Goal: Task Accomplishment & Management: Use online tool/utility

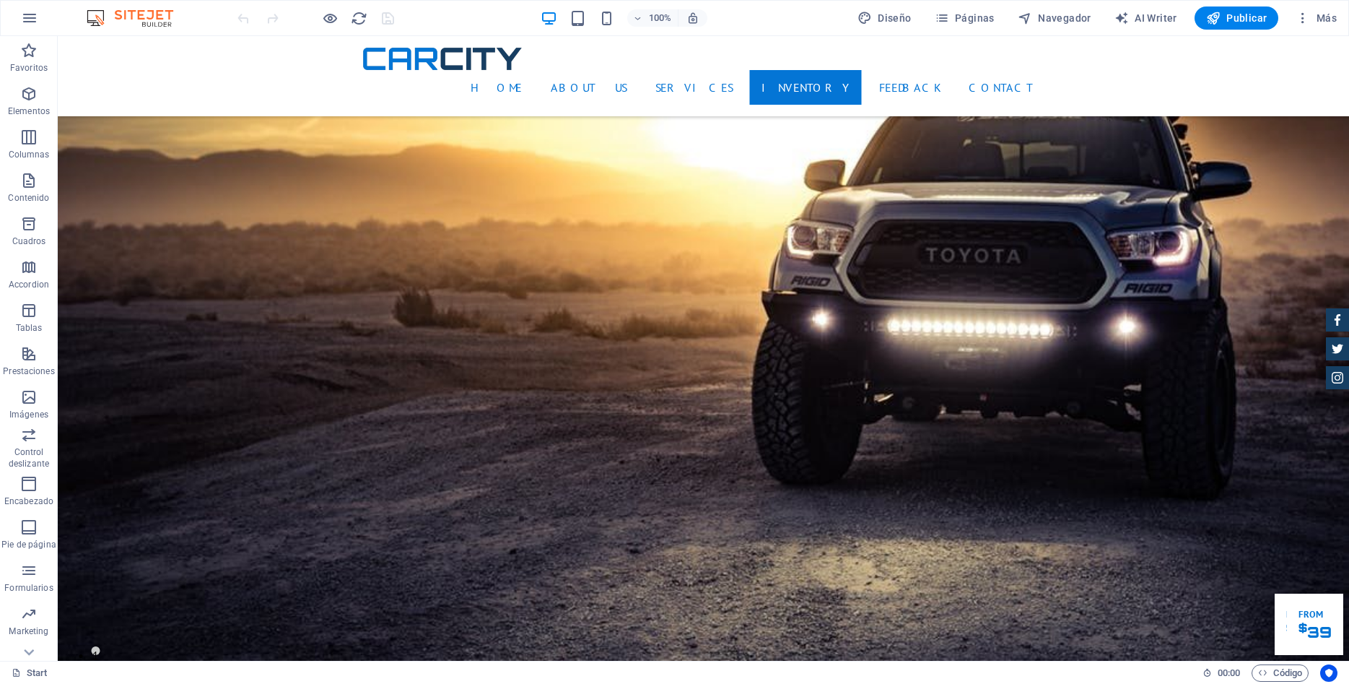
scroll to position [2798, 0]
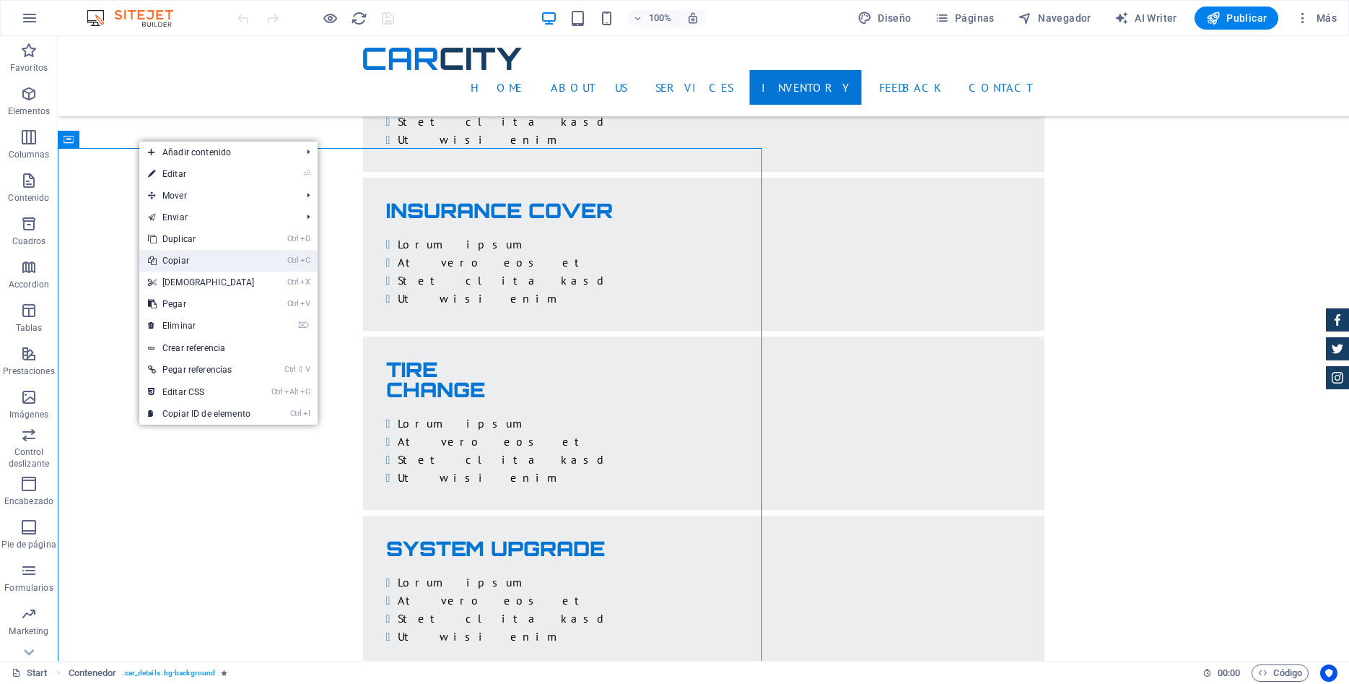
drag, startPoint x: 202, startPoint y: 263, endPoint x: 4, endPoint y: 241, distance: 199.0
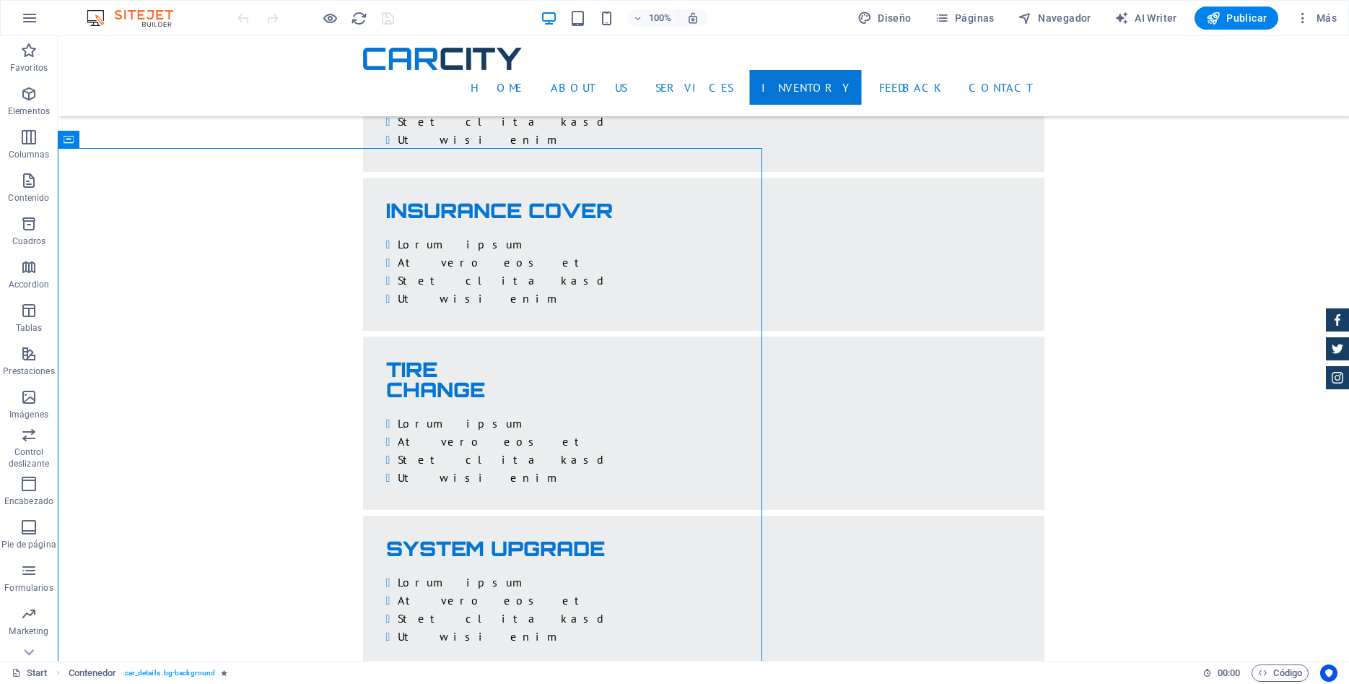
drag, startPoint x: 79, startPoint y: 139, endPoint x: -1235, endPoint y: 494, distance: 1360.9
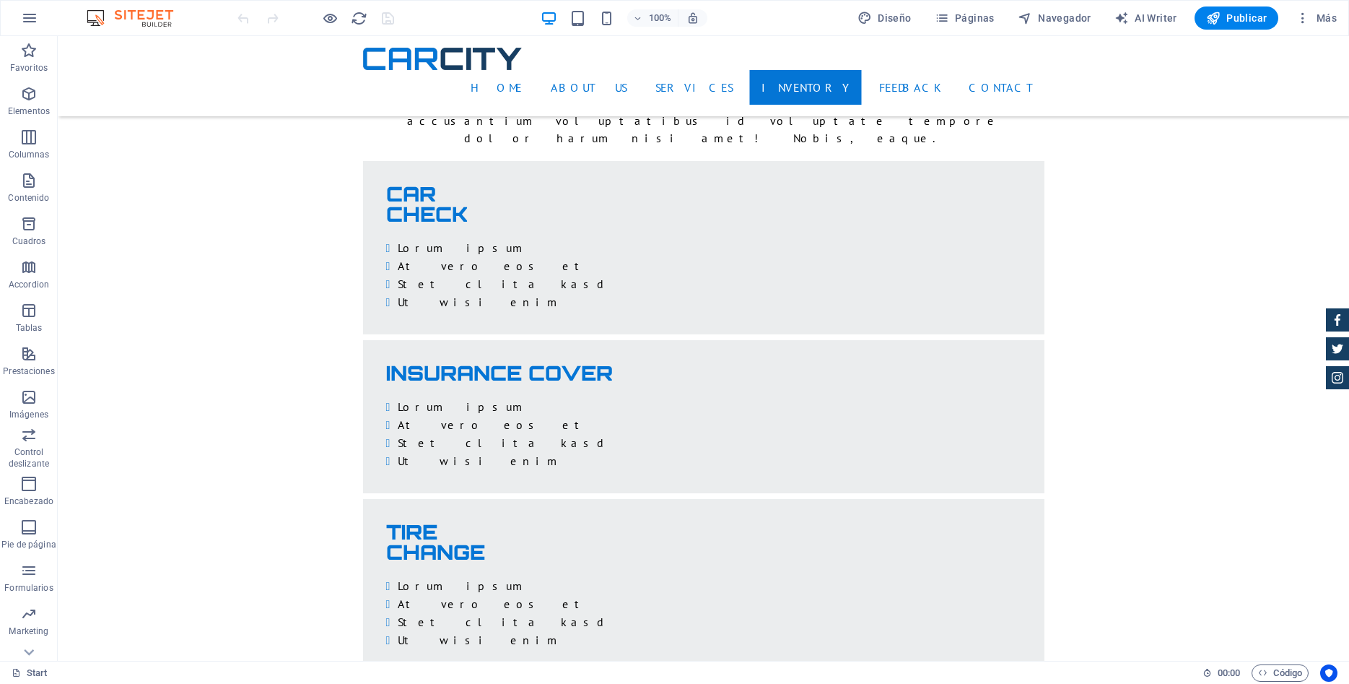
scroll to position [2871, 0]
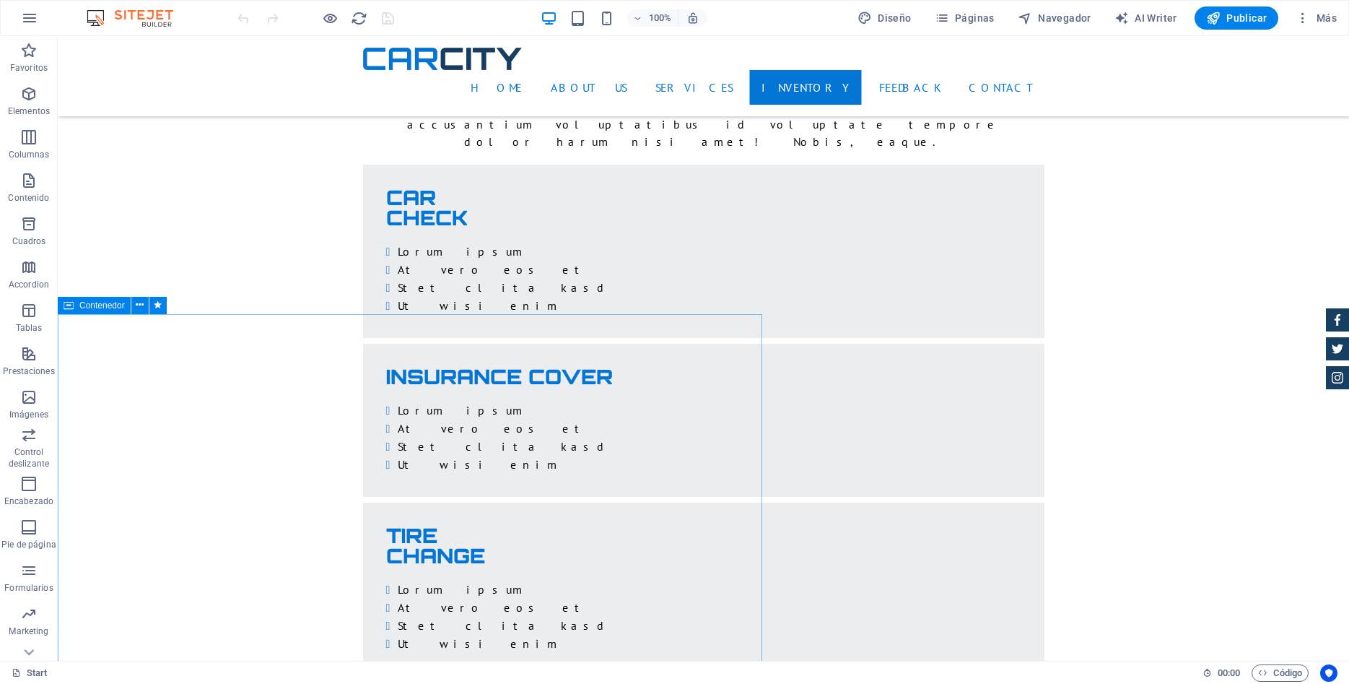
click at [89, 303] on span "Contenedor" at bounding box center [101, 305] width 45 height 9
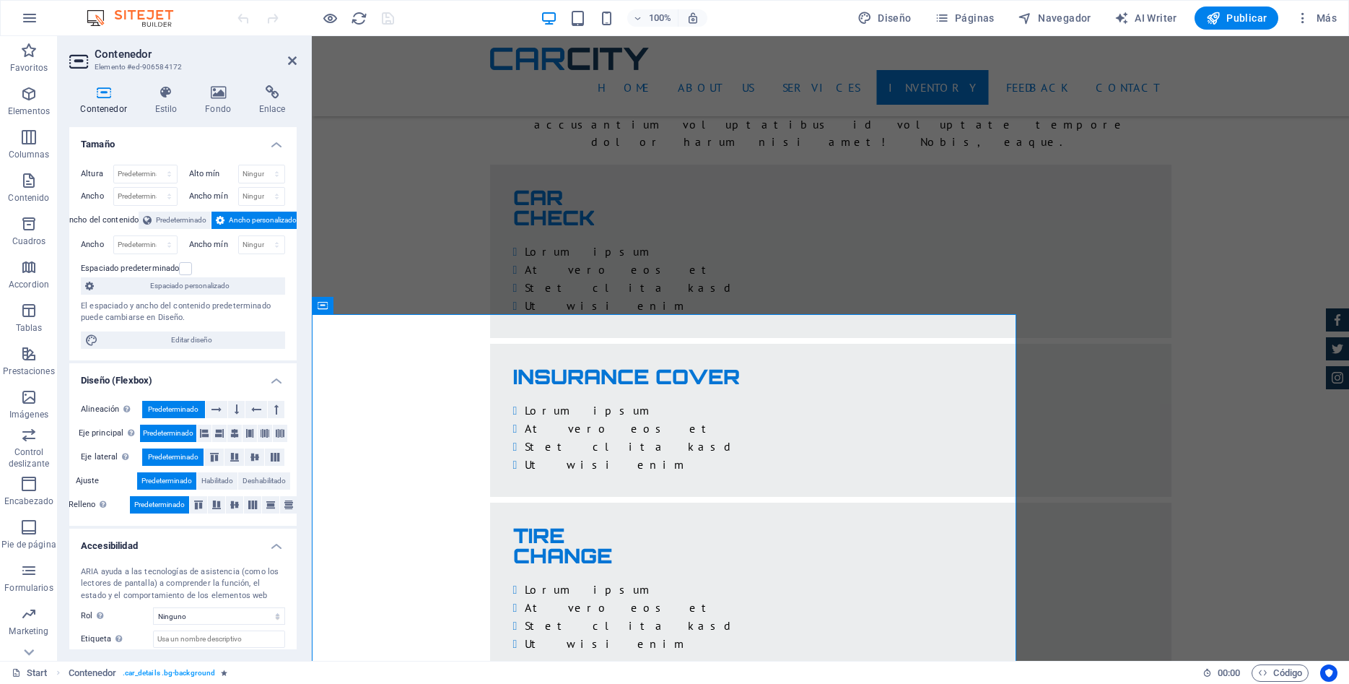
click at [260, 220] on span "Ancho personalizado" at bounding box center [263, 219] width 68 height 17
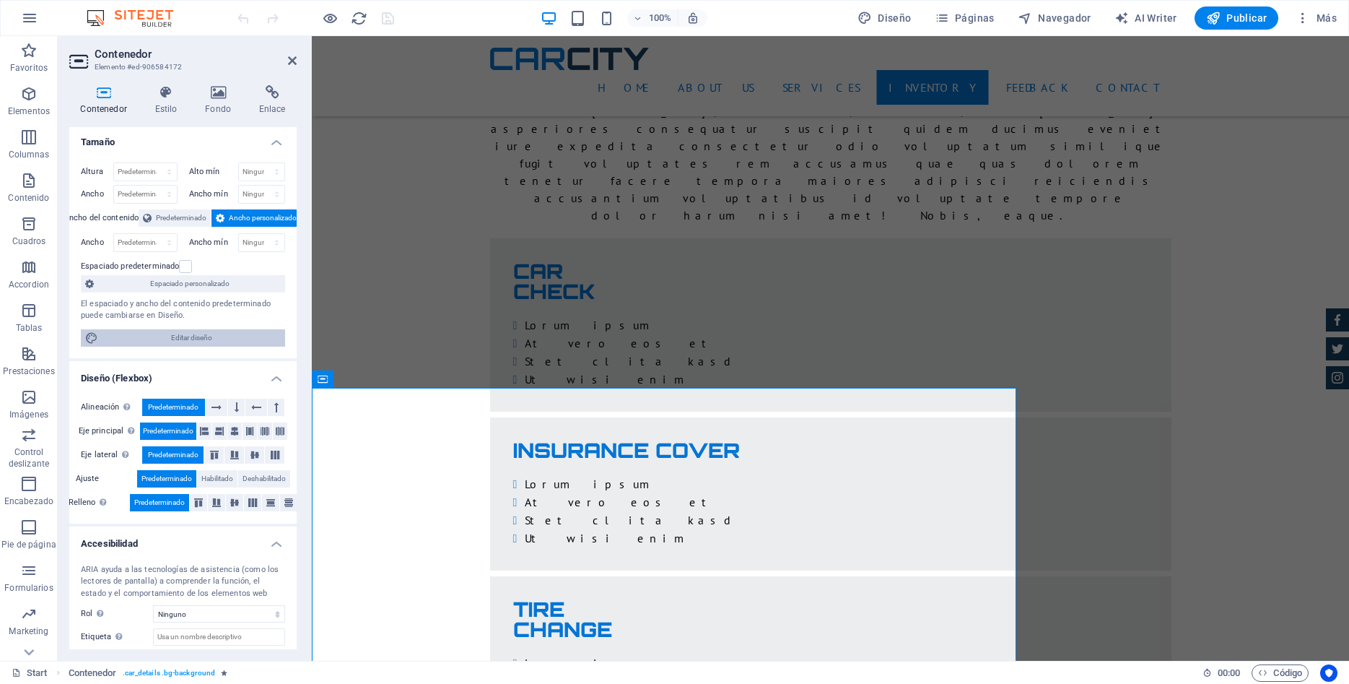
scroll to position [0, 0]
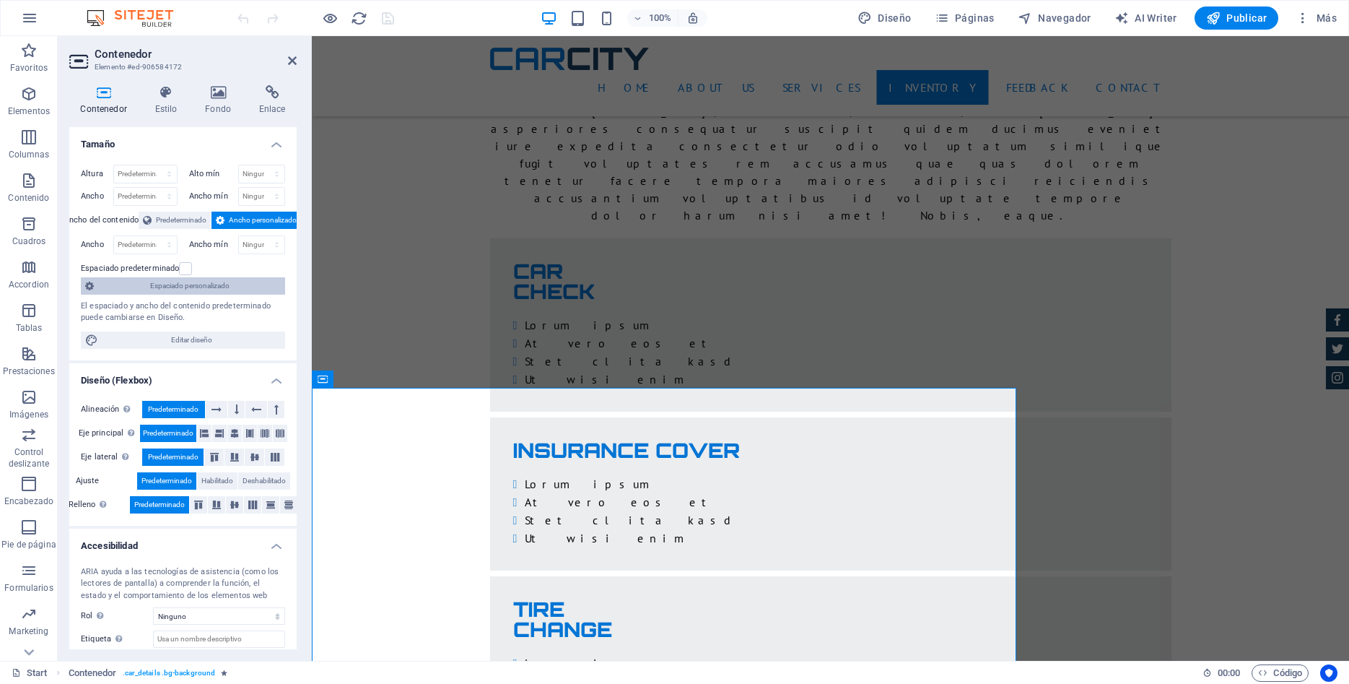
click at [207, 289] on span "Espaciado personalizado" at bounding box center [189, 285] width 183 height 17
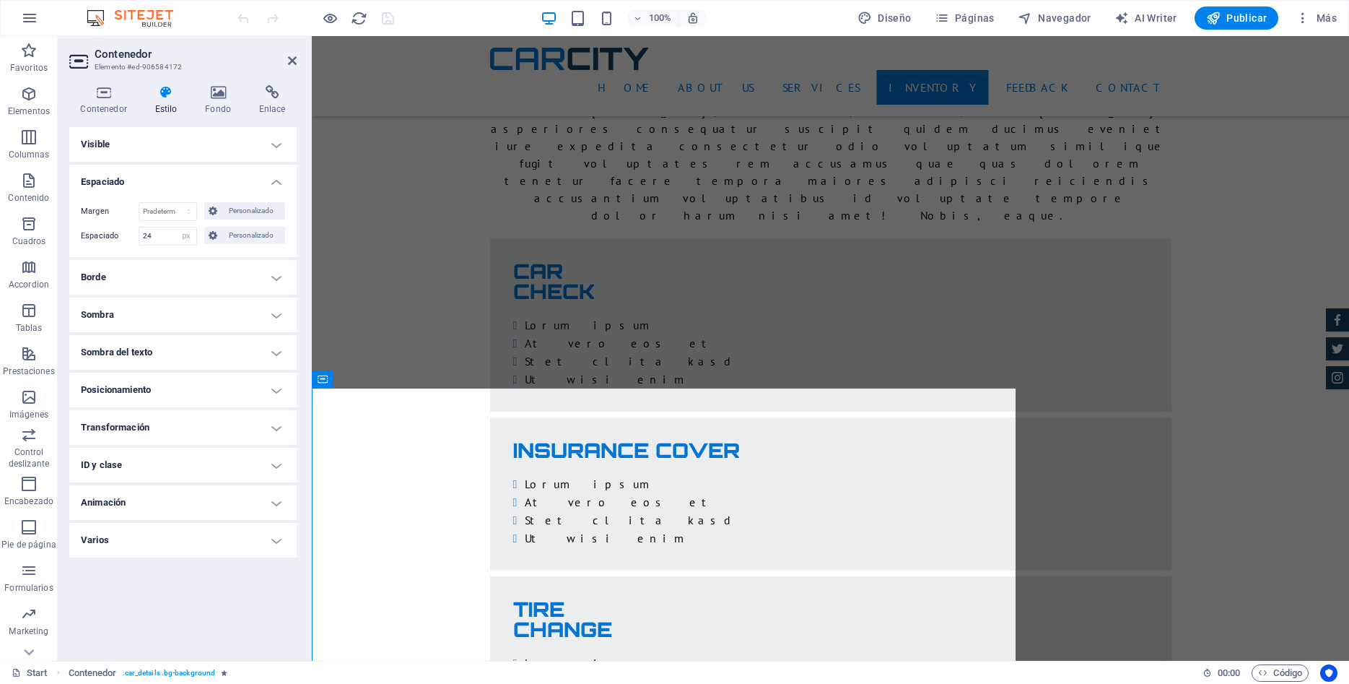
click at [277, 151] on h4 "Visible" at bounding box center [182, 144] width 227 height 35
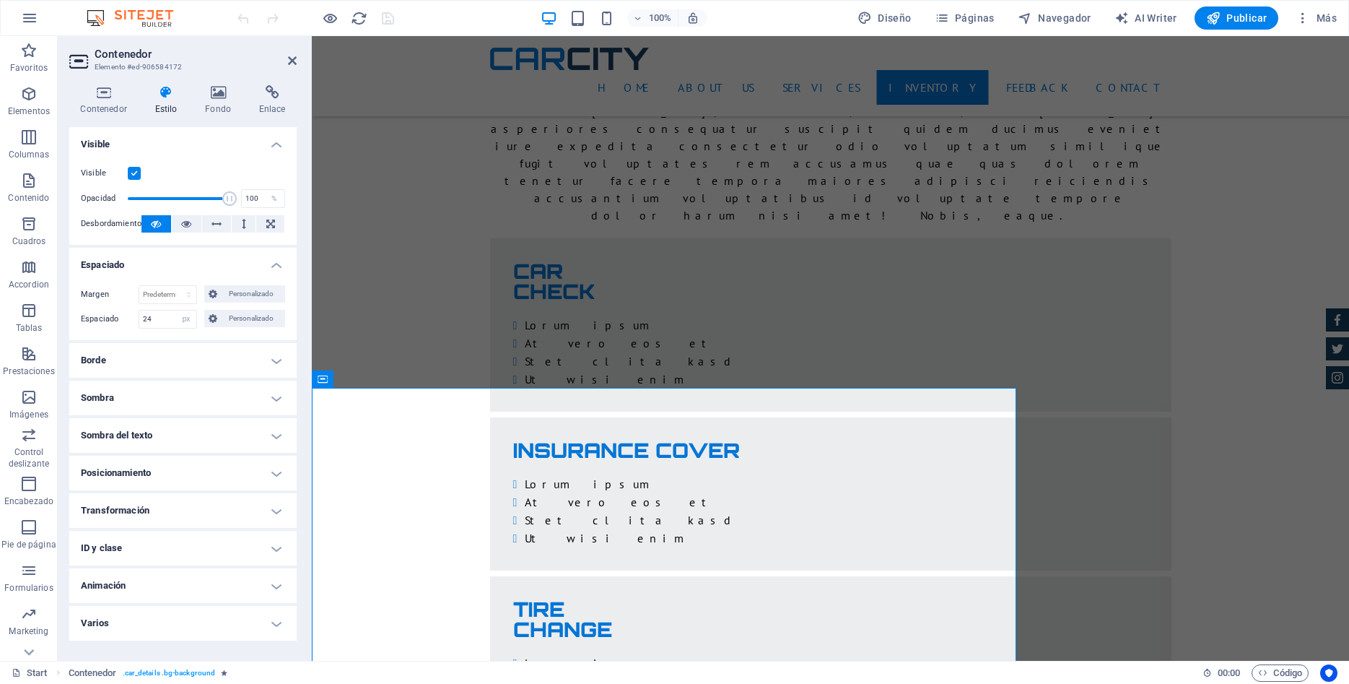
click at [276, 363] on h4 "Borde" at bounding box center [182, 360] width 227 height 35
click at [282, 476] on h4 "Sombra" at bounding box center [182, 473] width 227 height 35
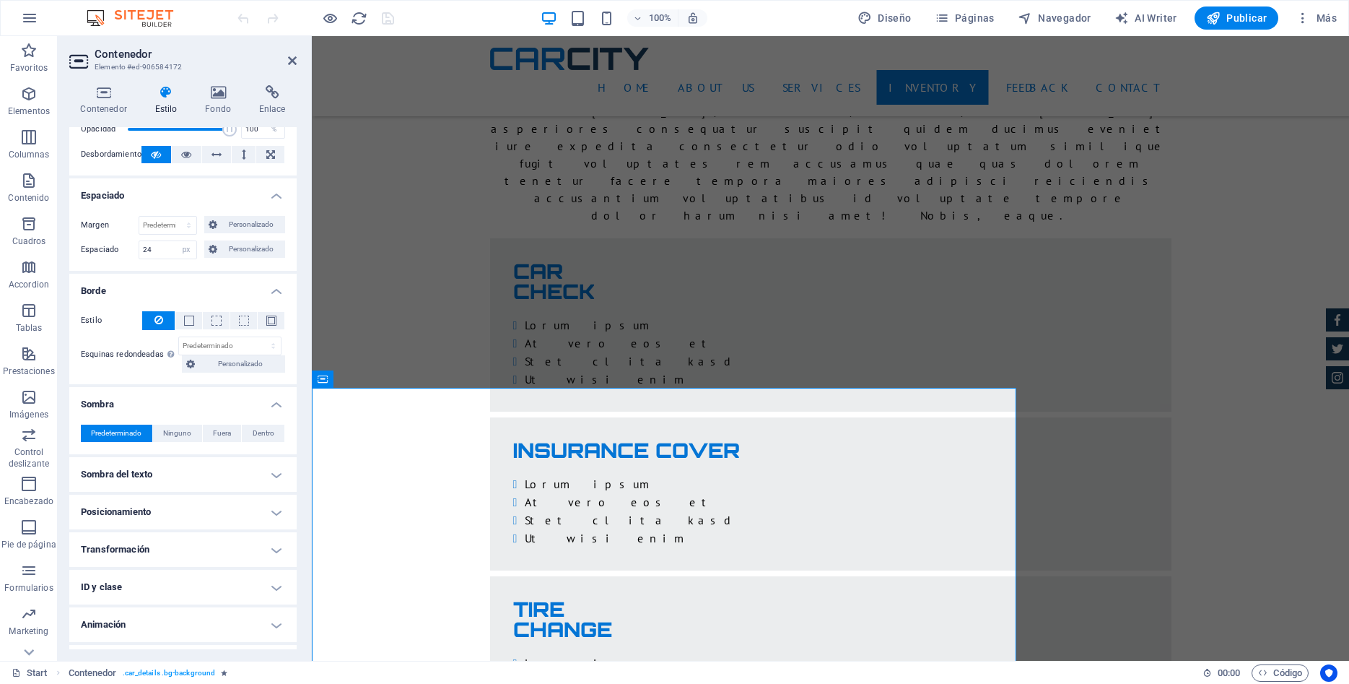
scroll to position [99, 0]
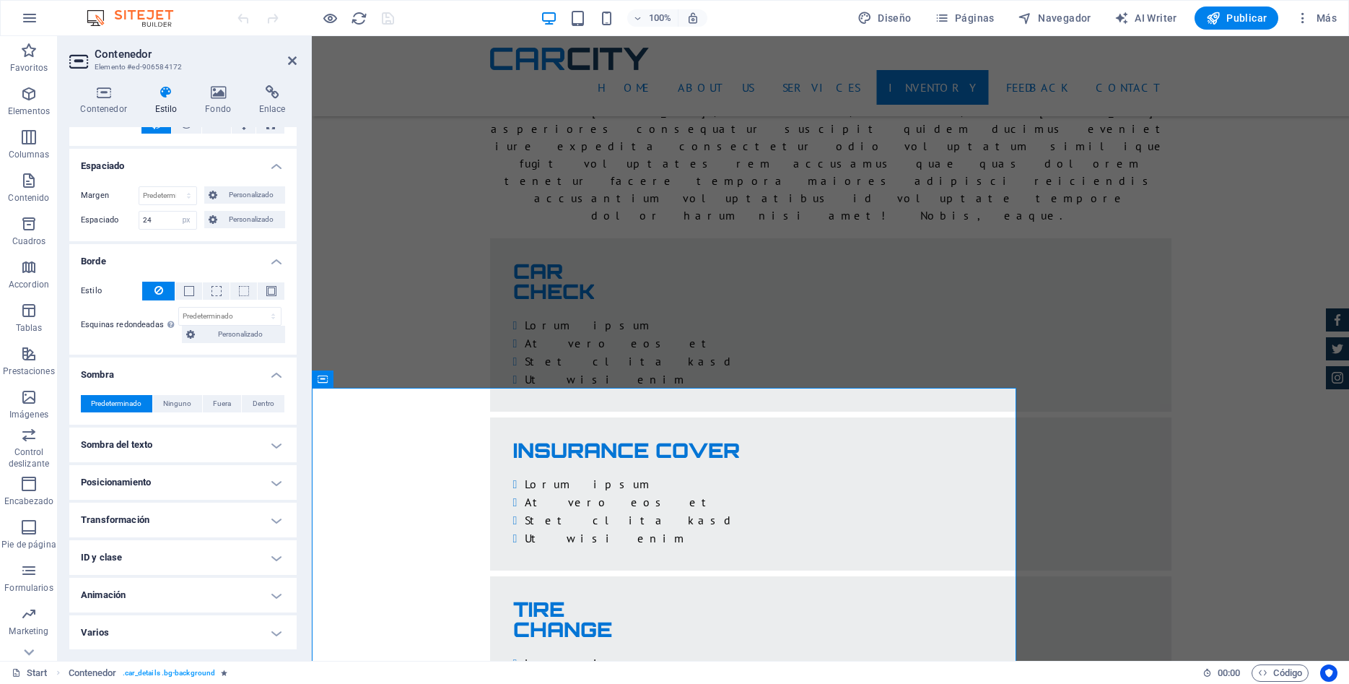
click at [276, 446] on h4 "Sombra del texto" at bounding box center [182, 444] width 227 height 35
click at [280, 518] on h4 "Posicionamiento" at bounding box center [182, 514] width 227 height 35
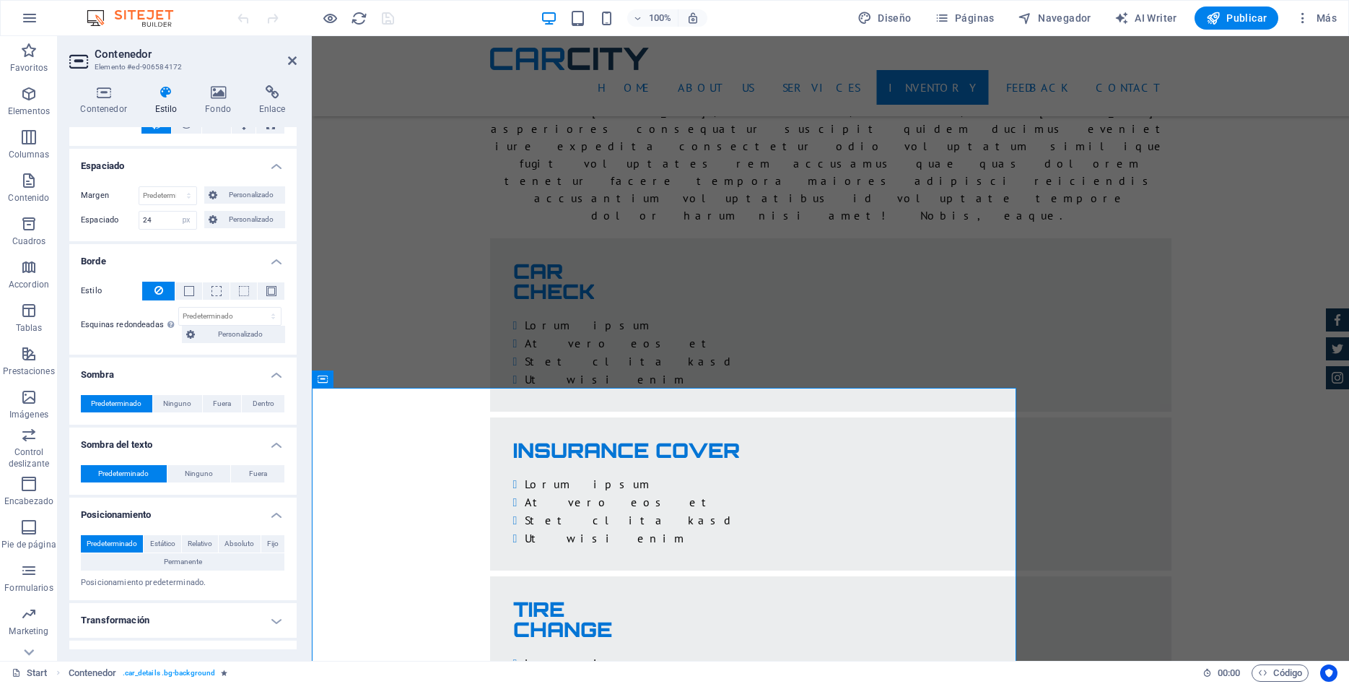
drag, startPoint x: 279, startPoint y: 622, endPoint x: 278, endPoint y: 608, distance: 14.5
click at [279, 619] on h4 "Transformación" at bounding box center [182, 620] width 227 height 35
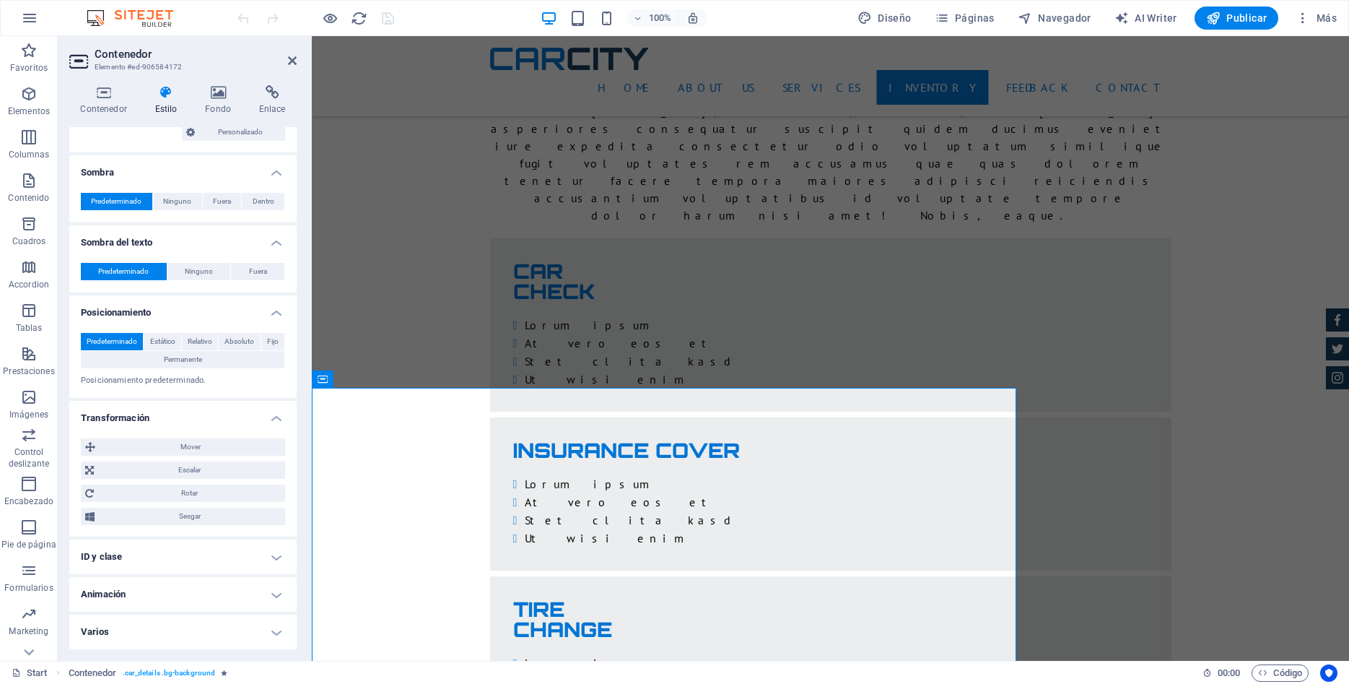
click at [277, 555] on h4 "ID y clase" at bounding box center [182, 556] width 227 height 35
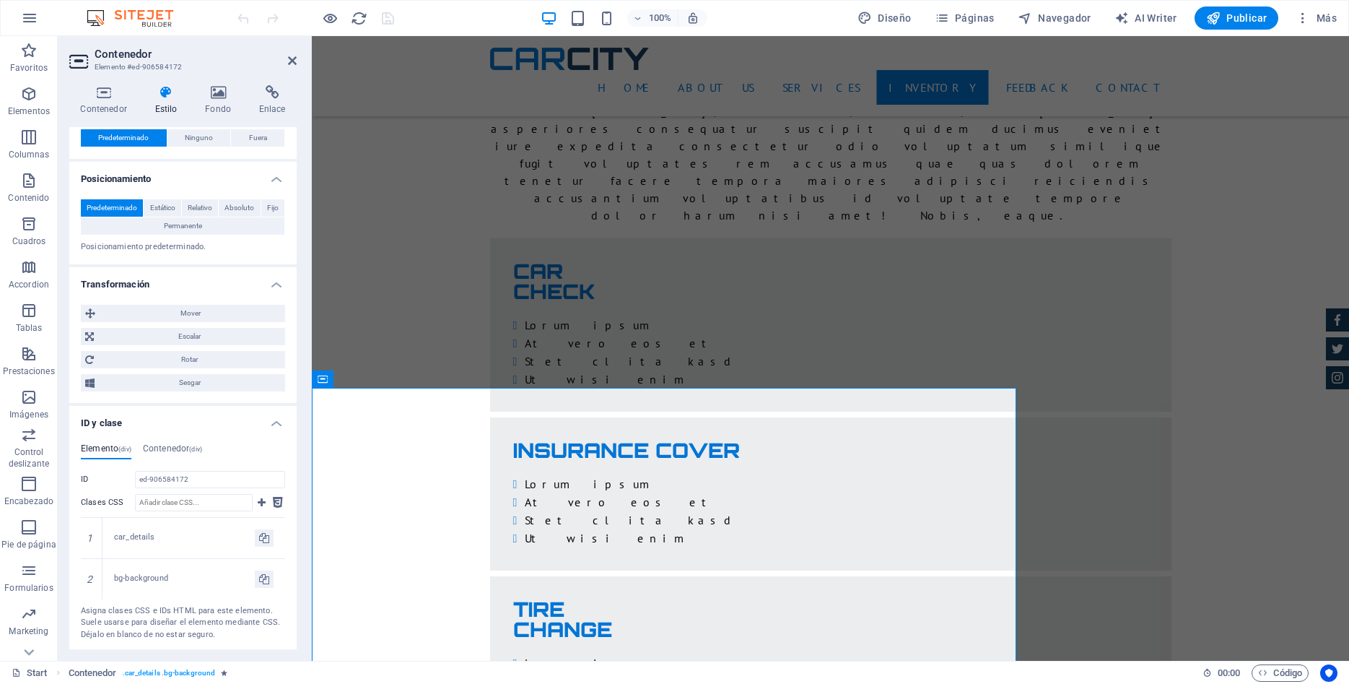
scroll to position [512, 0]
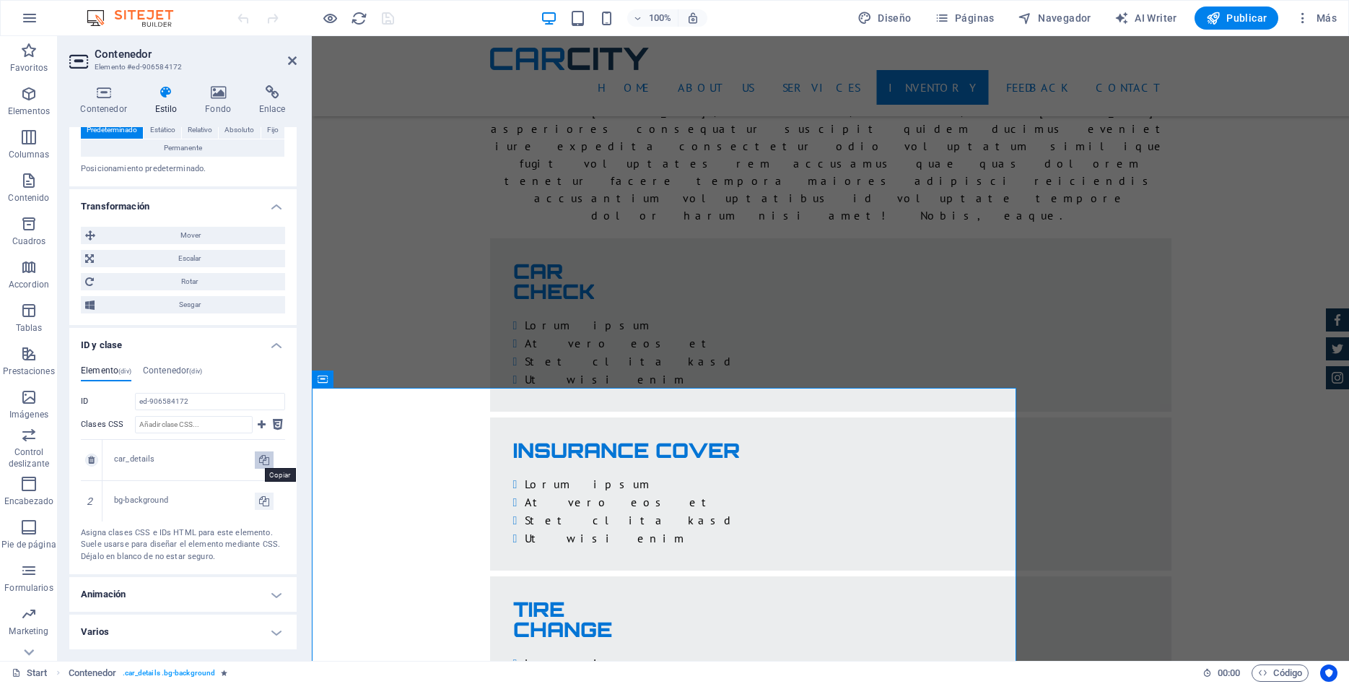
click at [271, 461] on button at bounding box center [264, 459] width 19 height 17
click at [266, 501] on icon at bounding box center [264, 500] width 10 height 17
type input "bg-background"
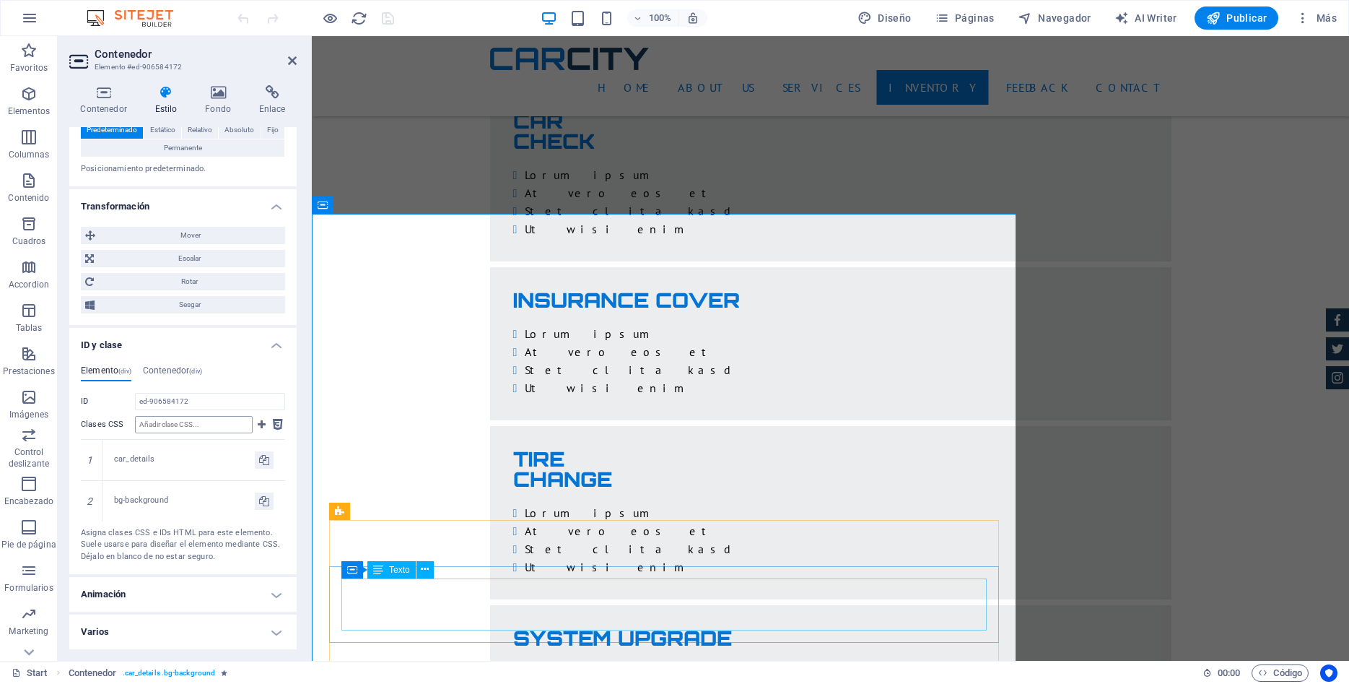
scroll to position [2945, 0]
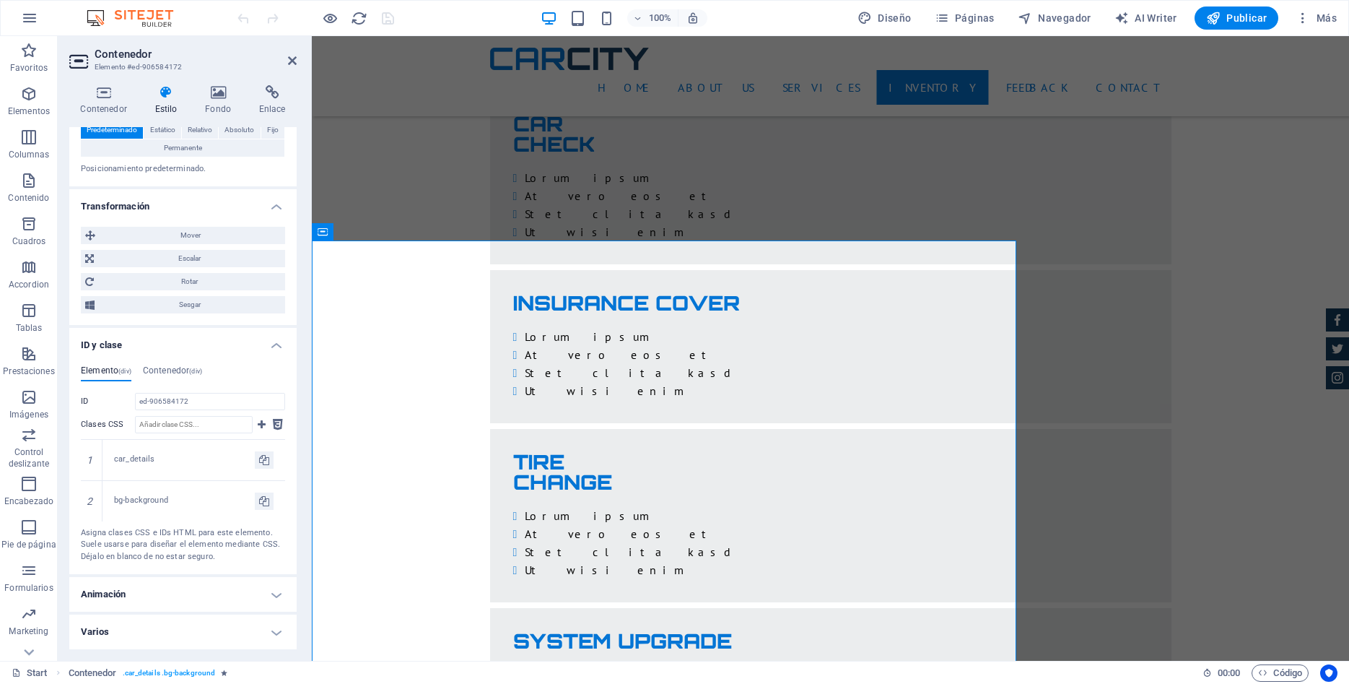
click at [280, 592] on h4 "Animación" at bounding box center [182, 594] width 227 height 35
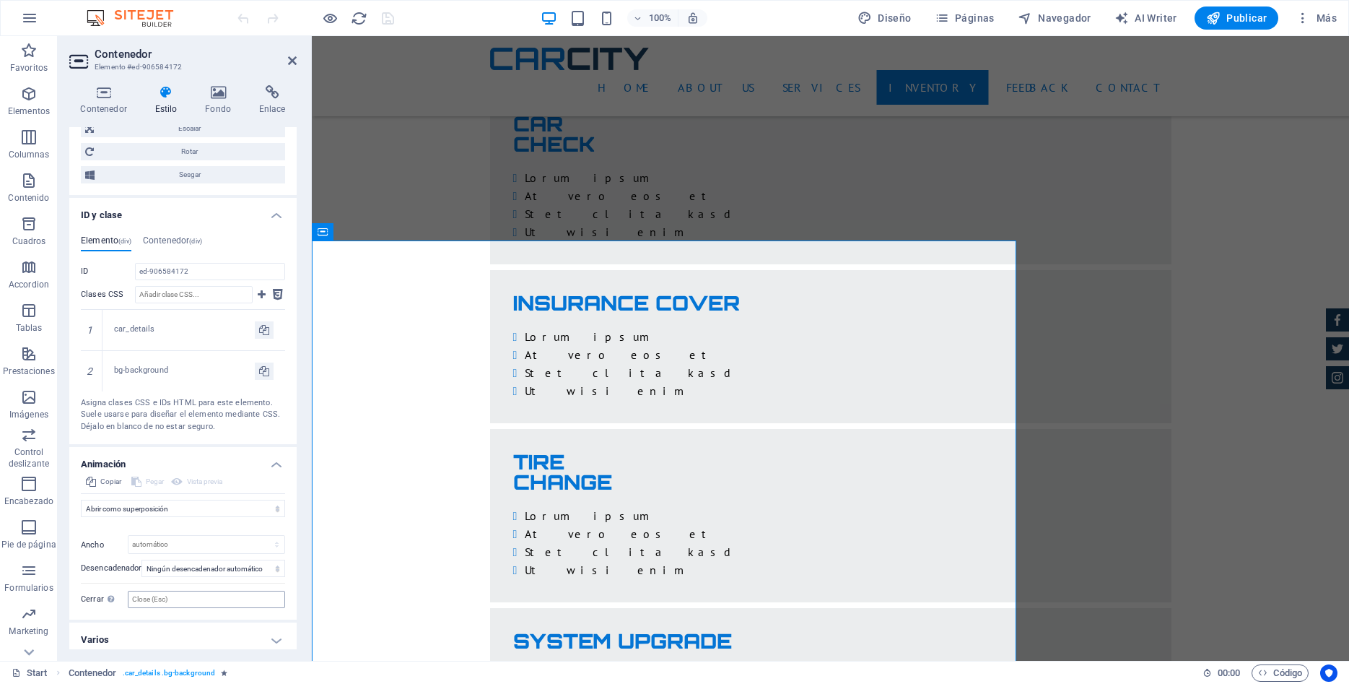
scroll to position [650, 0]
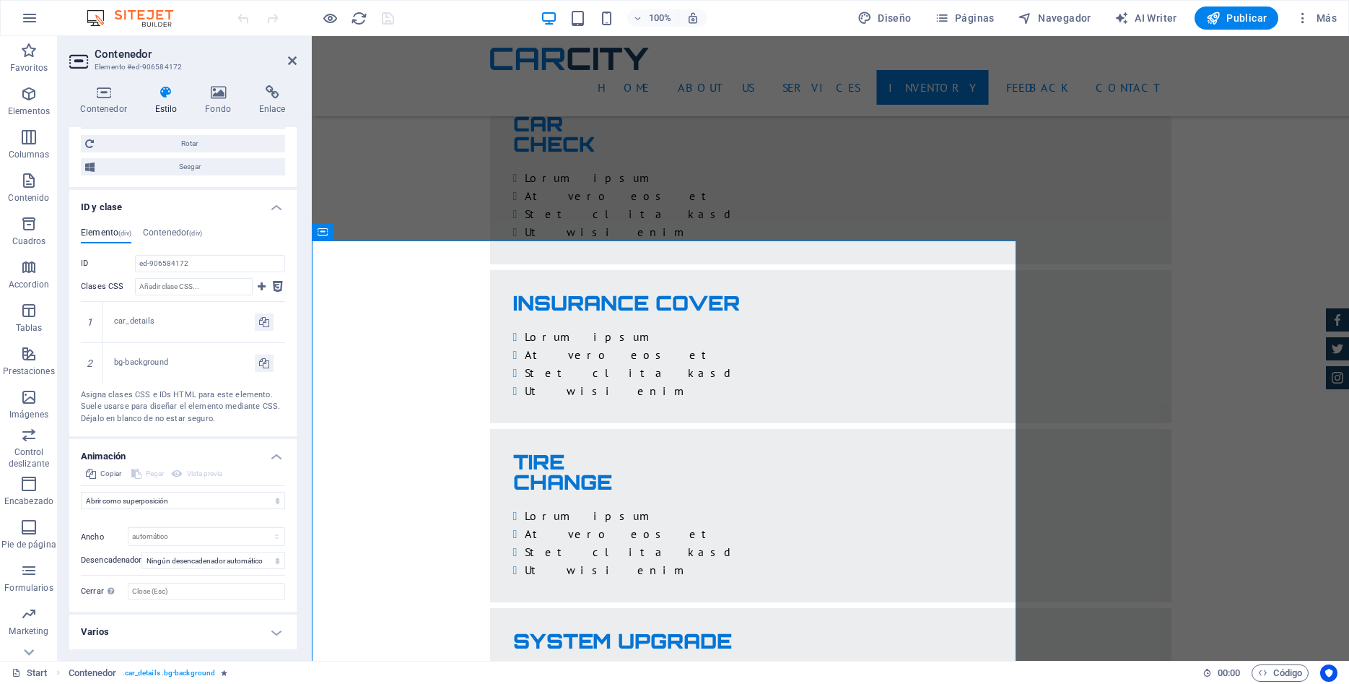
click at [276, 627] on h4 "Varios" at bounding box center [182, 631] width 227 height 35
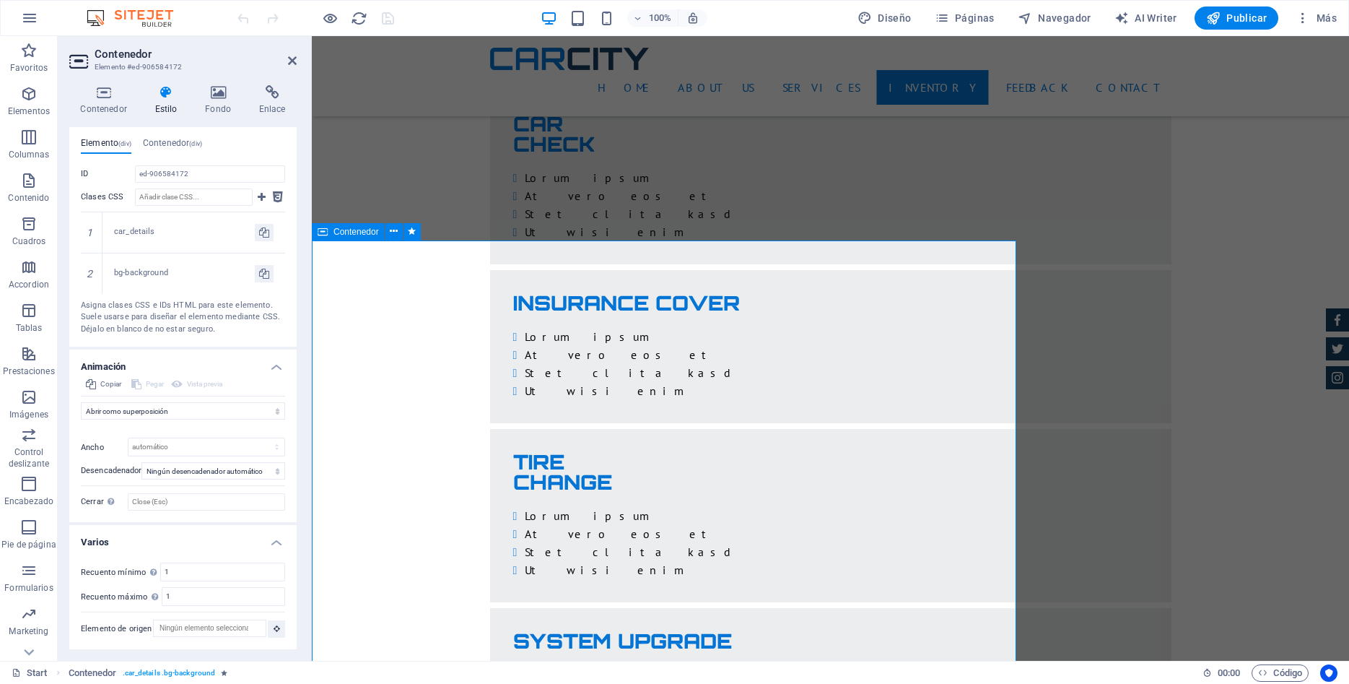
click at [341, 234] on span "Contenedor" at bounding box center [355, 231] width 45 height 9
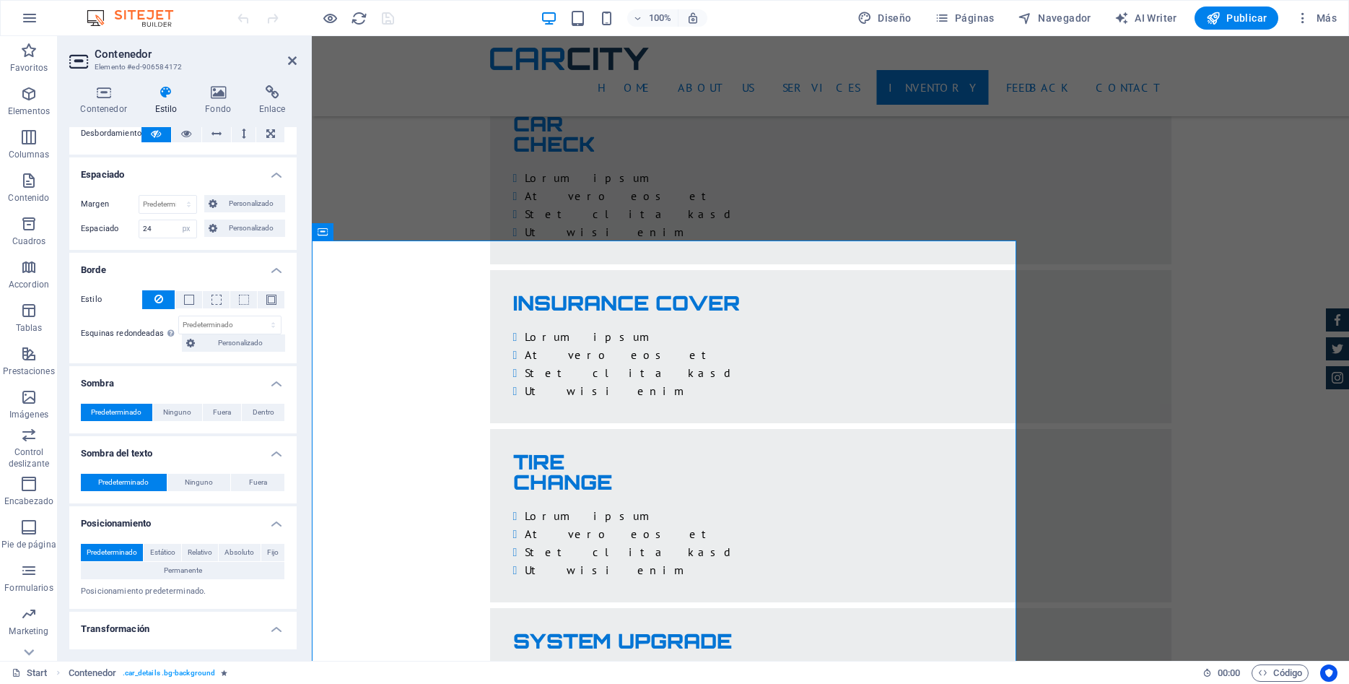
scroll to position [0, 0]
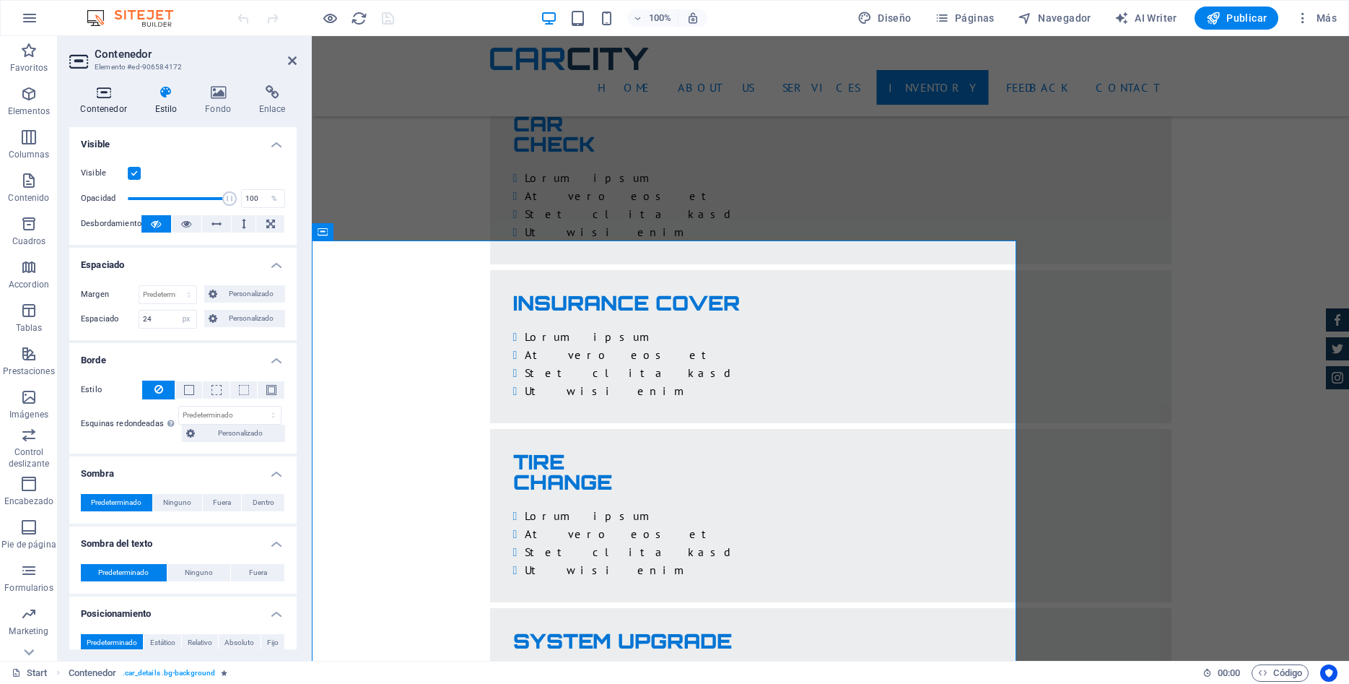
click at [101, 95] on icon at bounding box center [103, 92] width 69 height 14
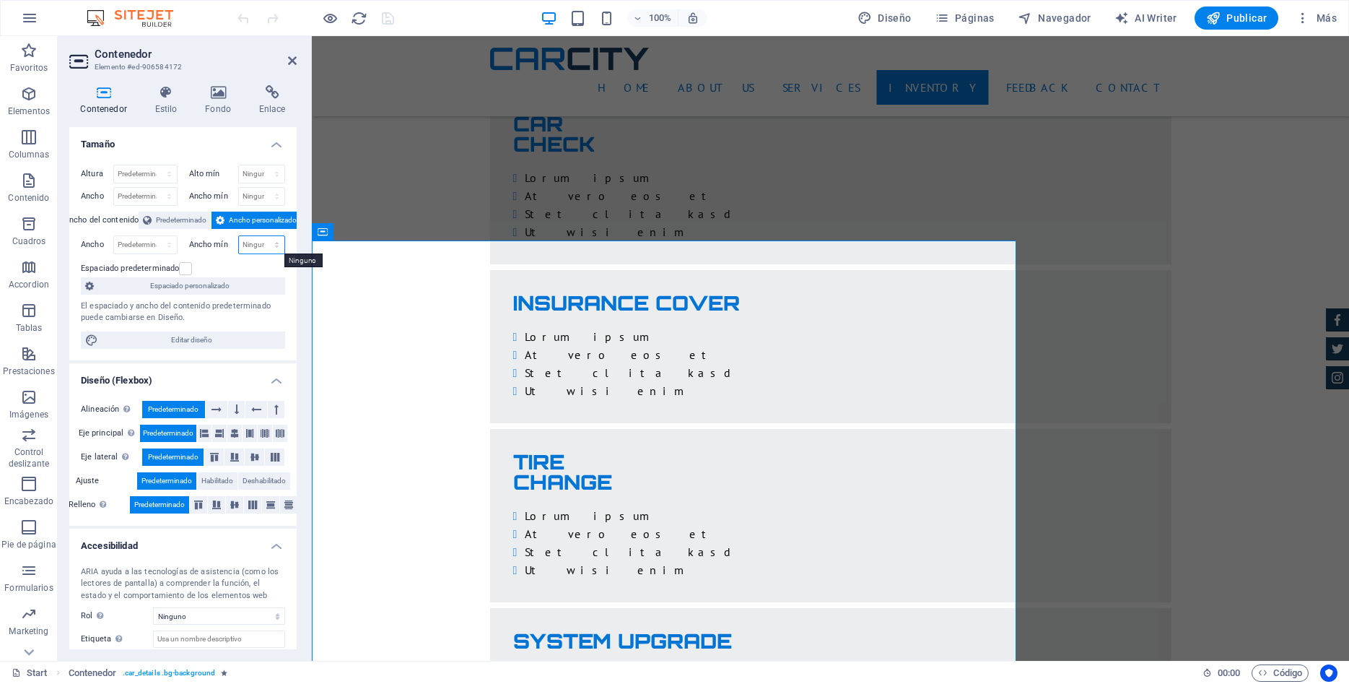
select select "px"
click option "px" at bounding box center [0, 0] width 0 height 0
type input "0"
click at [264, 236] on select "Ninguno px rem % vh vw" at bounding box center [274, 244] width 20 height 17
select select "2odlfpsudu4"
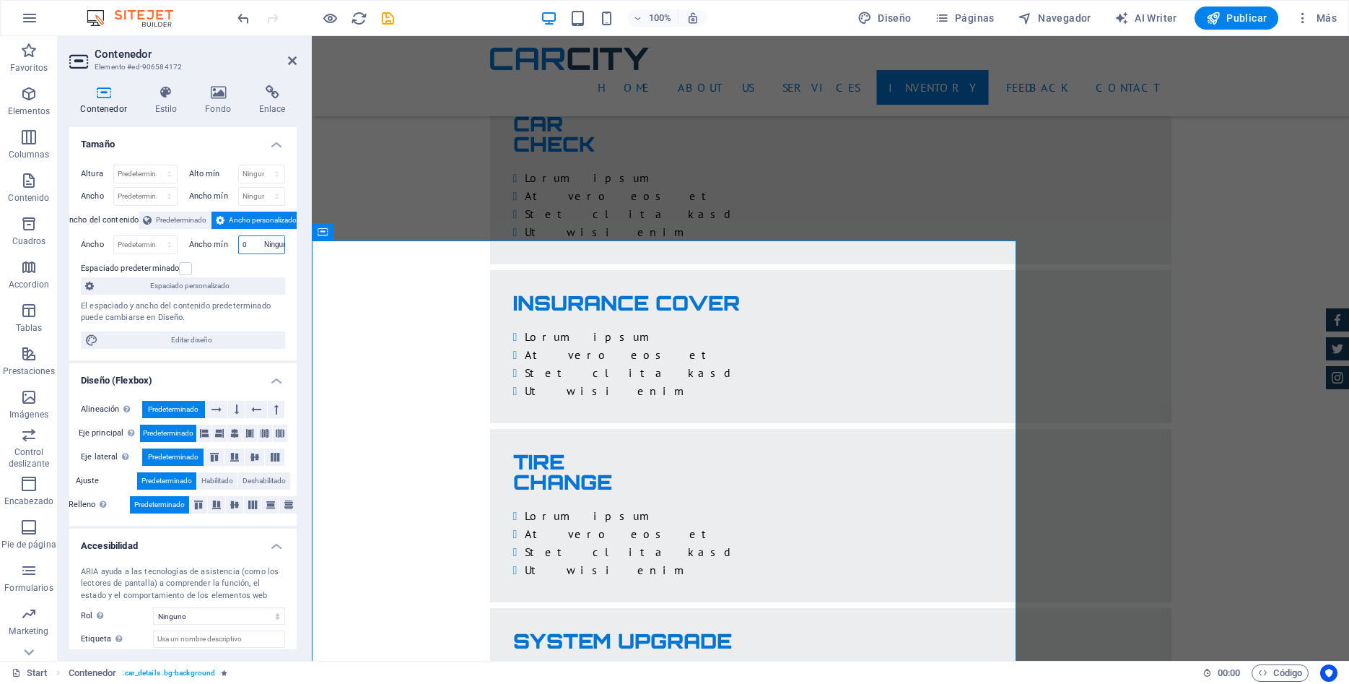
click option "Ninguno" at bounding box center [0, 0] width 0 height 0
select select "DISABLED_OPTION_VALUE"
click at [114, 236] on select "Predeterminado px rem % em vh vw" at bounding box center [145, 244] width 63 height 17
select select "px"
click option "px" at bounding box center [0, 0] width 0 height 0
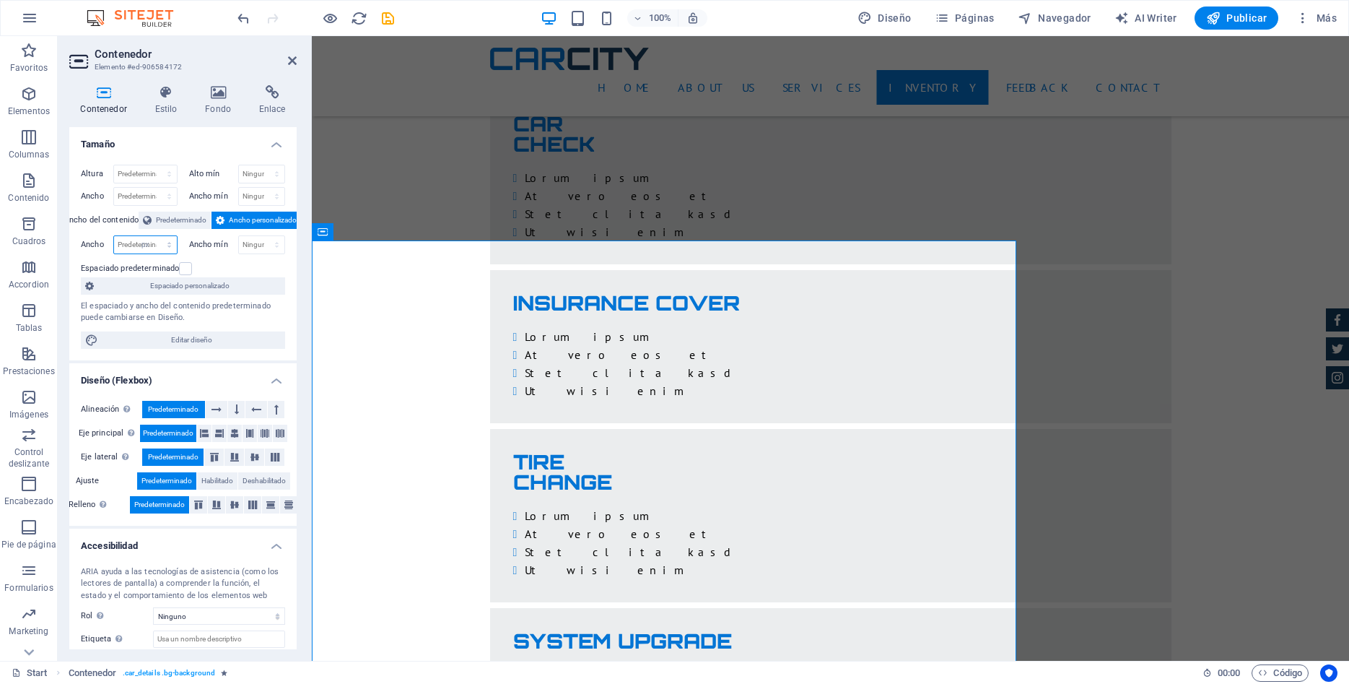
type input "976"
click at [157, 236] on select "Predeterminado px rem % em vh vw" at bounding box center [167, 244] width 20 height 17
select select "ihjaqt79mcc"
click option "Predeterminado" at bounding box center [0, 0] width 0 height 0
select select "DISABLED_OPTION_VALUE"
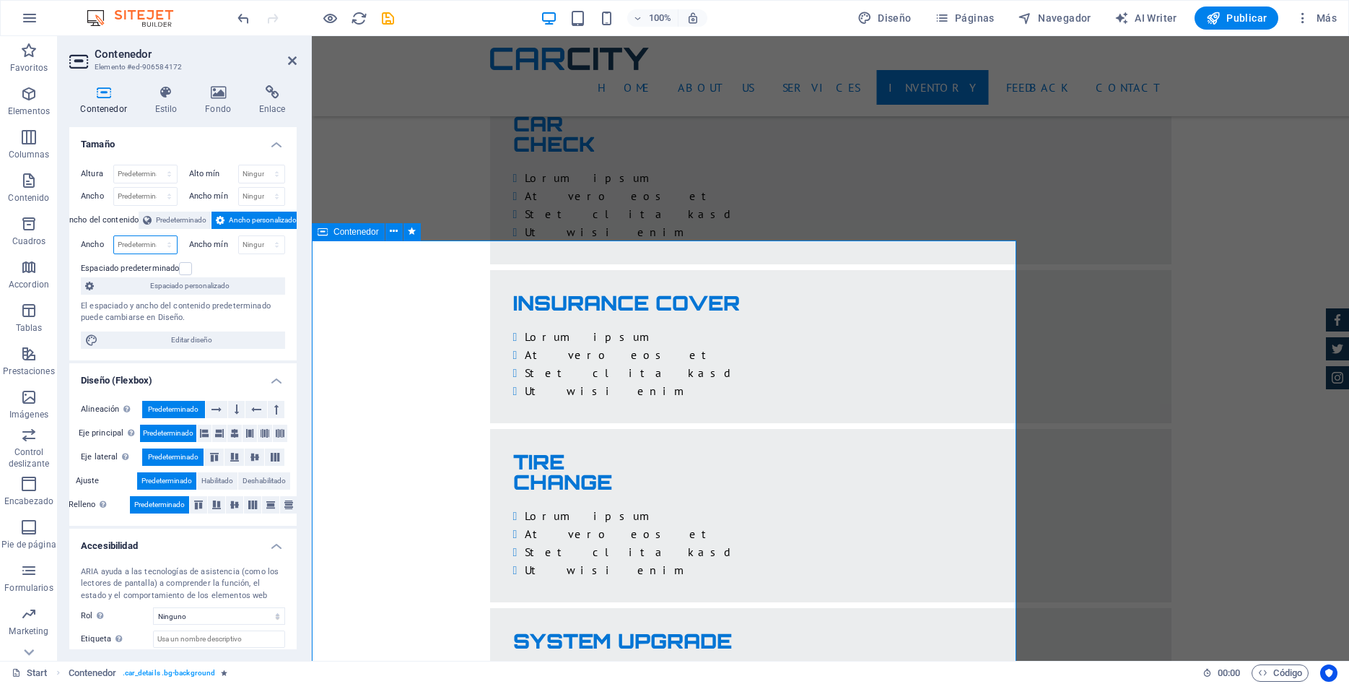
click at [160, 91] on icon at bounding box center [166, 92] width 45 height 14
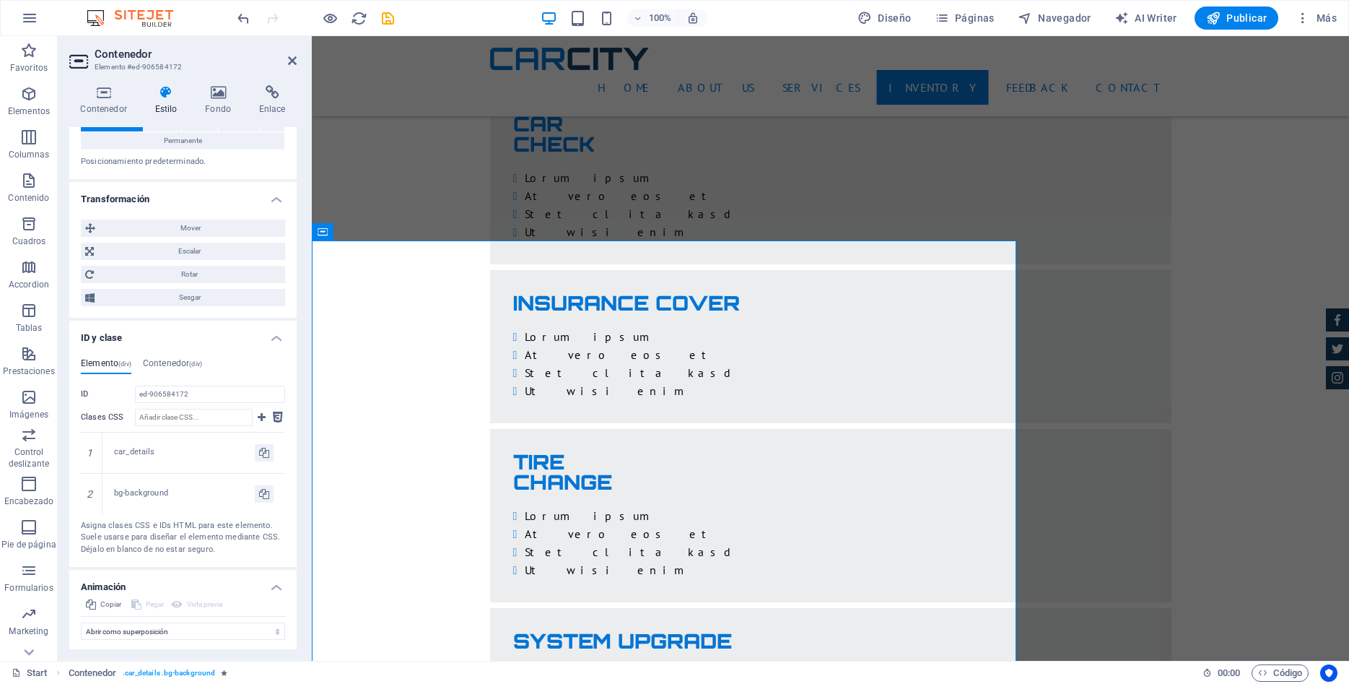
scroll to position [740, 0]
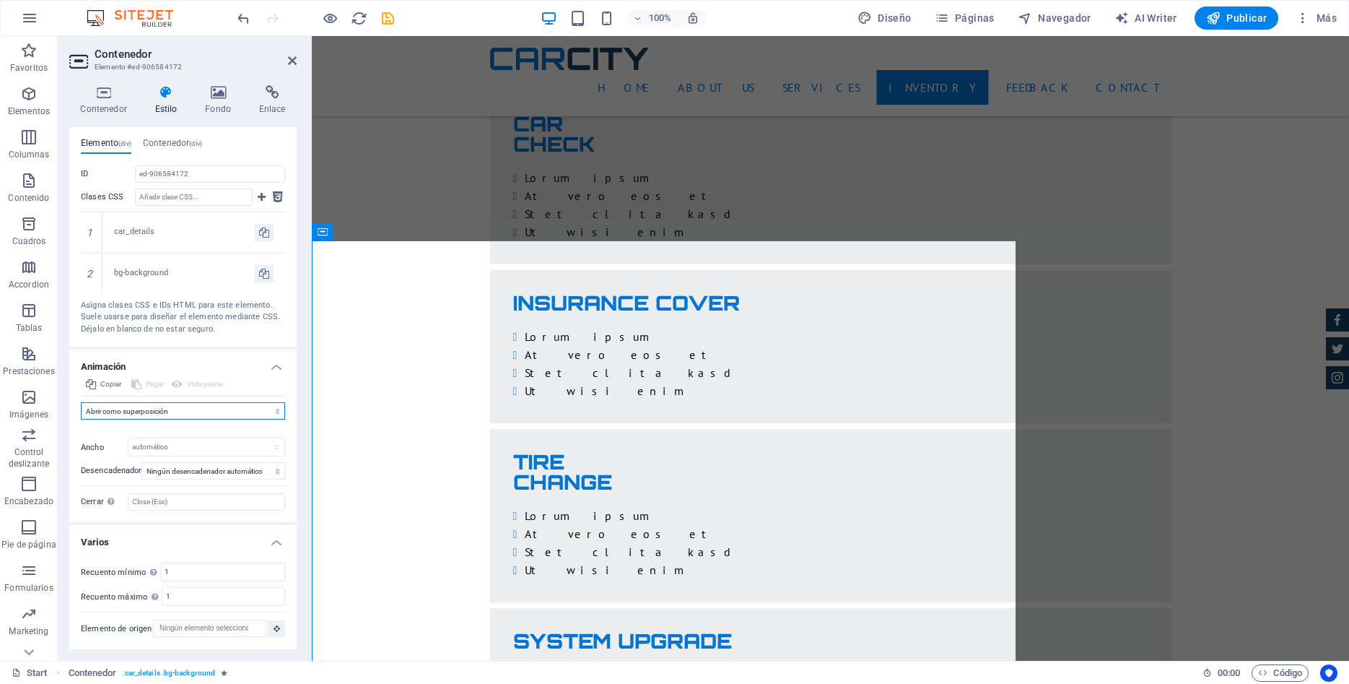
click at [81, 402] on select "No animar Mostrar / Ocultar Subir/bajar Acercar/alejar Deslizar de izquierda a …" at bounding box center [183, 410] width 204 height 17
click at [279, 409] on select "No animar Mostrar / Ocultar Subir/bajar Acercar/alejar Deslizar de izquierda a …" at bounding box center [183, 410] width 204 height 17
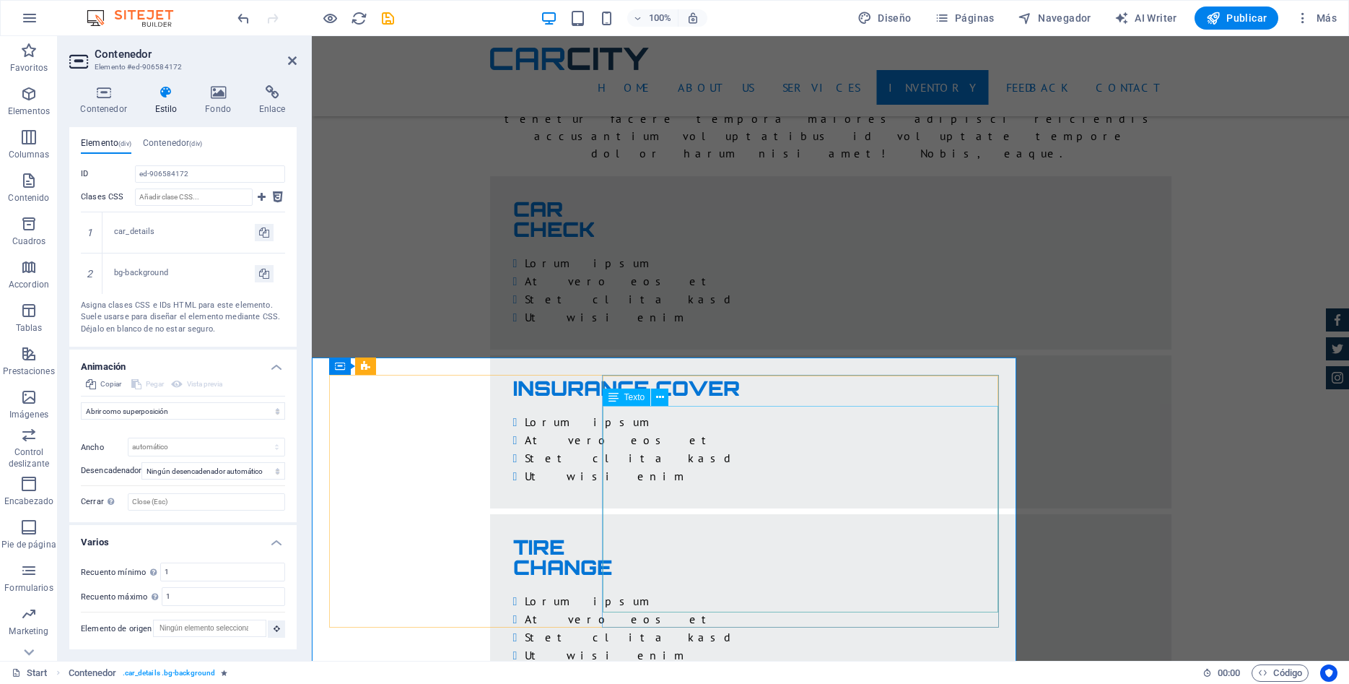
scroll to position [2871, 0]
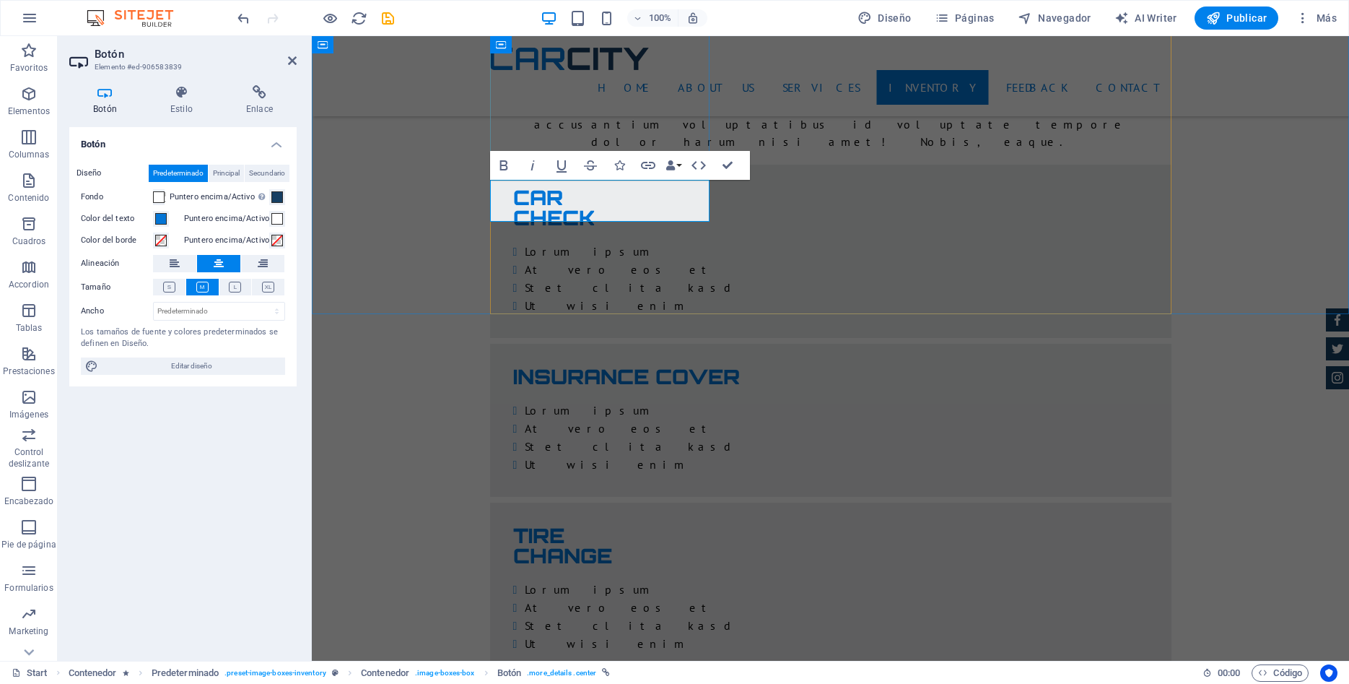
click at [186, 102] on h4 "Estilo" at bounding box center [185, 100] width 76 height 30
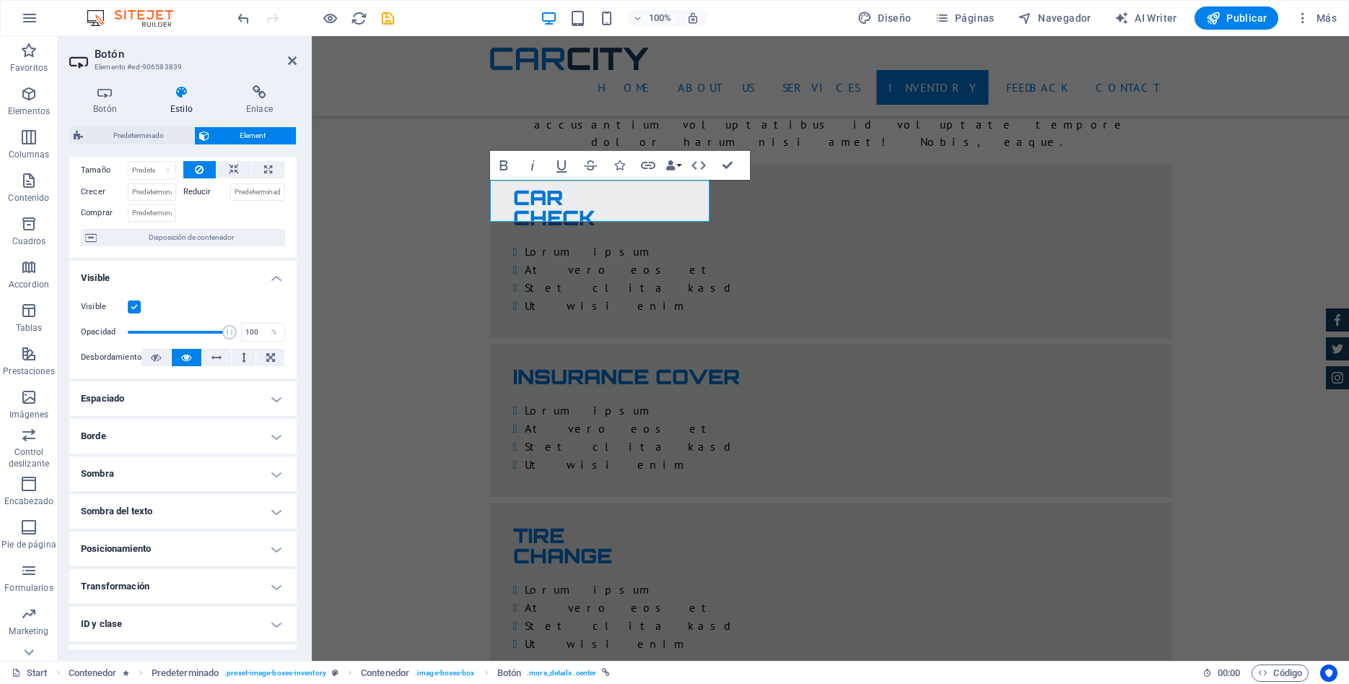
scroll to position [130, 0]
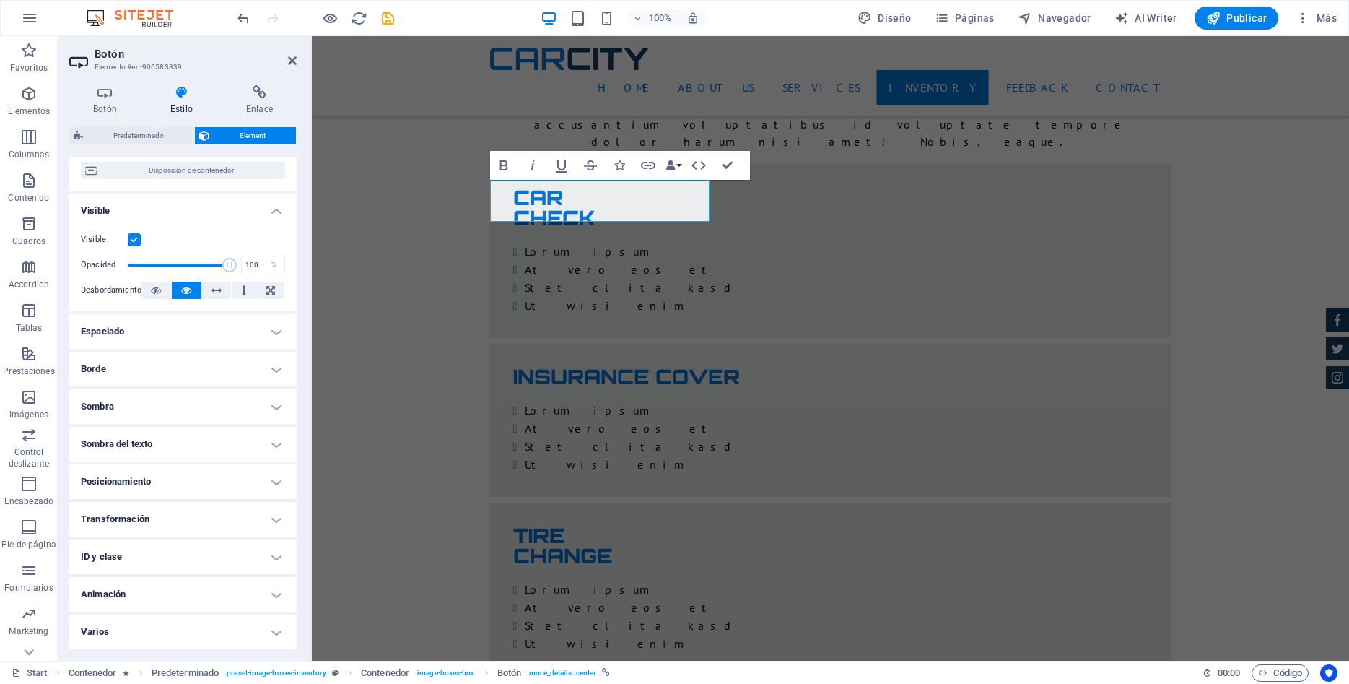
click at [275, 593] on h4 "Animación" at bounding box center [182, 594] width 227 height 35
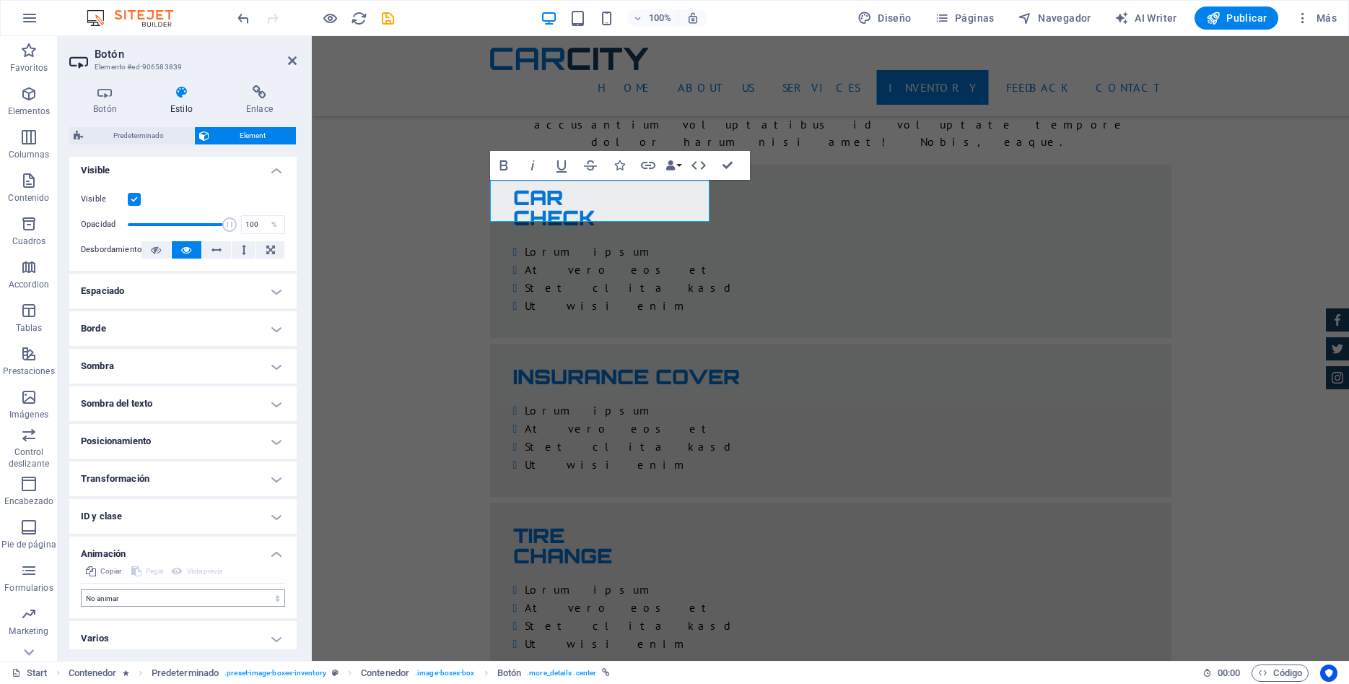
scroll to position [177, 0]
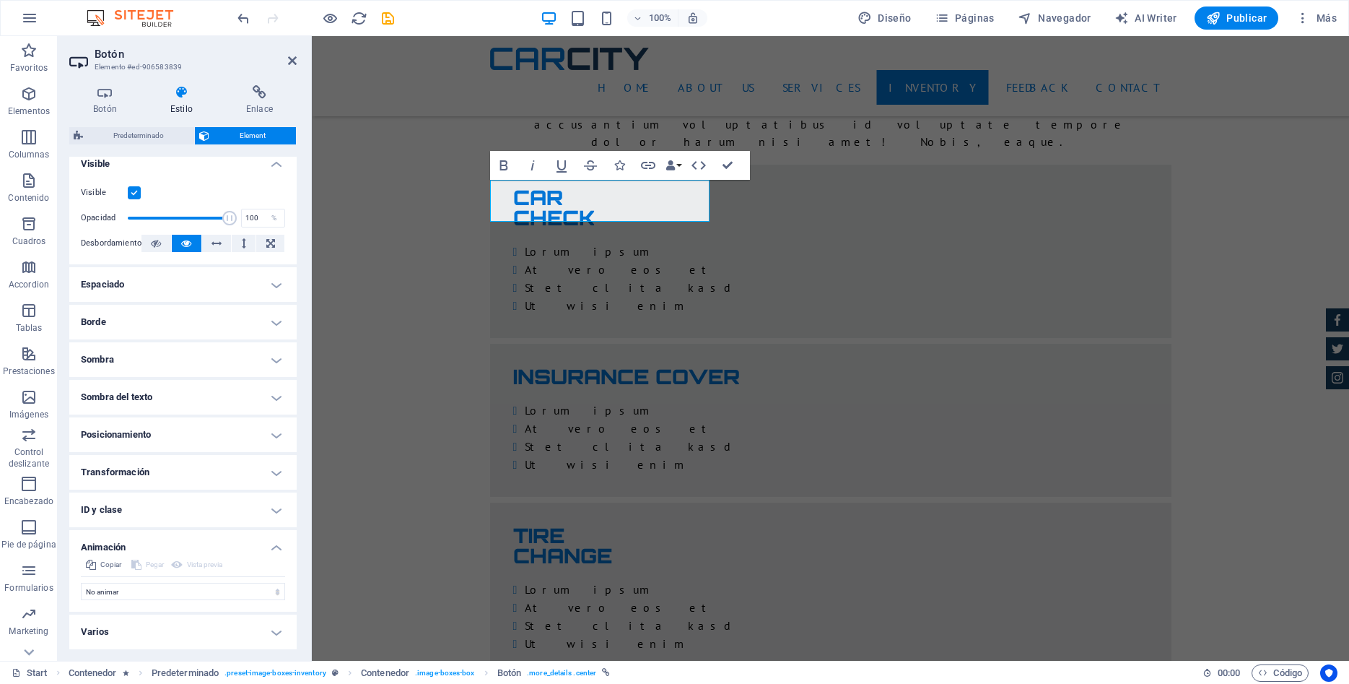
click at [281, 632] on h4 "Varios" at bounding box center [182, 631] width 227 height 35
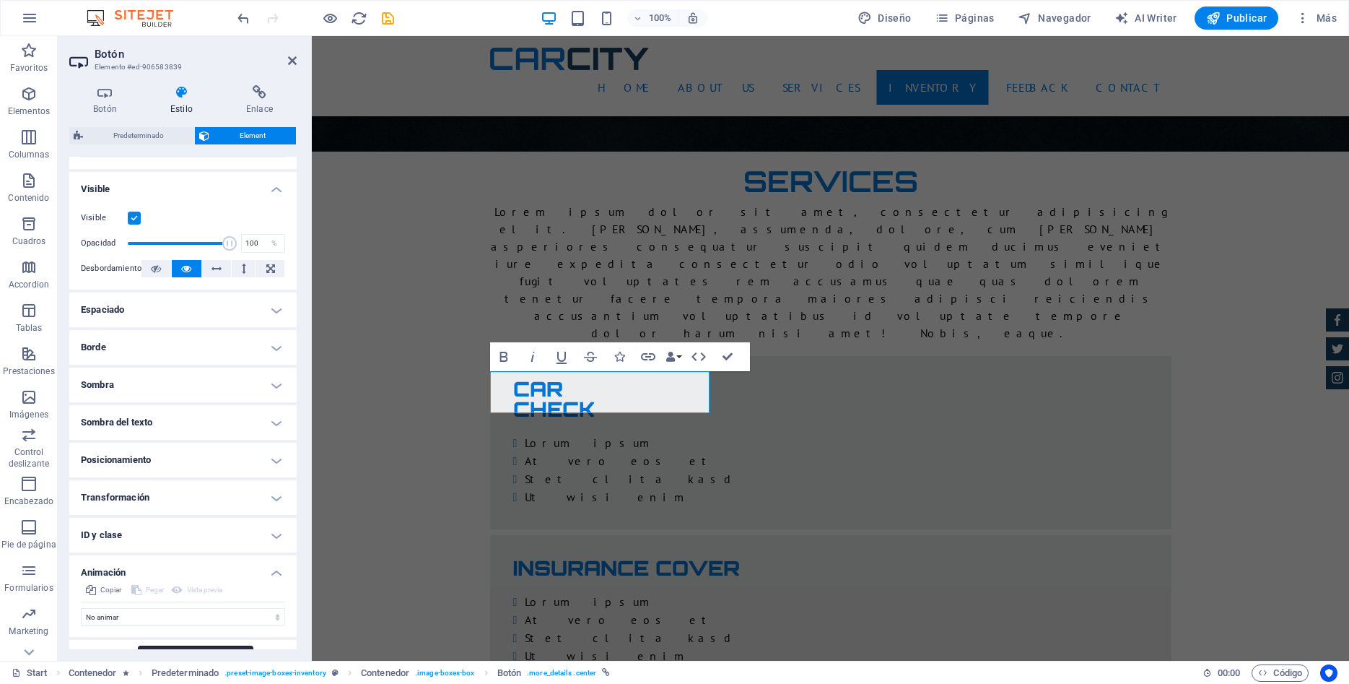
scroll to position [0, 0]
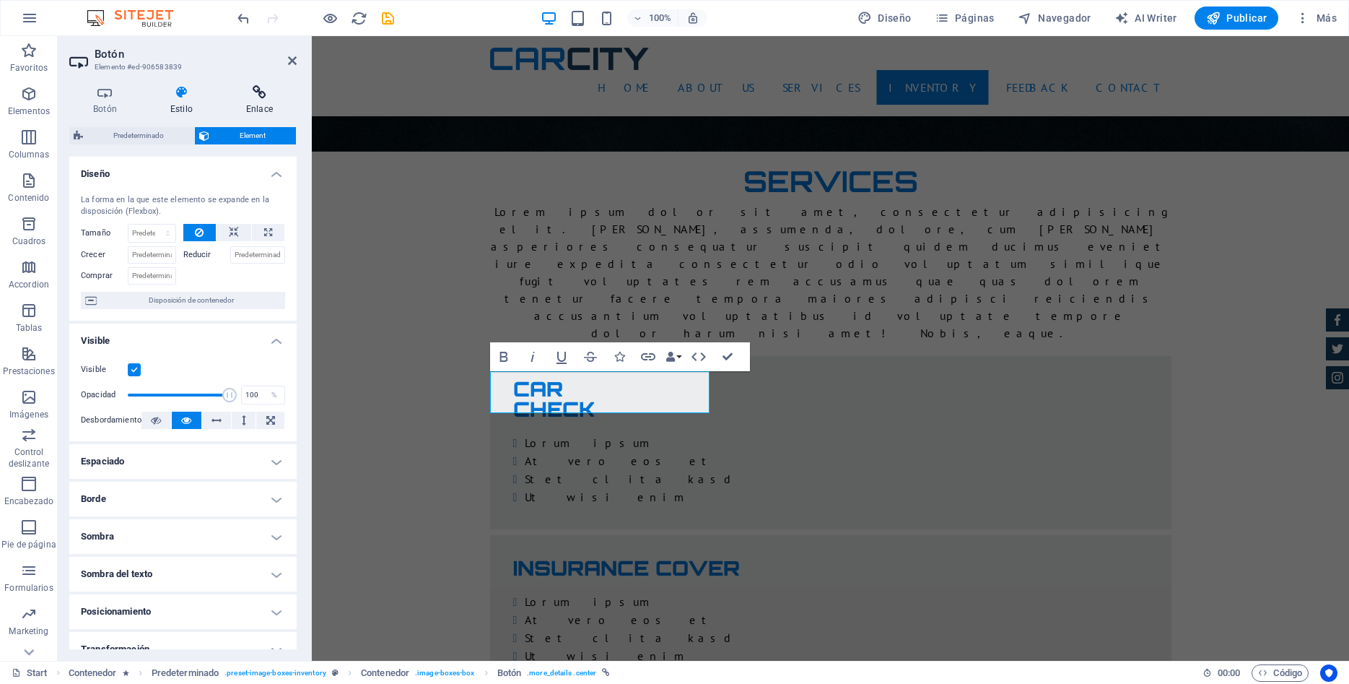
click at [262, 104] on h4 "Enlace" at bounding box center [259, 100] width 74 height 30
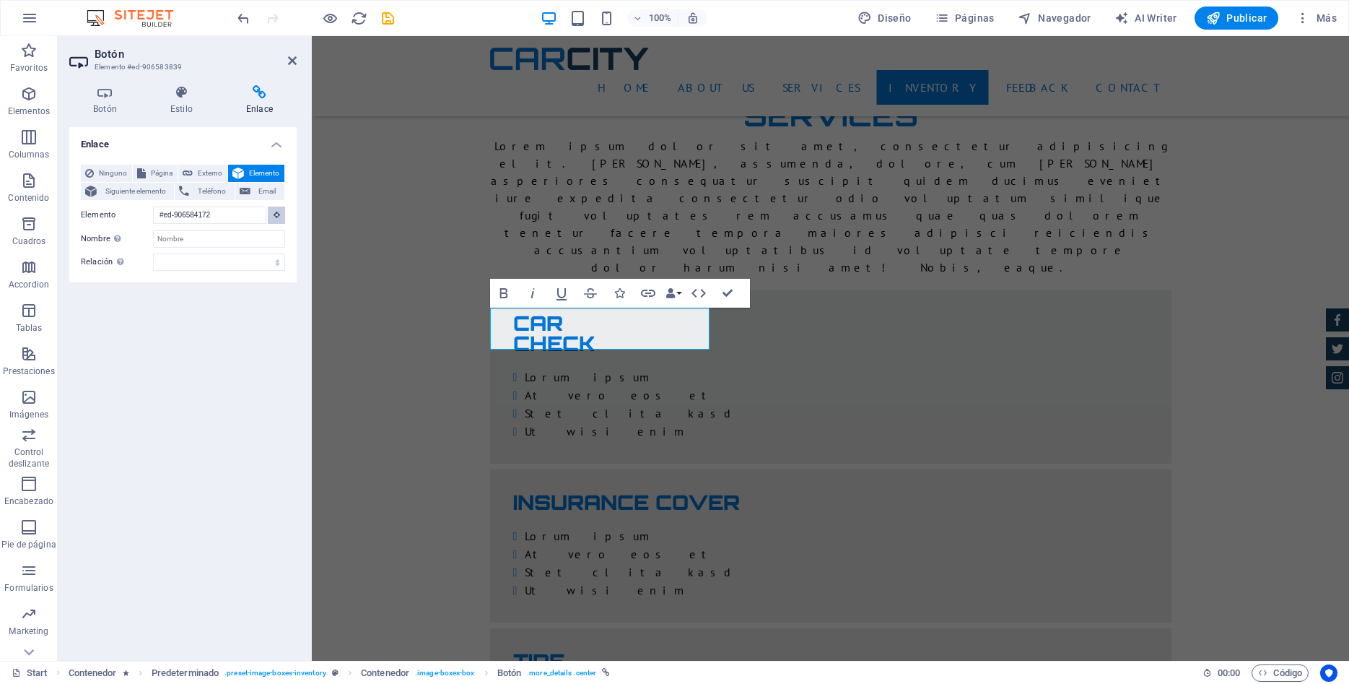
scroll to position [2744, 0]
click at [188, 95] on icon at bounding box center [182, 92] width 70 height 14
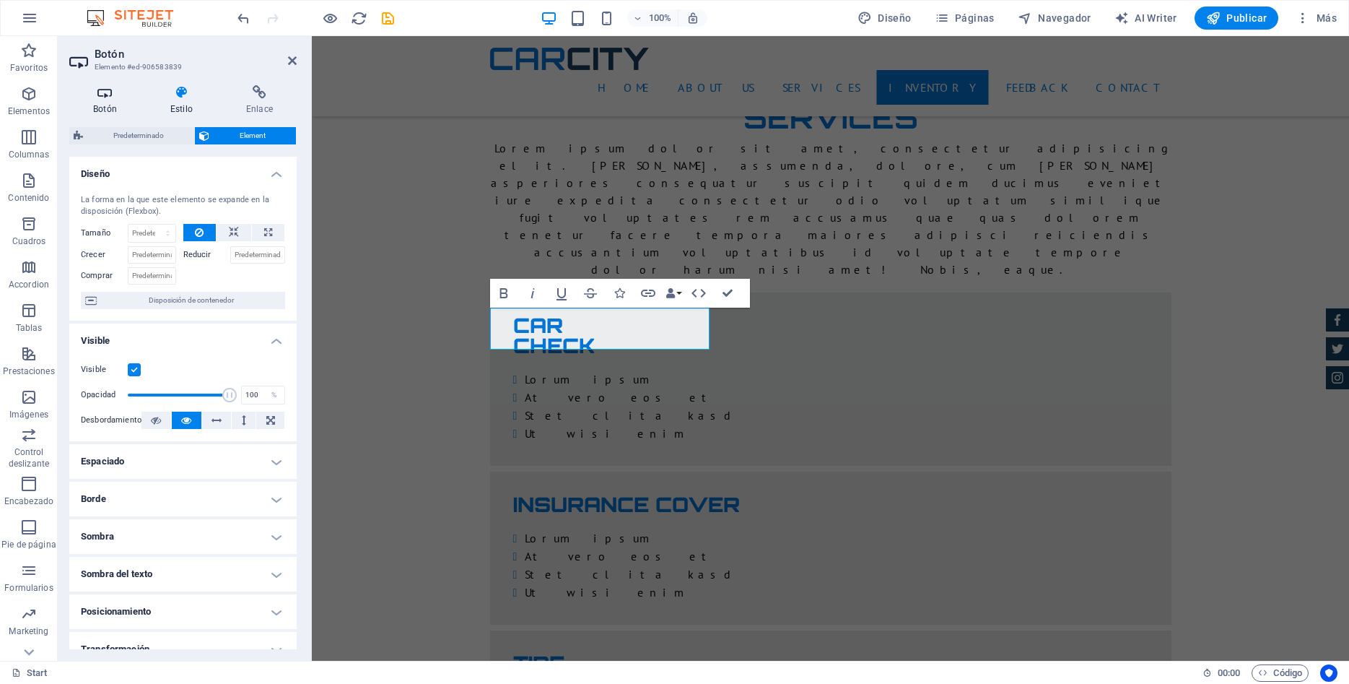
click at [111, 87] on icon at bounding box center [104, 92] width 71 height 14
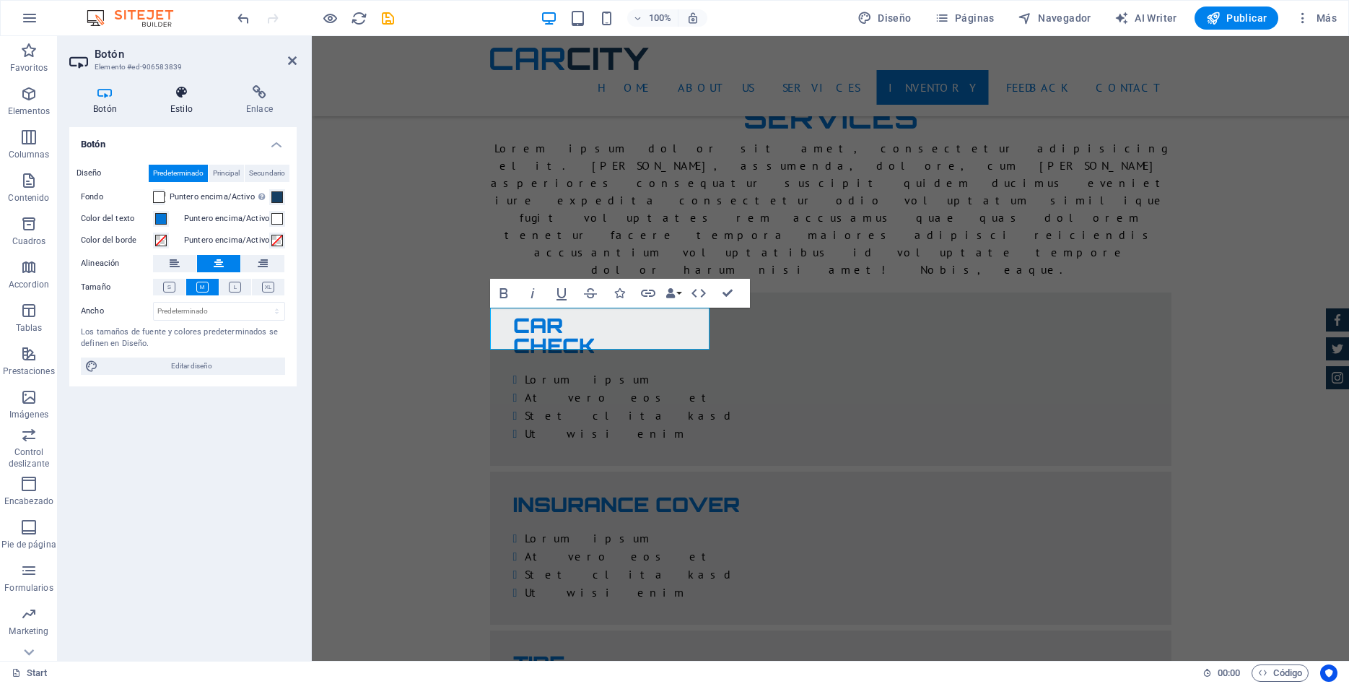
click at [192, 95] on icon at bounding box center [182, 92] width 70 height 14
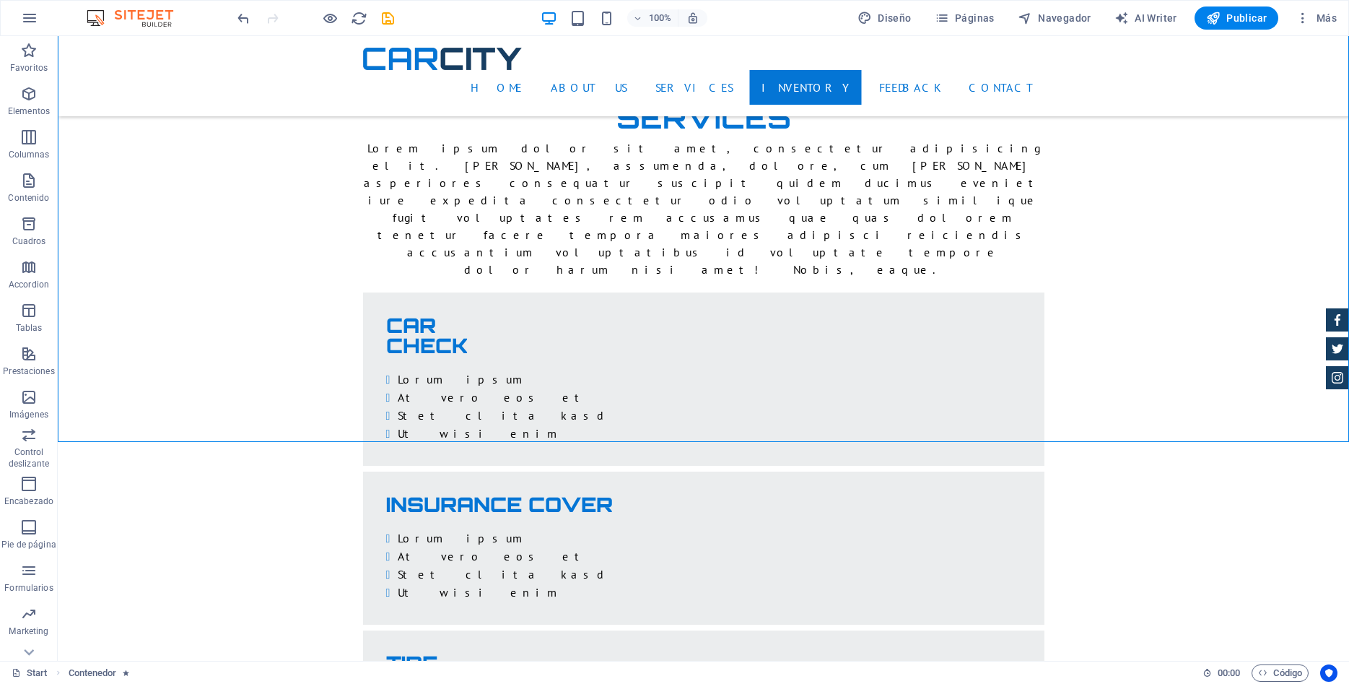
drag, startPoint x: 894, startPoint y: 475, endPoint x: 732, endPoint y: 458, distance: 162.6
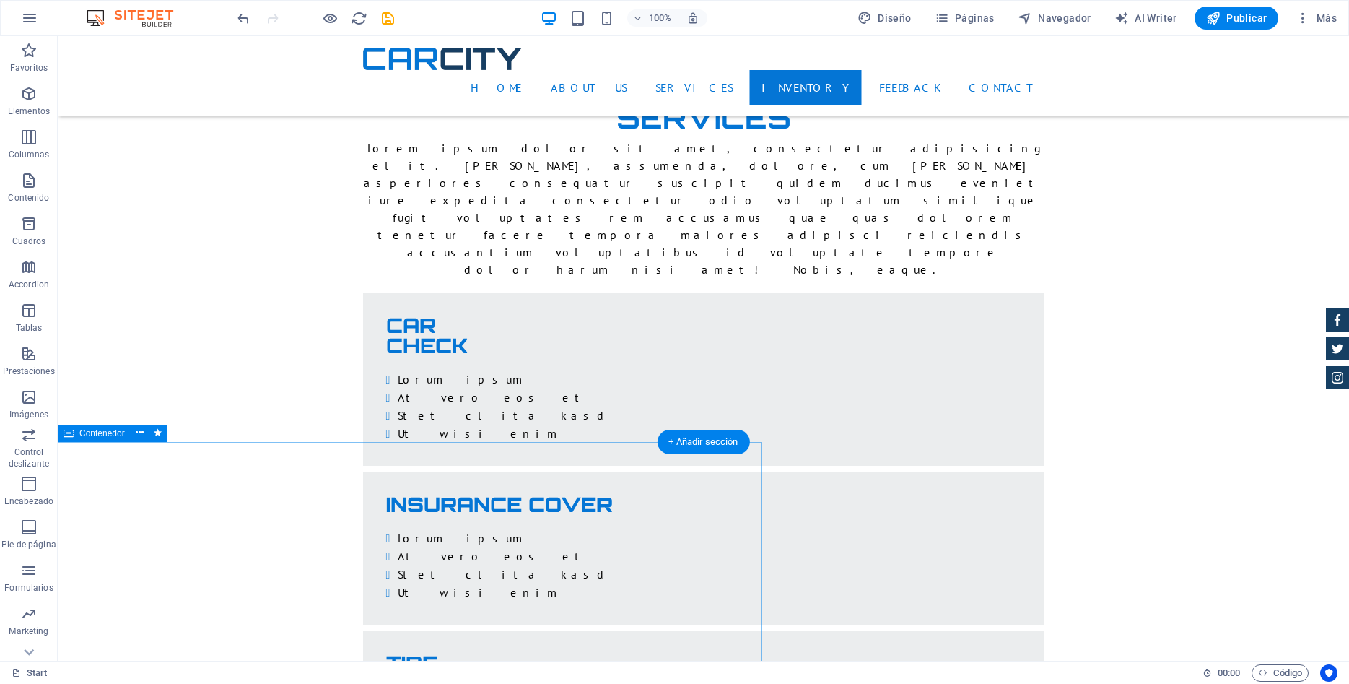
select select "px"
select select "overlay"
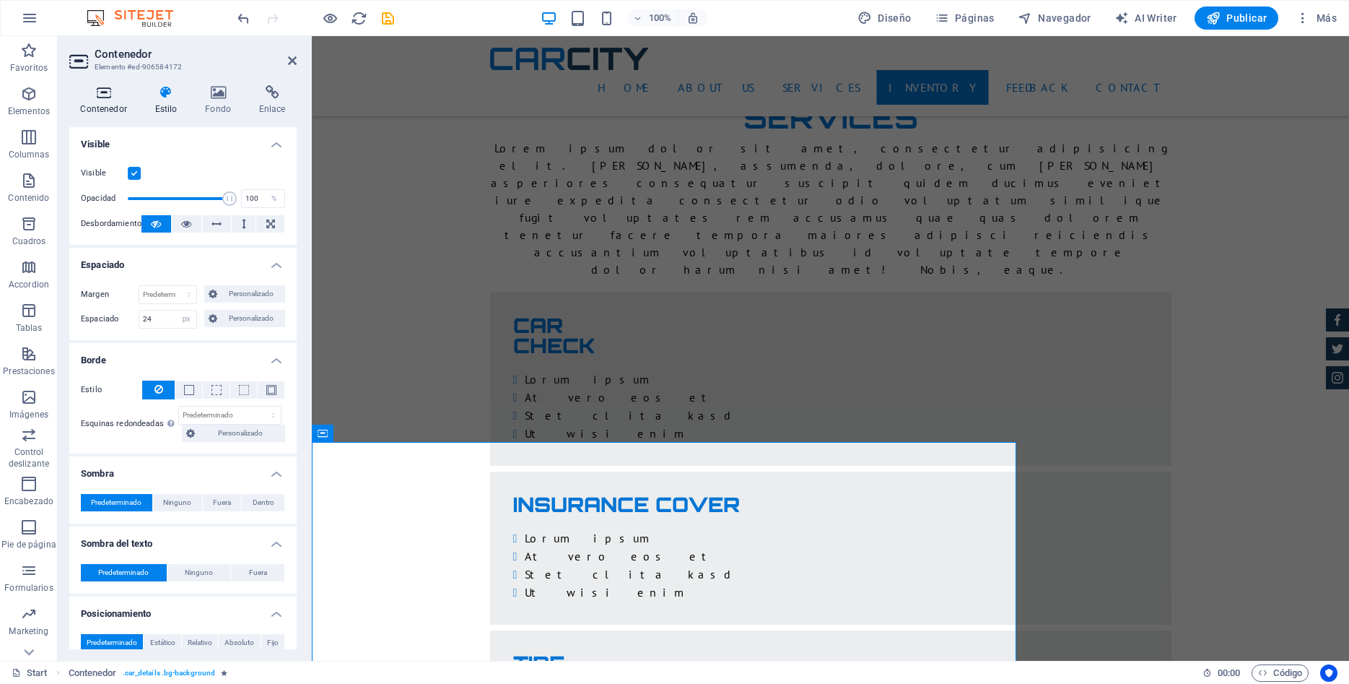
click at [102, 88] on icon at bounding box center [103, 92] width 69 height 14
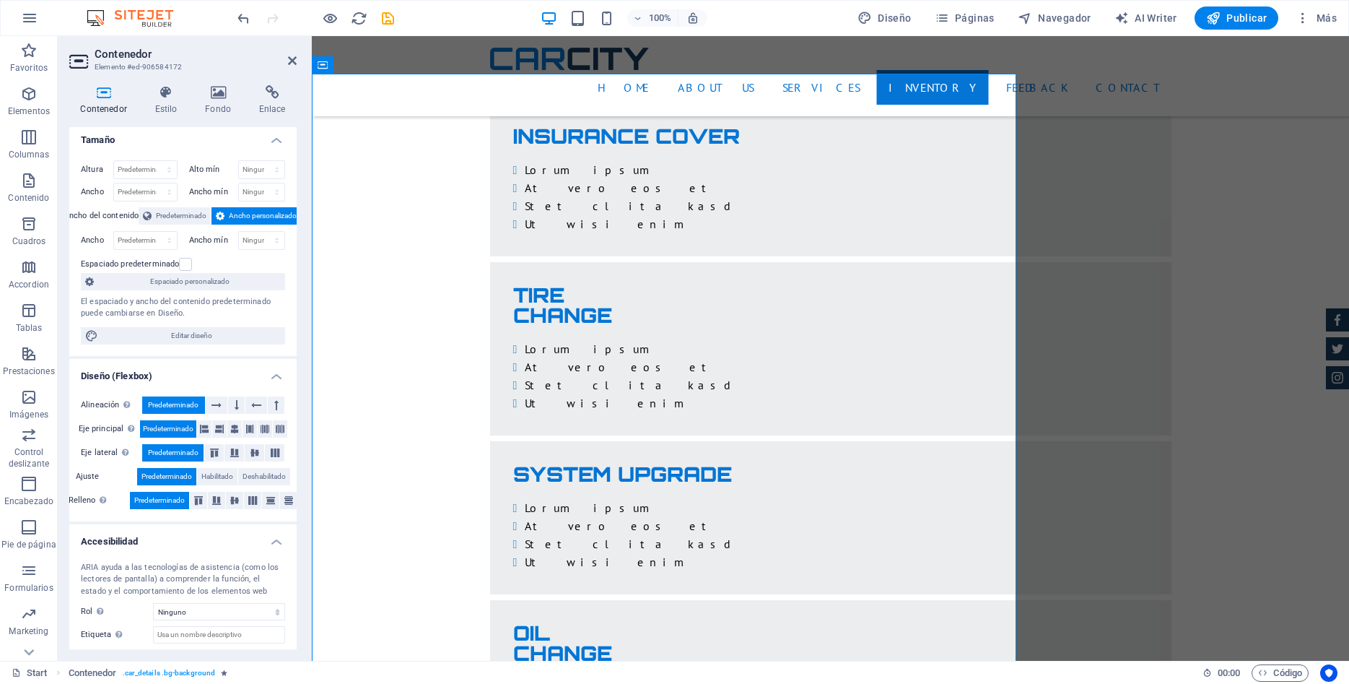
scroll to position [0, 0]
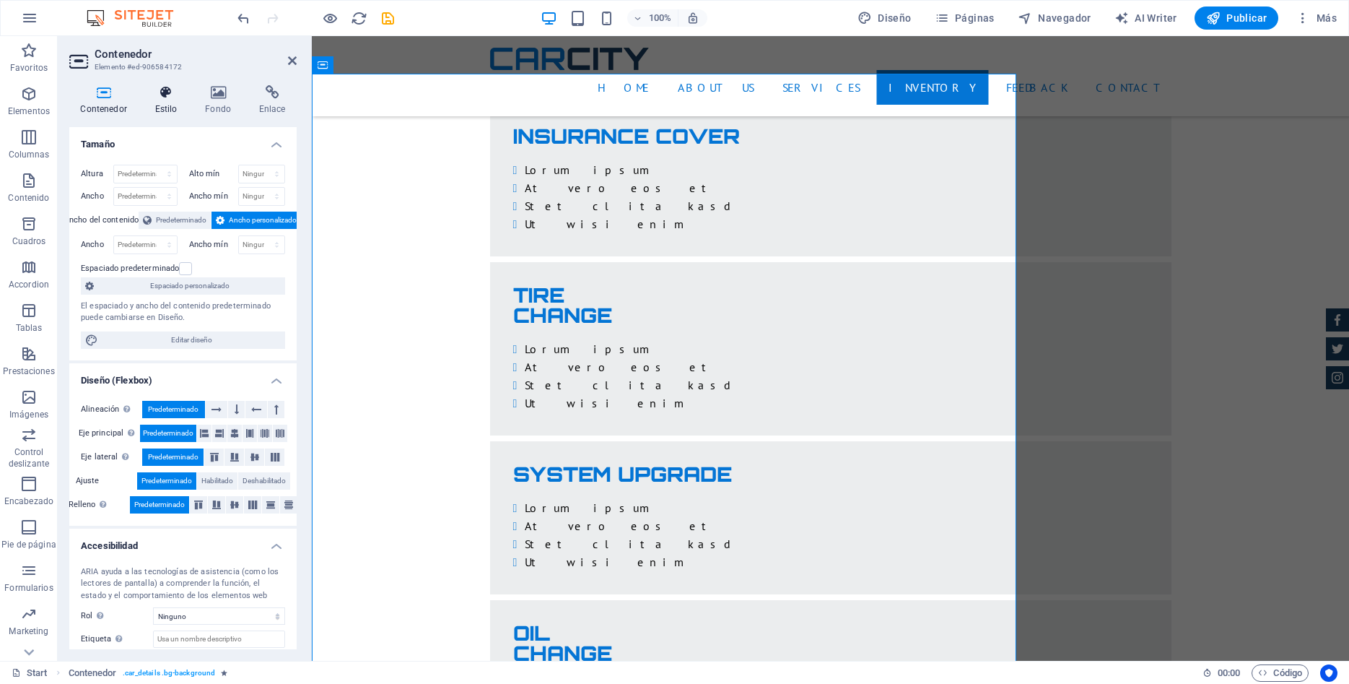
click at [170, 91] on icon at bounding box center [166, 92] width 45 height 14
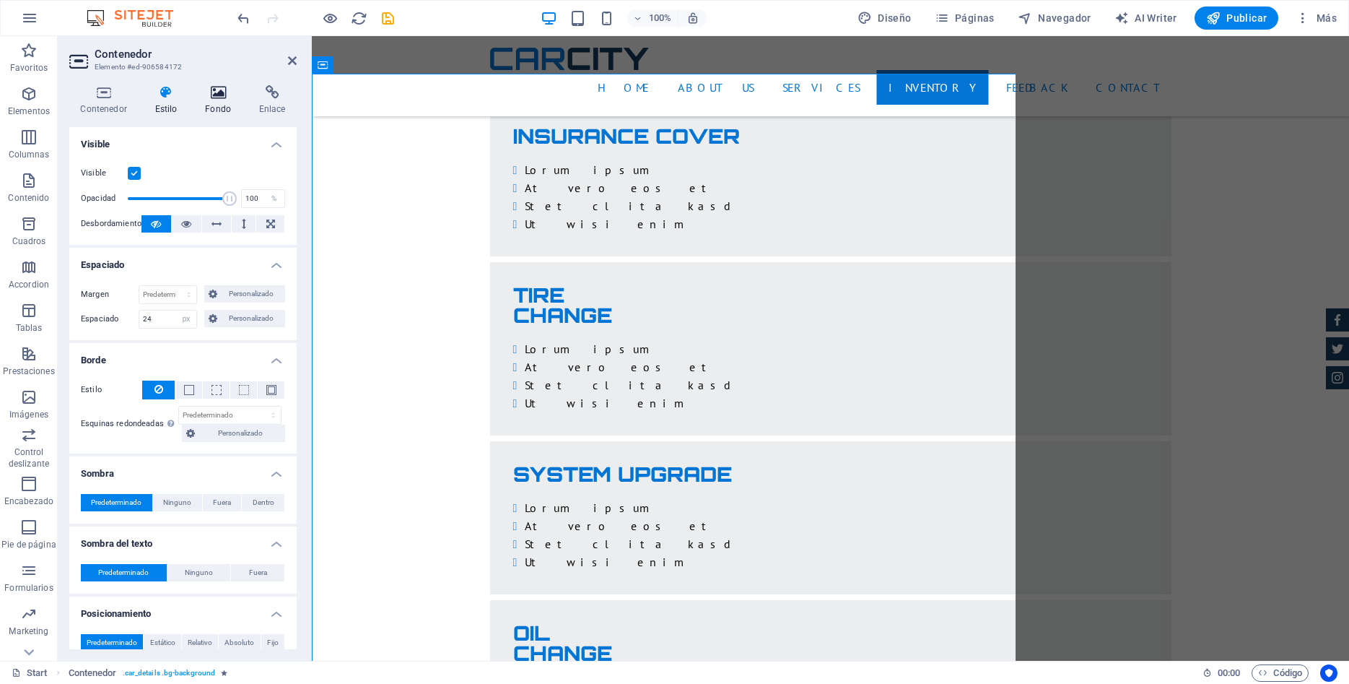
click at [230, 90] on icon at bounding box center [218, 92] width 48 height 14
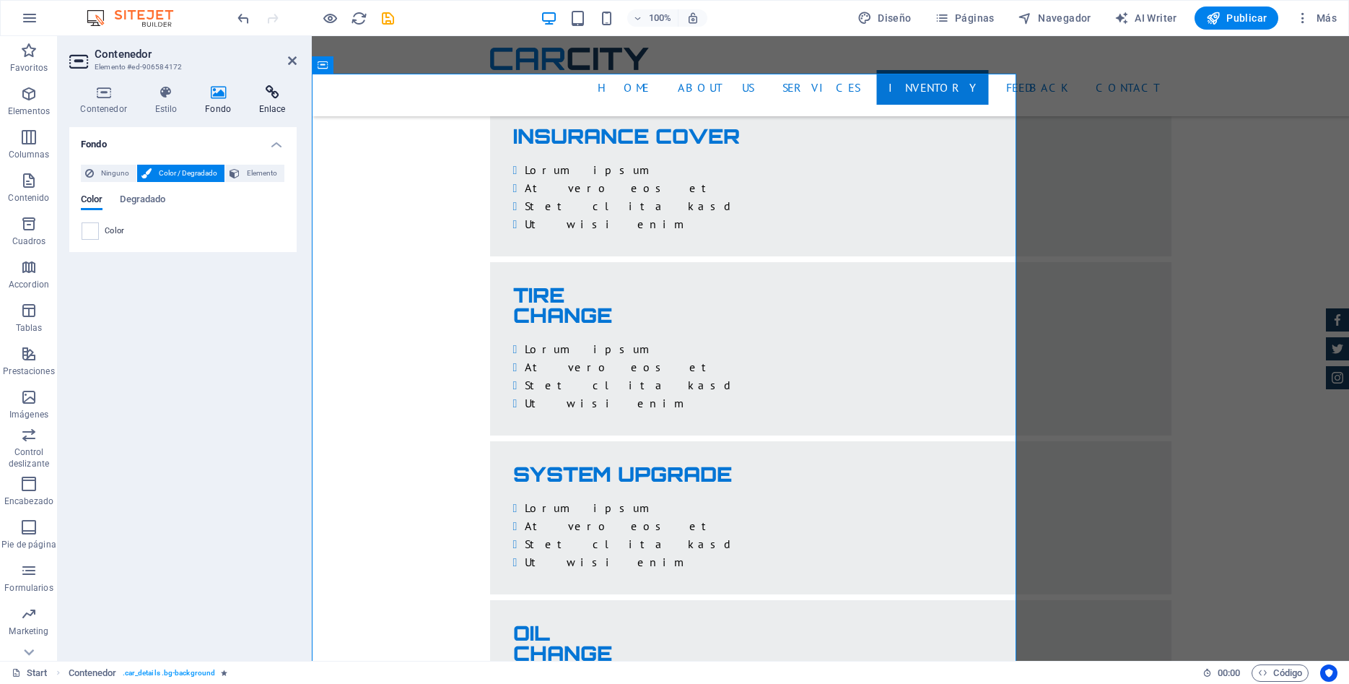
click at [271, 95] on icon at bounding box center [272, 92] width 49 height 14
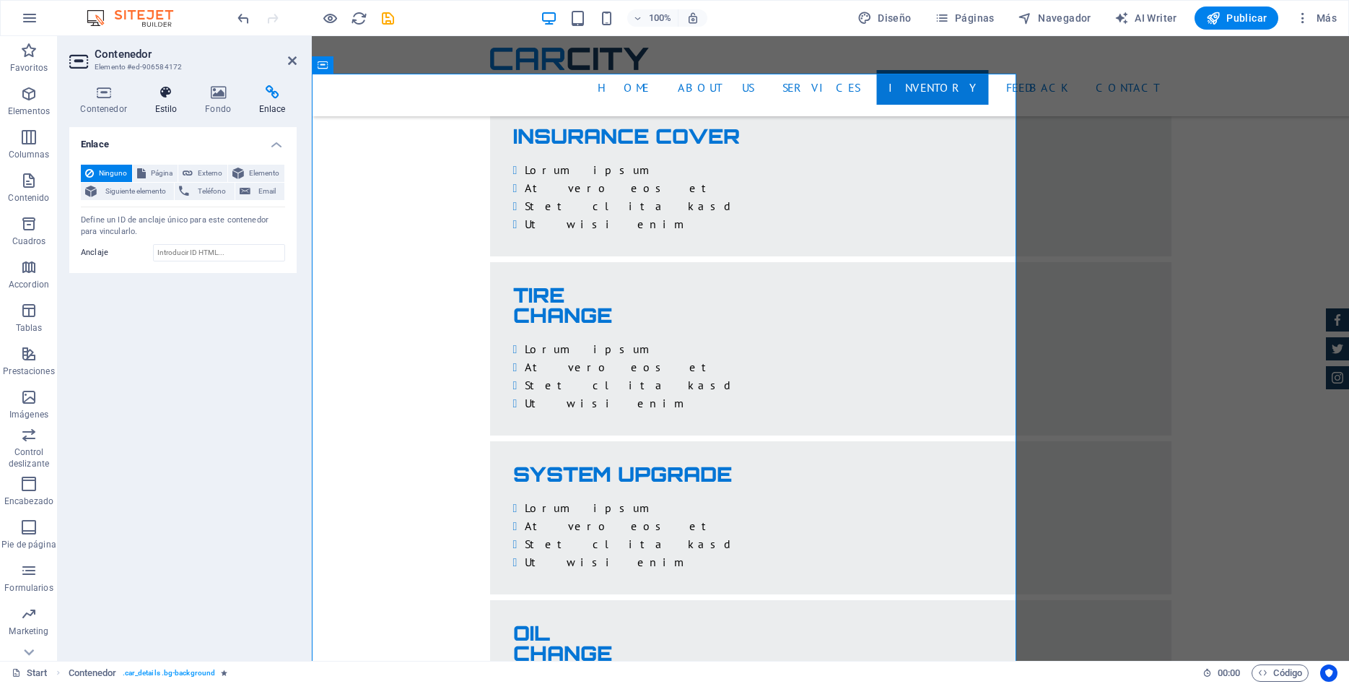
click at [170, 92] on icon at bounding box center [166, 92] width 45 height 14
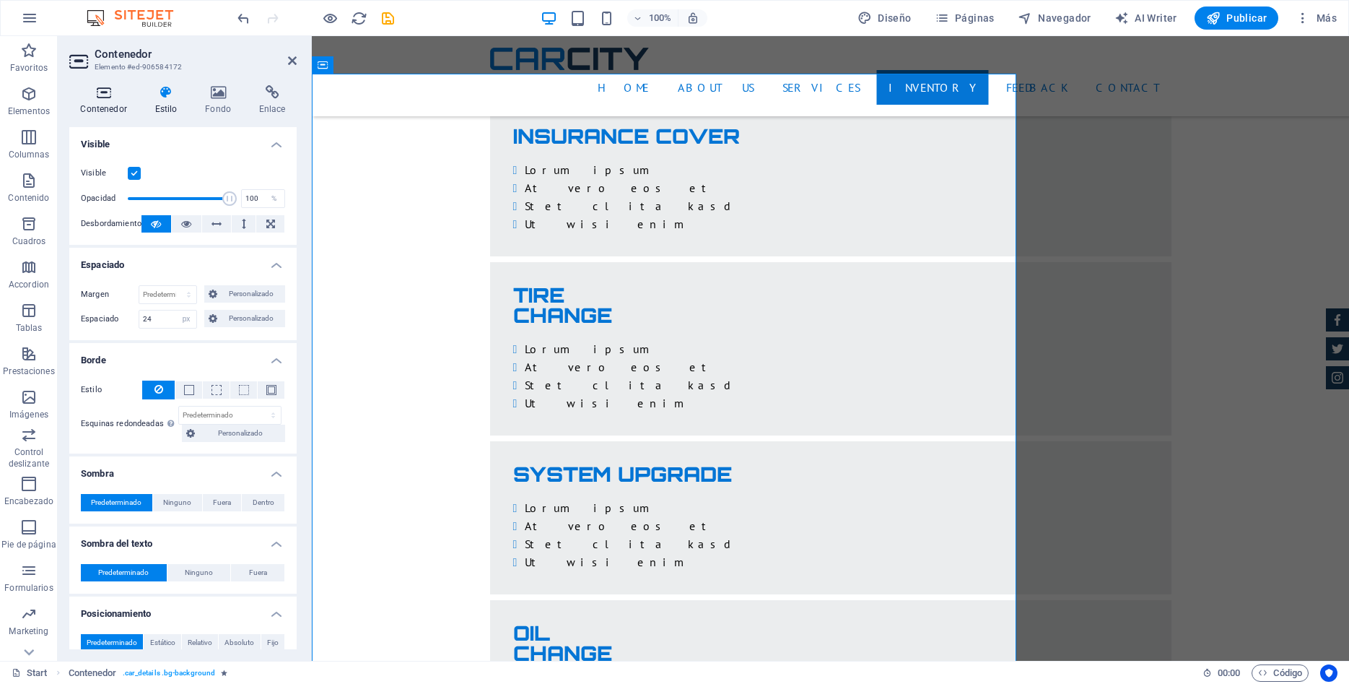
click at [101, 92] on icon at bounding box center [103, 92] width 69 height 14
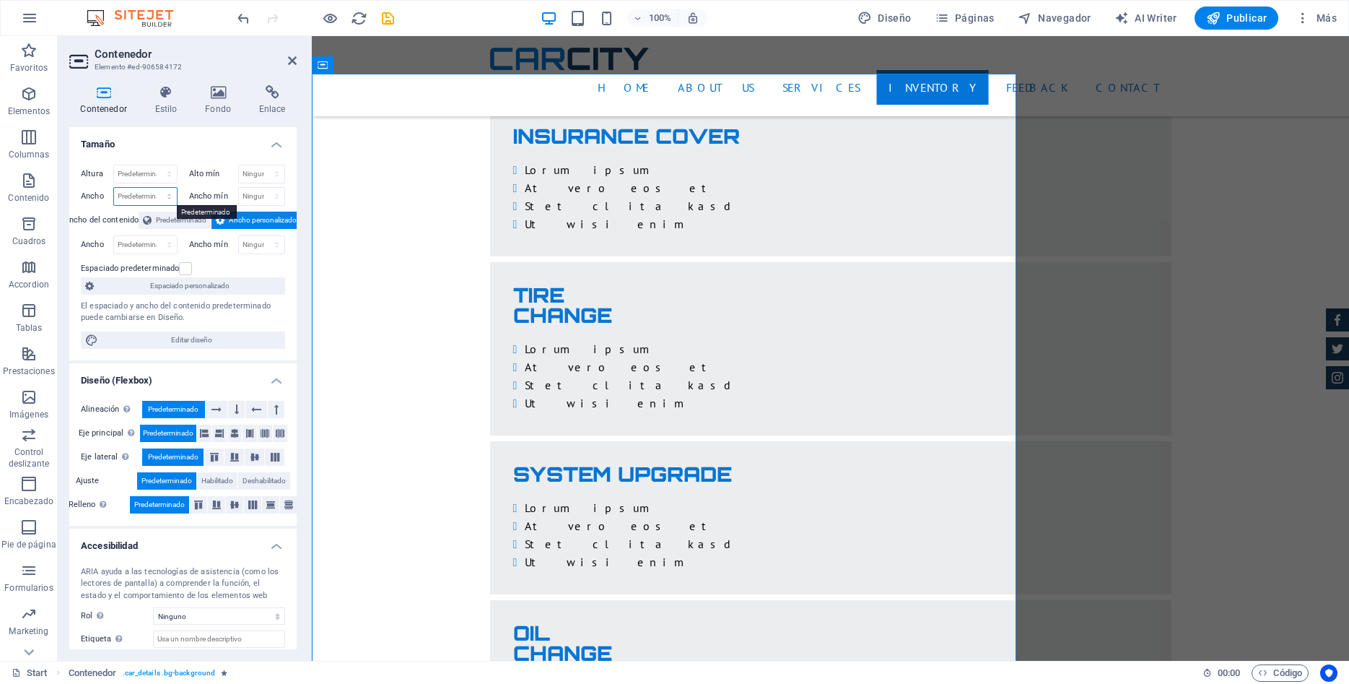
click at [114, 188] on select "Predeterminado px rem % em vh vw" at bounding box center [145, 196] width 63 height 17
select select "px"
click option "px" at bounding box center [0, 0] width 0 height 0
type input "976"
click at [157, 188] on select "Predeterminado px rem % em vh vw" at bounding box center [167, 196] width 20 height 17
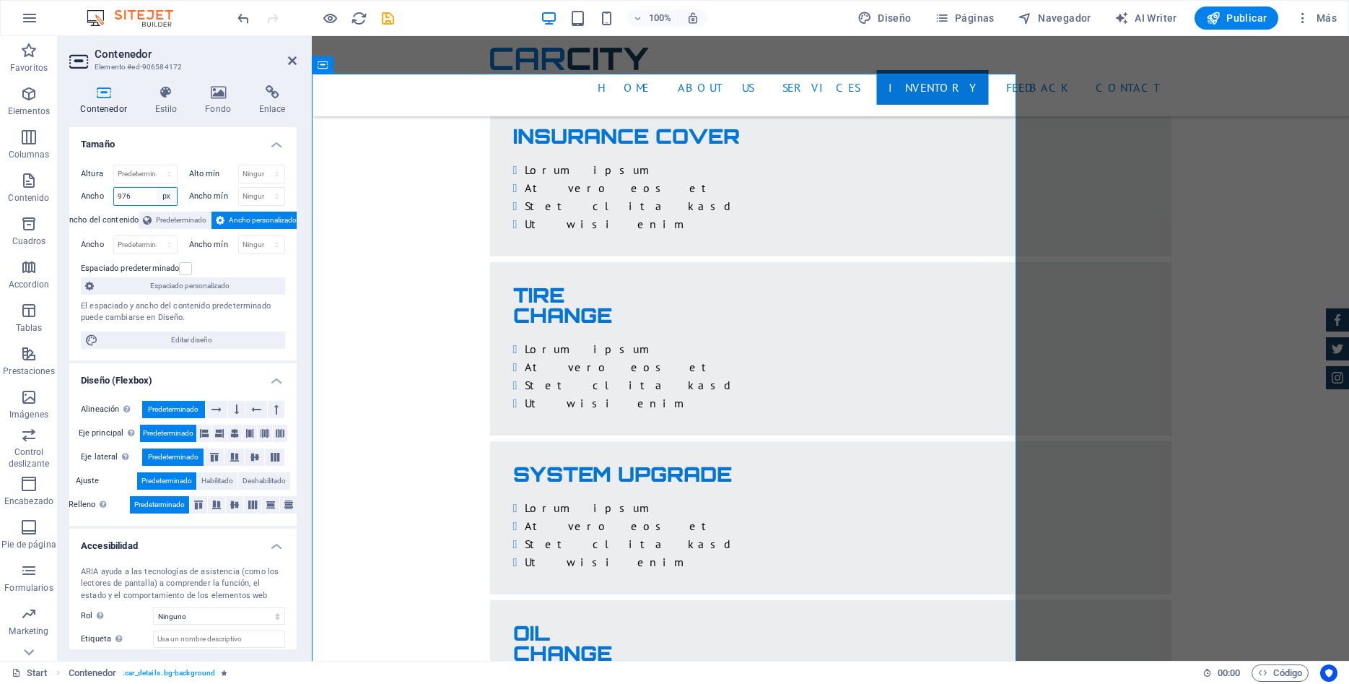
select select "default"
click option "Predeterminado" at bounding box center [0, 0] width 0 height 0
select select "DISABLED_OPTION_VALUE"
click at [205, 285] on span "Espaciado personalizado" at bounding box center [189, 285] width 183 height 17
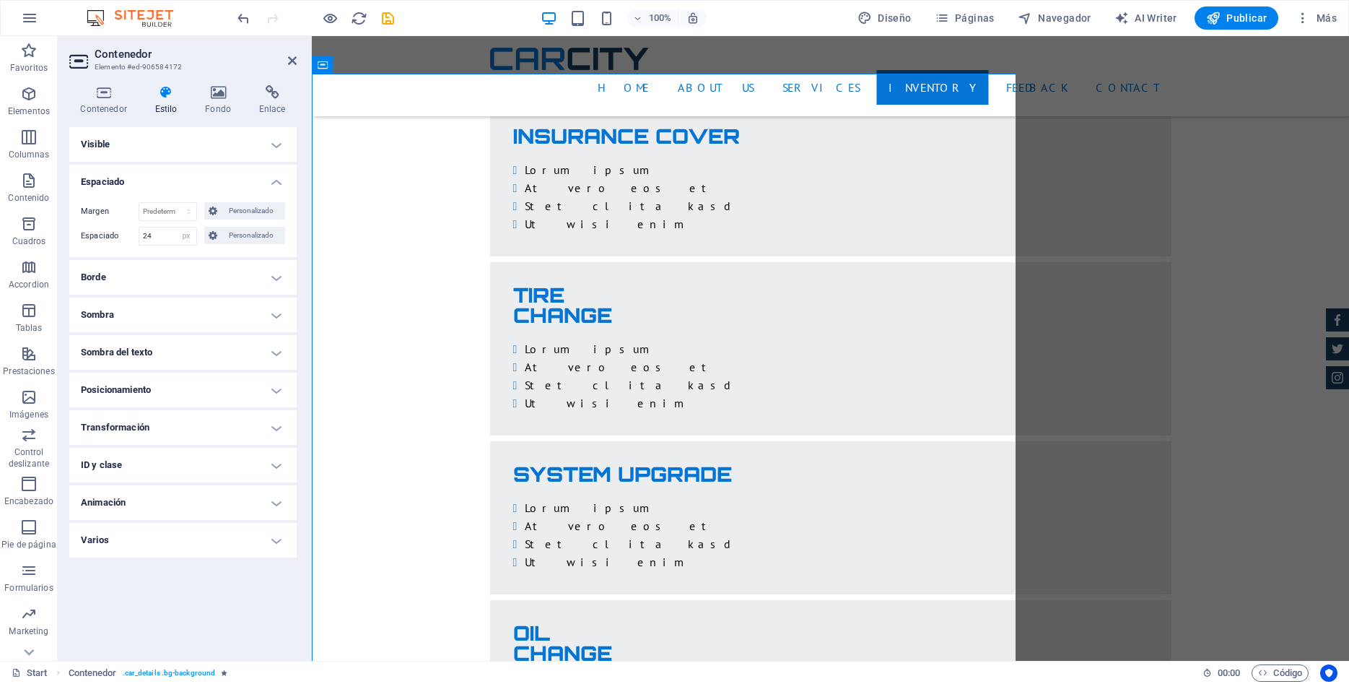
click at [276, 145] on h4 "Visible" at bounding box center [182, 144] width 227 height 35
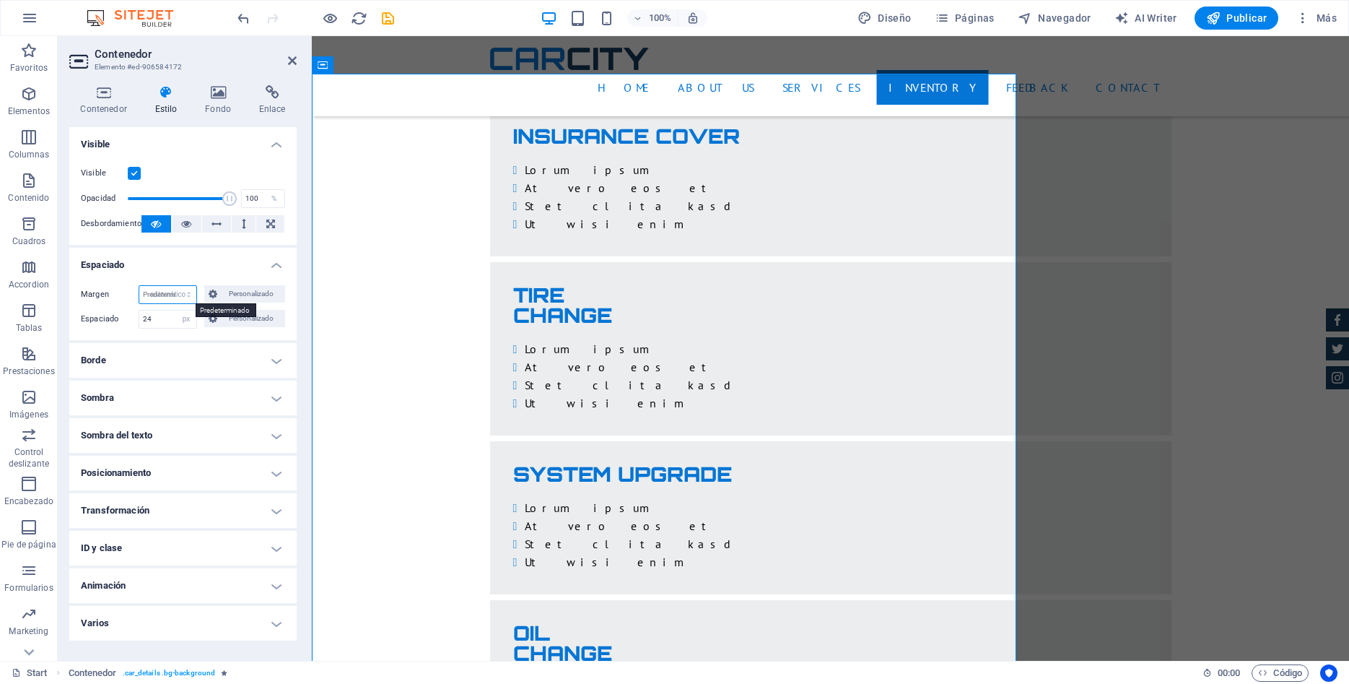
click option "automático" at bounding box center [0, 0] width 0 height 0
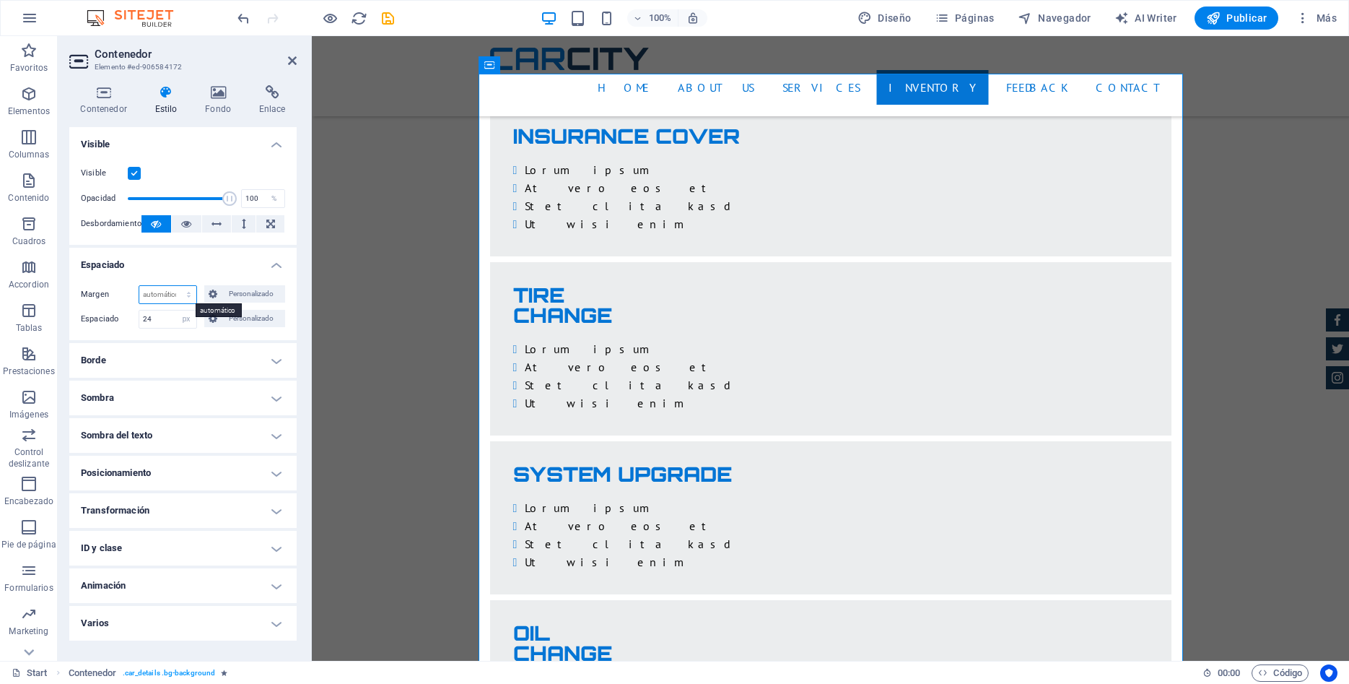
click at [139, 286] on select "Predeterminado automático px % rem vw vh Personalizado" at bounding box center [167, 294] width 57 height 17
click option "Predeterminado" at bounding box center [0, 0] width 0 height 0
select select "DISABLED_OPTION_VALUE"
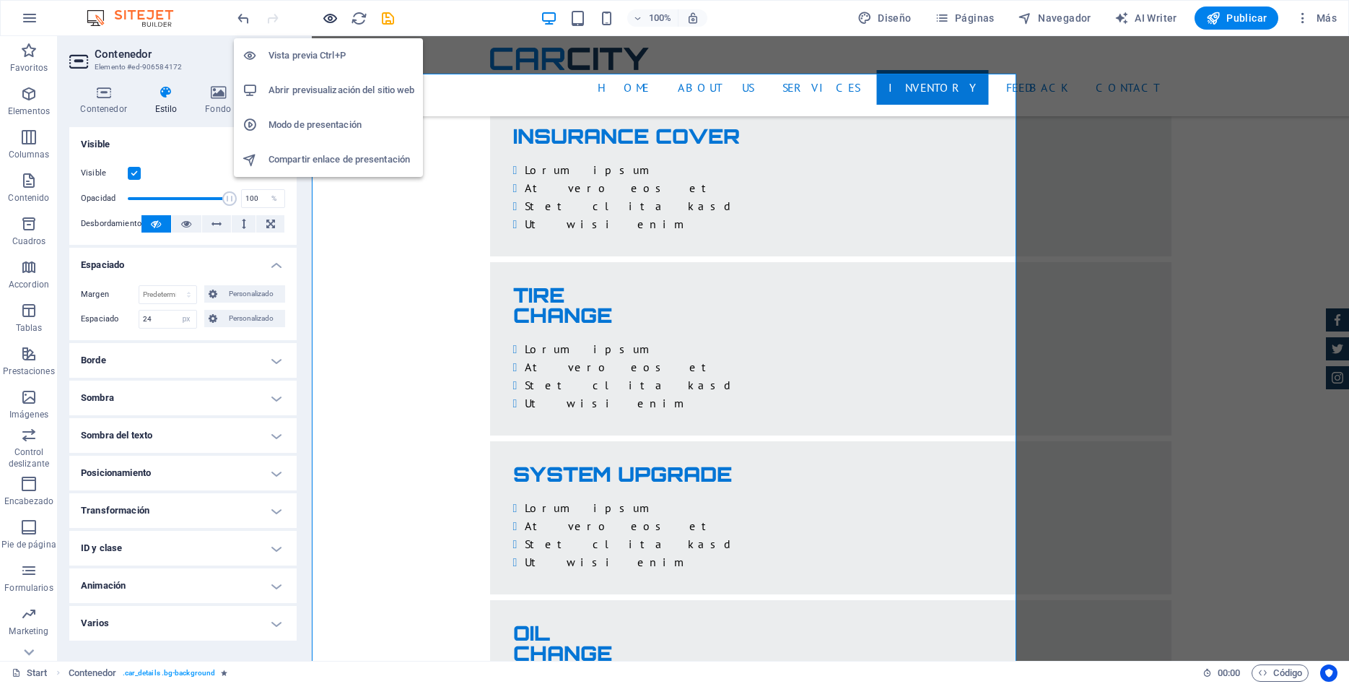
click at [333, 249] on icon "button" at bounding box center [518, 269] width 635 height 40
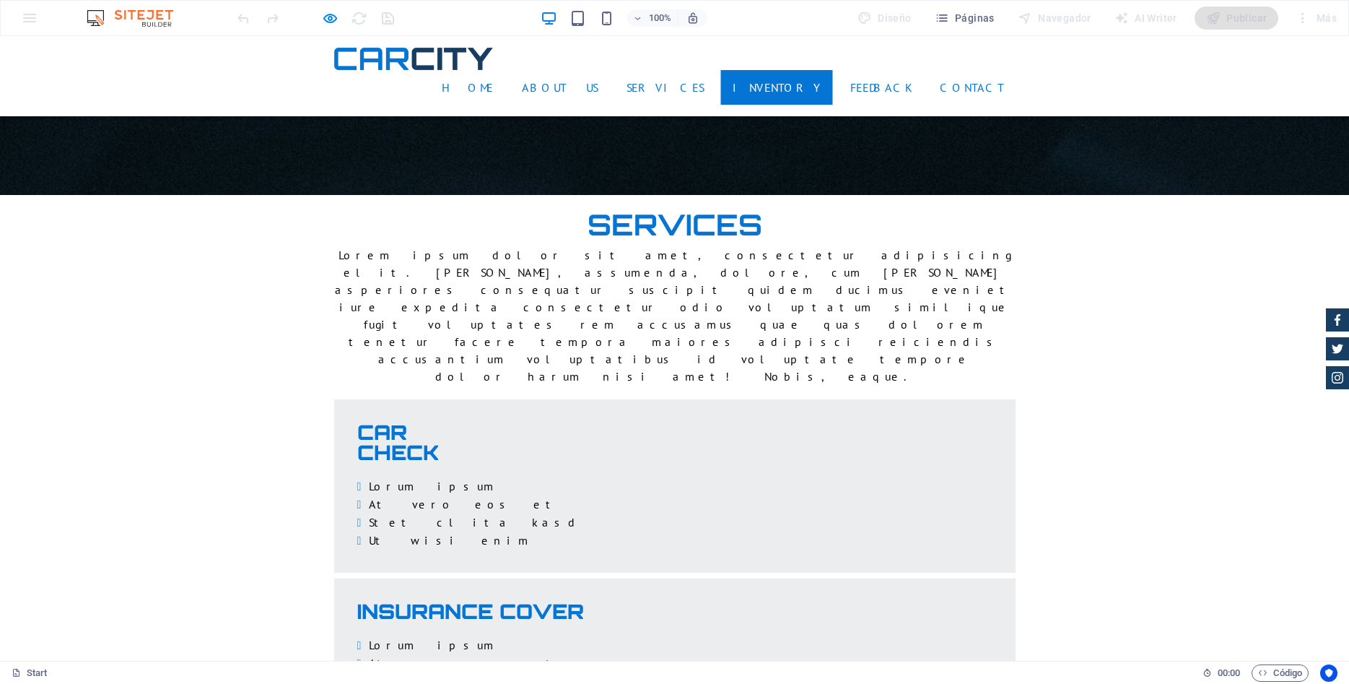
scroll to position [2596, 0]
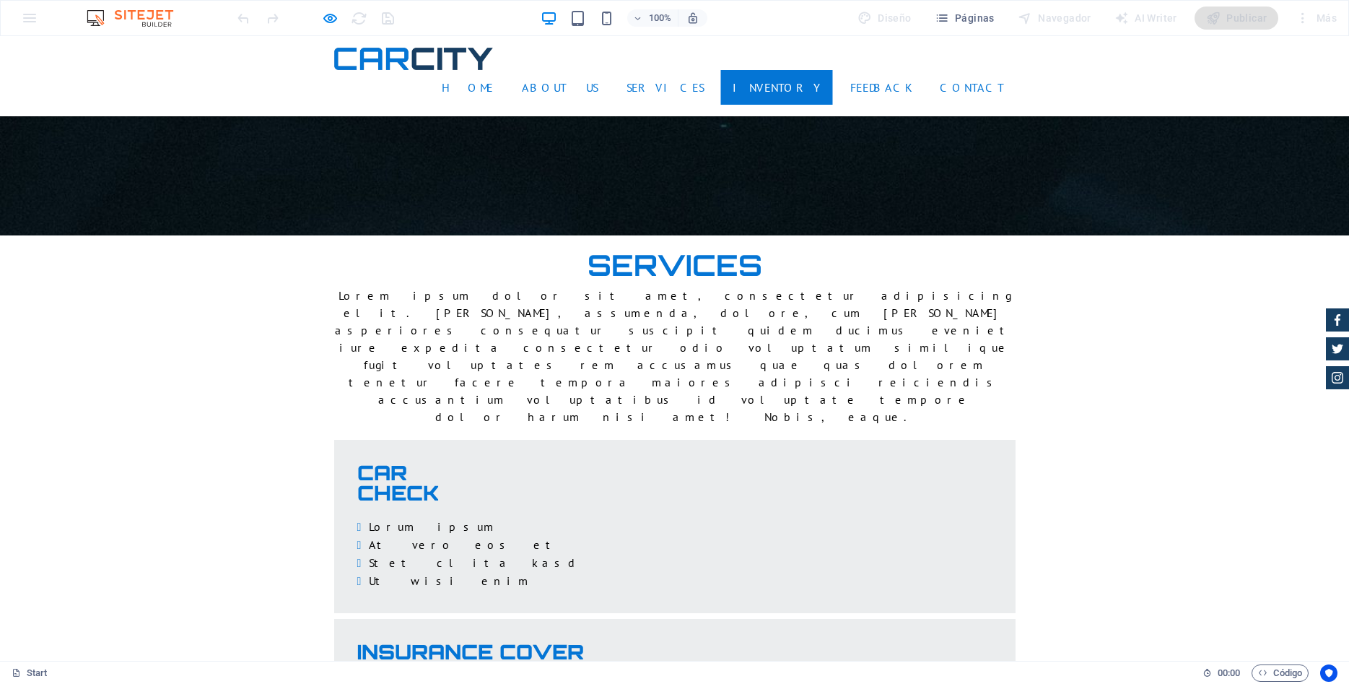
drag, startPoint x: 434, startPoint y: 467, endPoint x: 455, endPoint y: 449, distance: 28.2
select select "px"
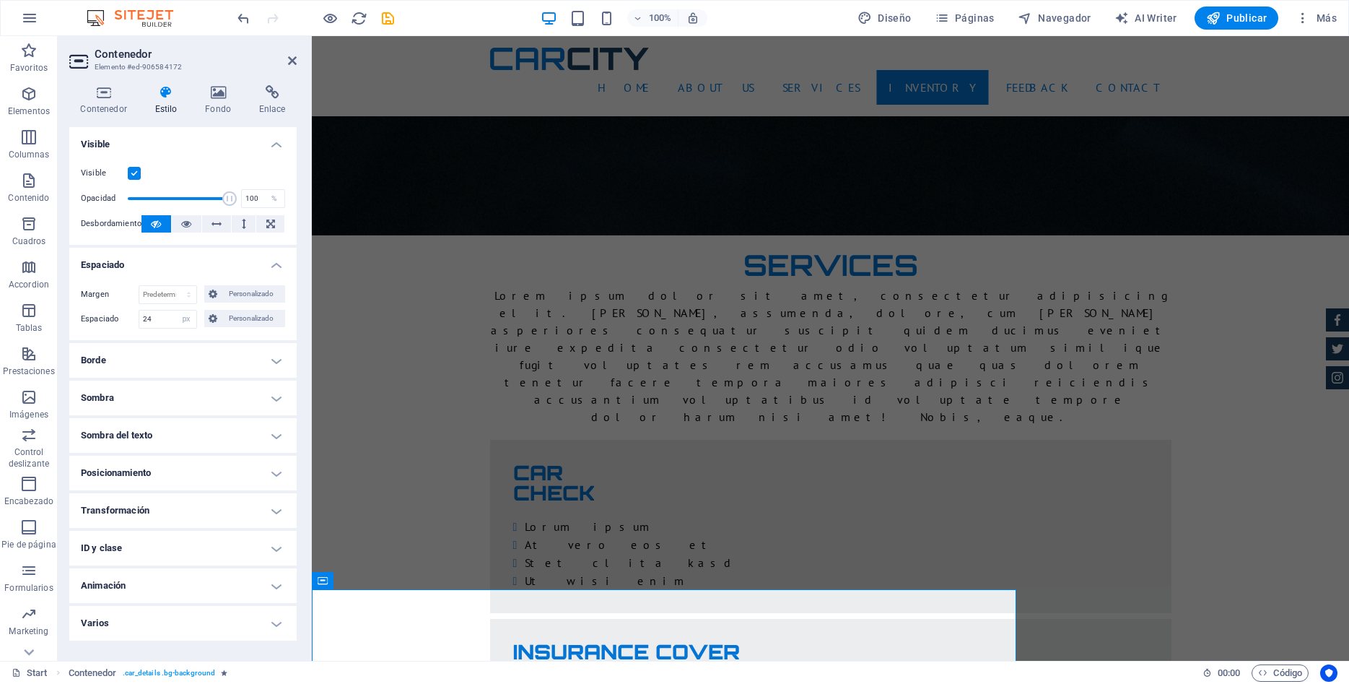
scroll to position [2891, 0]
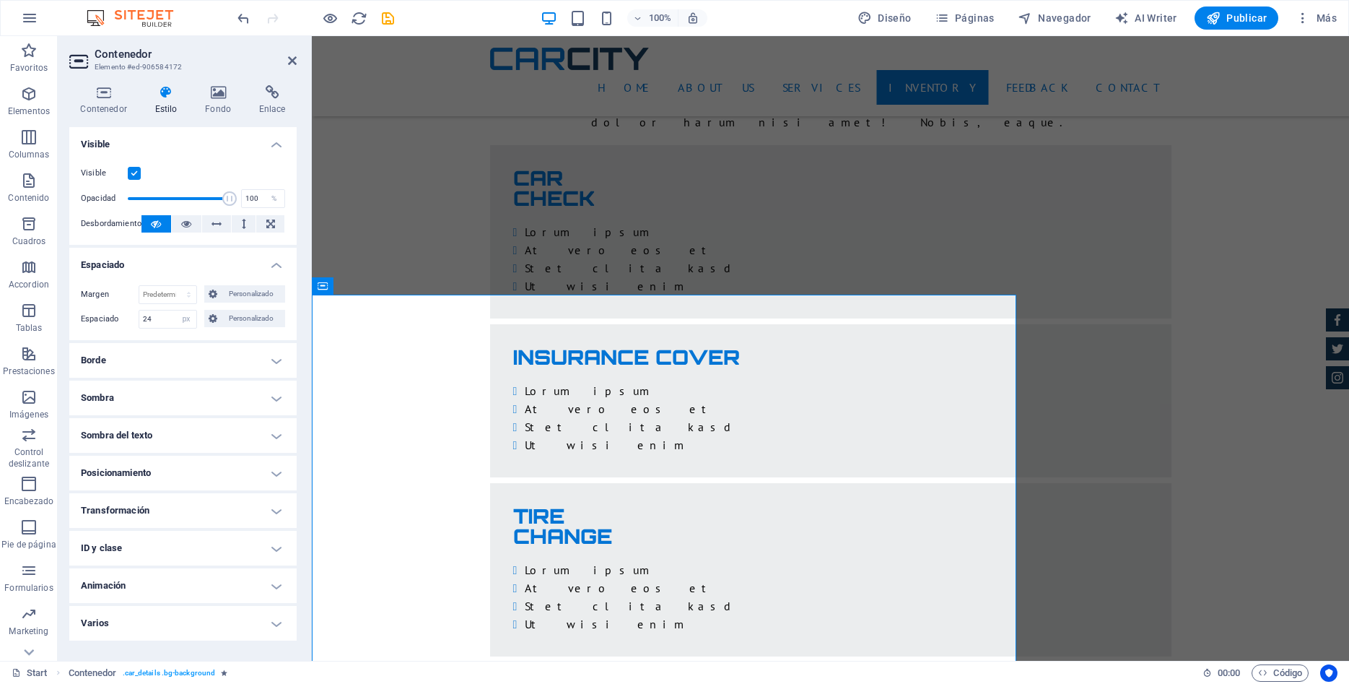
click at [278, 362] on h4 "Borde" at bounding box center [182, 360] width 227 height 35
click at [249, 440] on span "Personalizado" at bounding box center [240, 432] width 82 height 17
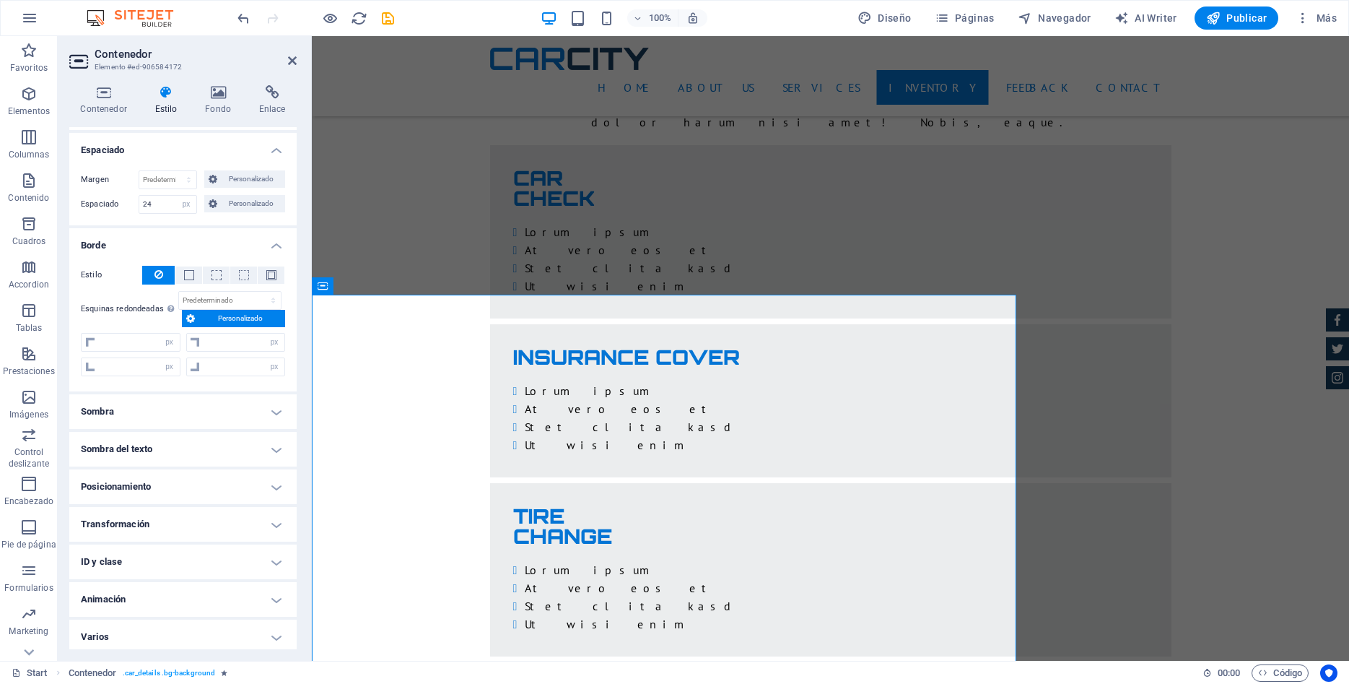
scroll to position [119, 0]
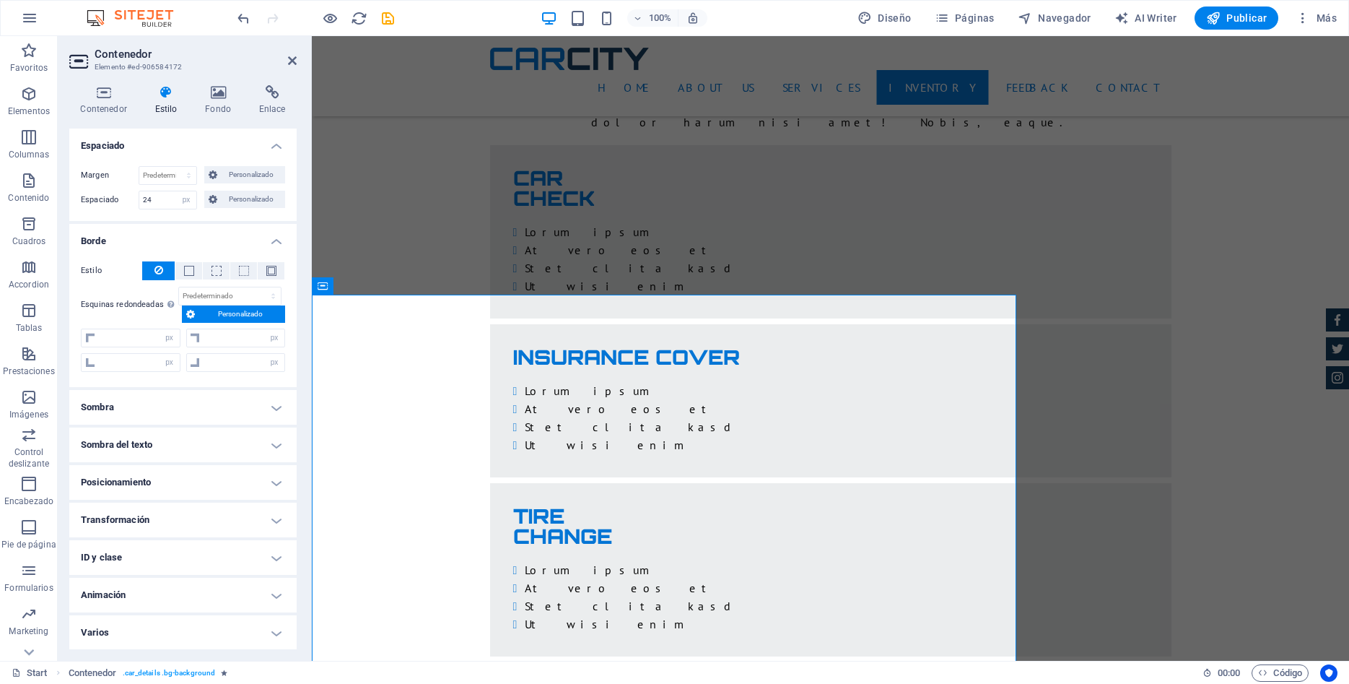
click at [271, 409] on h4 "Sombra" at bounding box center [182, 407] width 227 height 35
click at [121, 429] on span "Predeterminado" at bounding box center [116, 435] width 51 height 17
click at [274, 476] on h4 "Sombra del texto" at bounding box center [182, 477] width 227 height 35
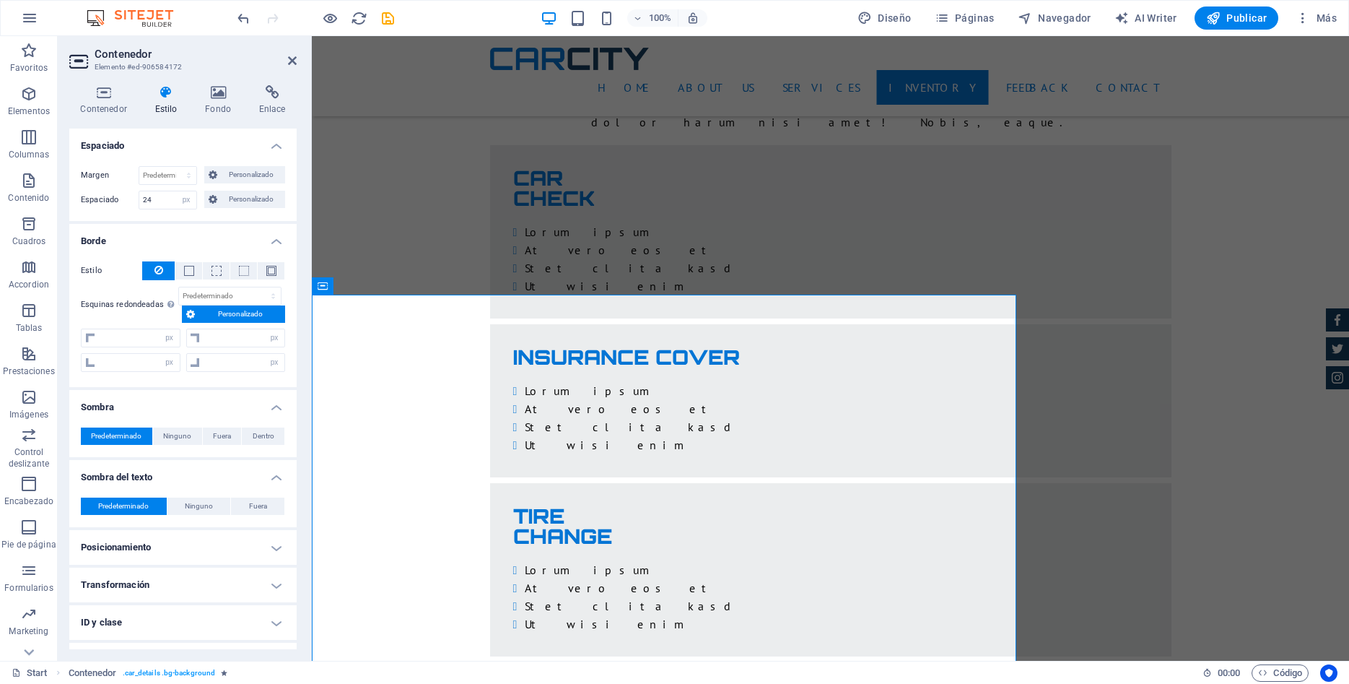
click at [274, 549] on h4 "Posicionamiento" at bounding box center [182, 547] width 227 height 35
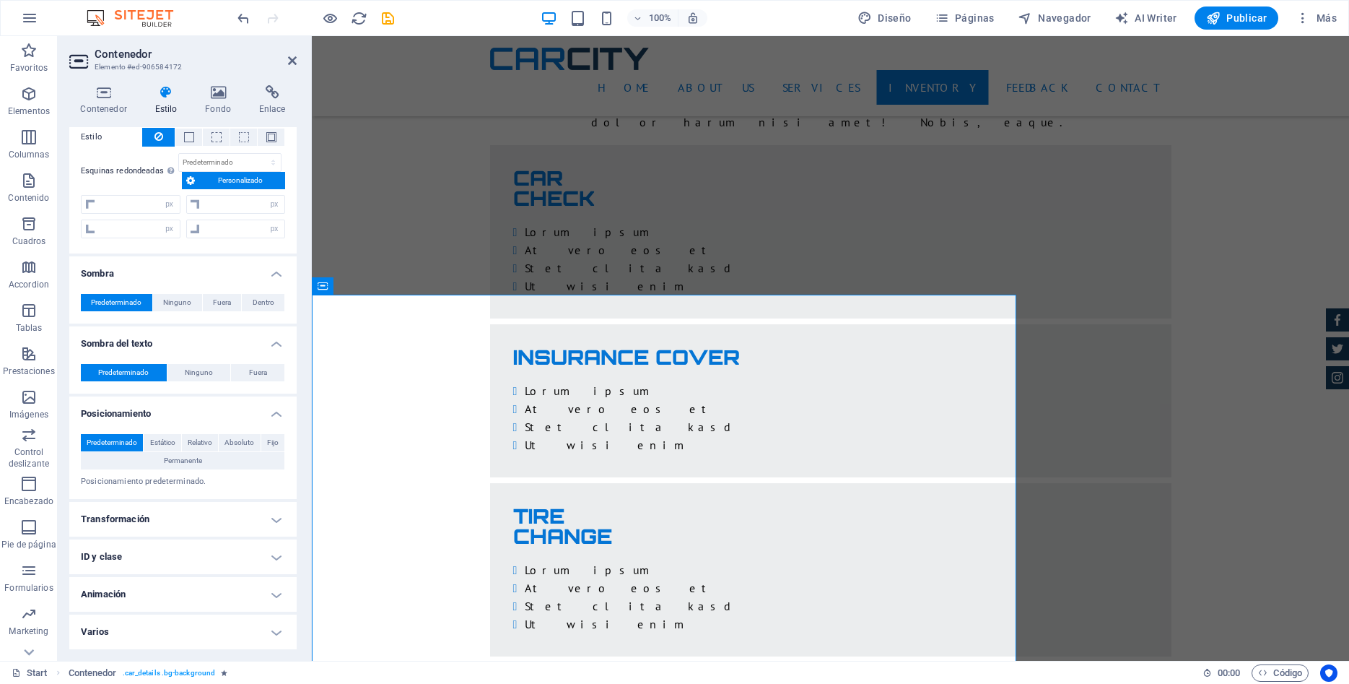
click at [263, 519] on h4 "Transformación" at bounding box center [182, 519] width 227 height 35
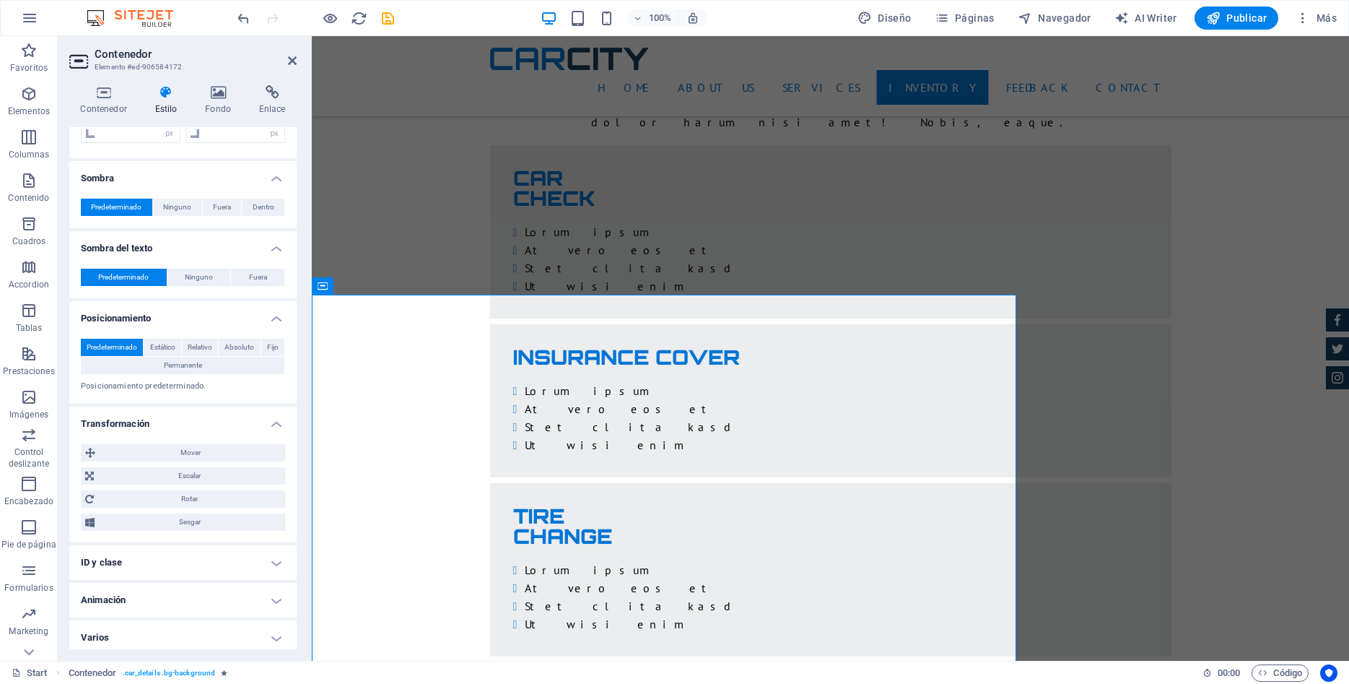
scroll to position [354, 0]
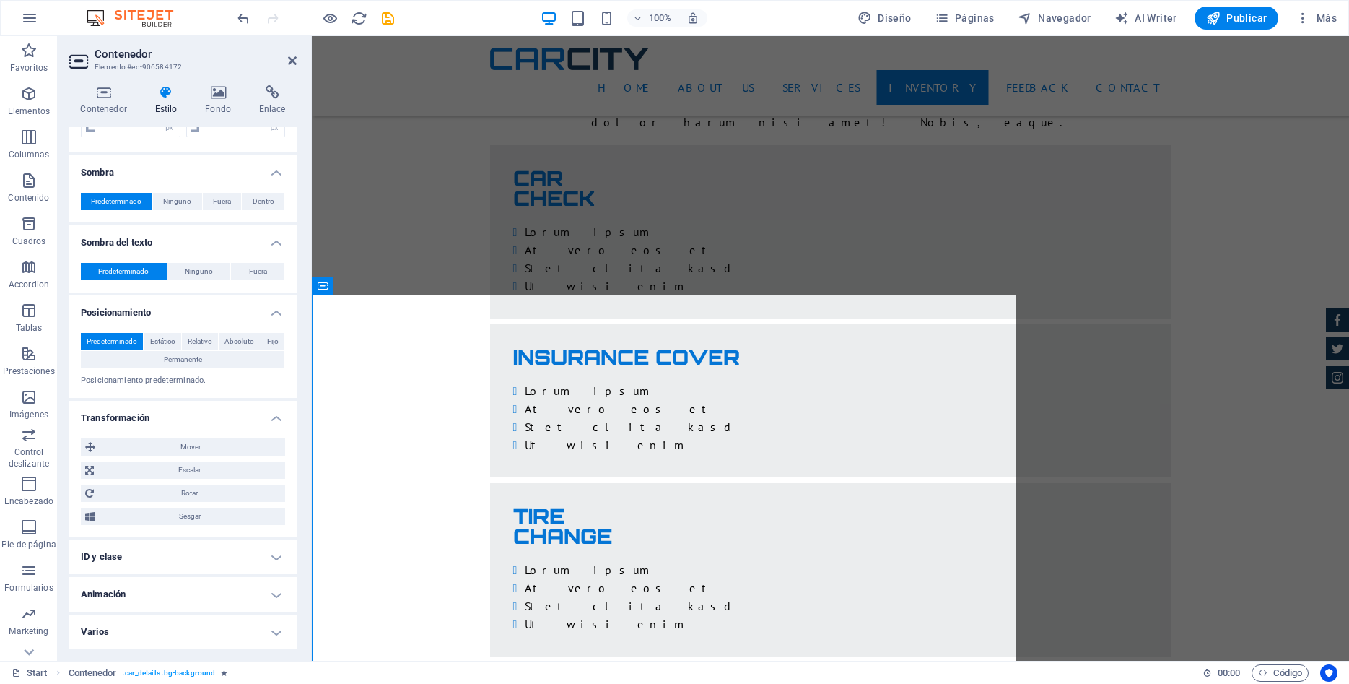
click at [274, 554] on h4 "ID y clase" at bounding box center [182, 556] width 227 height 35
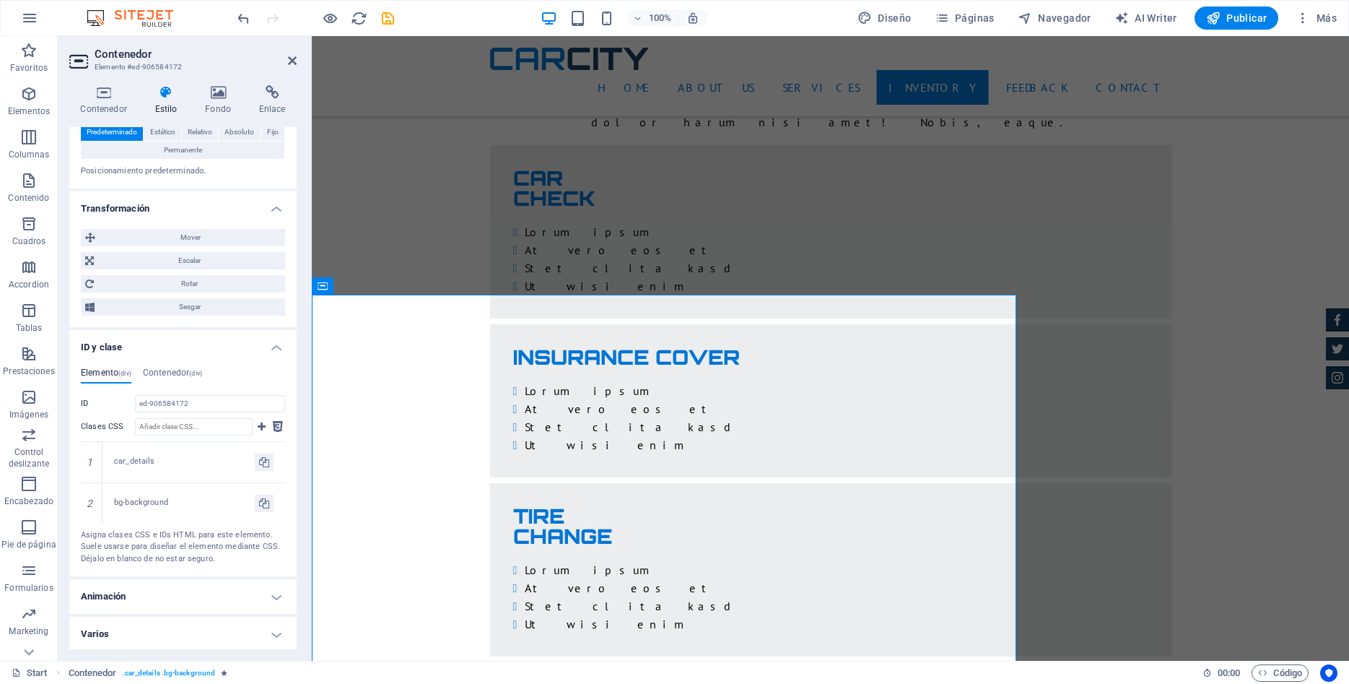
scroll to position [565, 0]
click at [160, 370] on h4 "Contenedor (div)" at bounding box center [172, 373] width 59 height 16
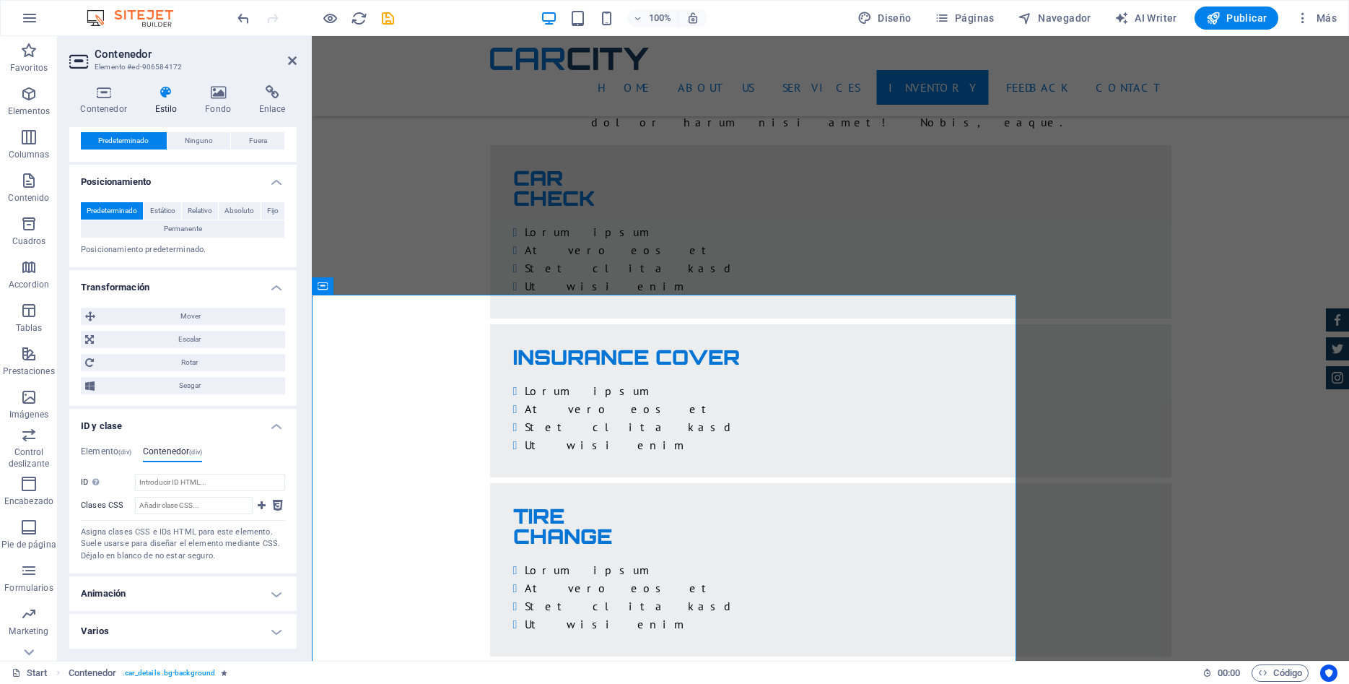
scroll to position [484, 0]
click at [105, 451] on h4 "Elemento (div)" at bounding box center [106, 455] width 51 height 16
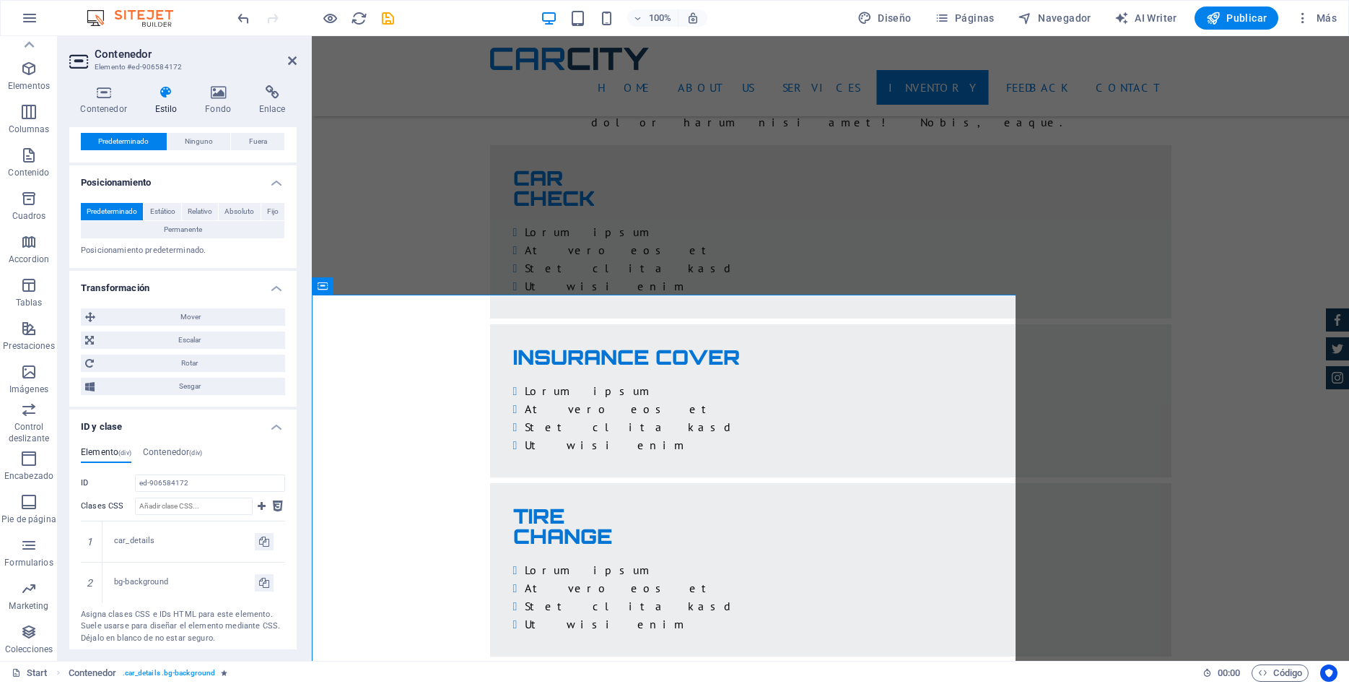
scroll to position [565, 0]
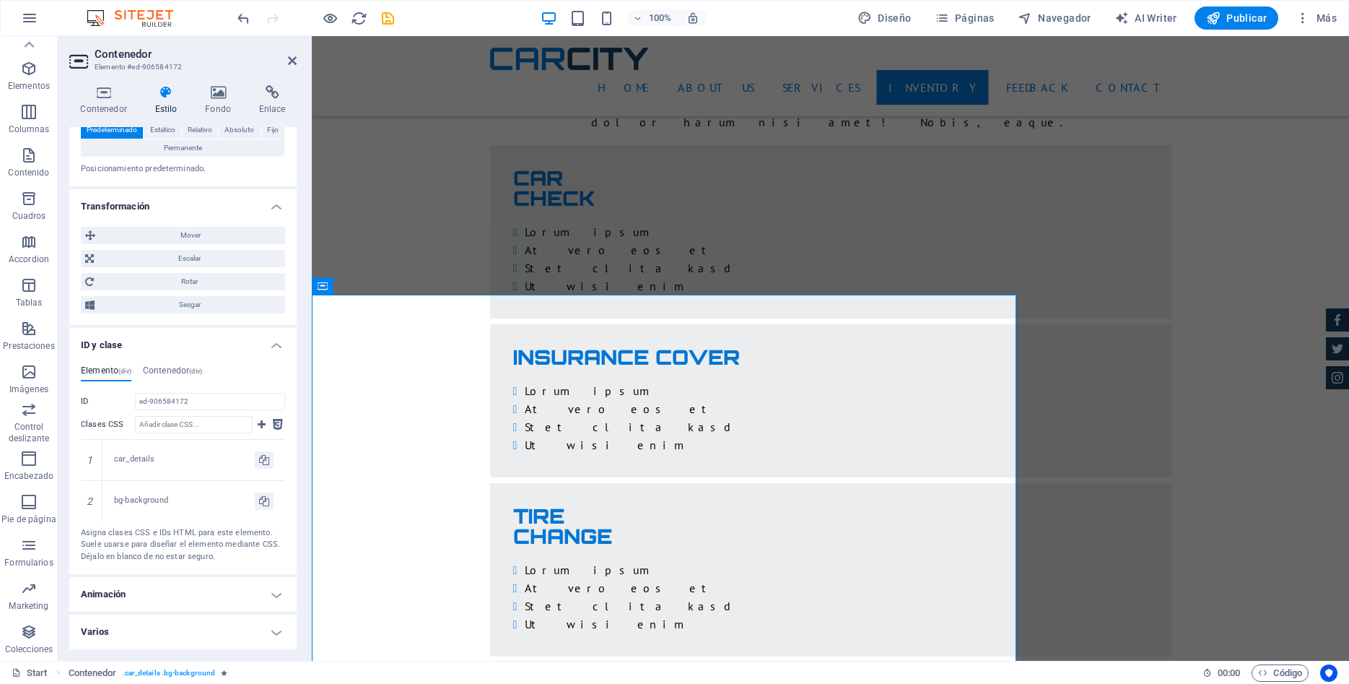
click at [220, 587] on h4 "Animación" at bounding box center [182, 594] width 227 height 35
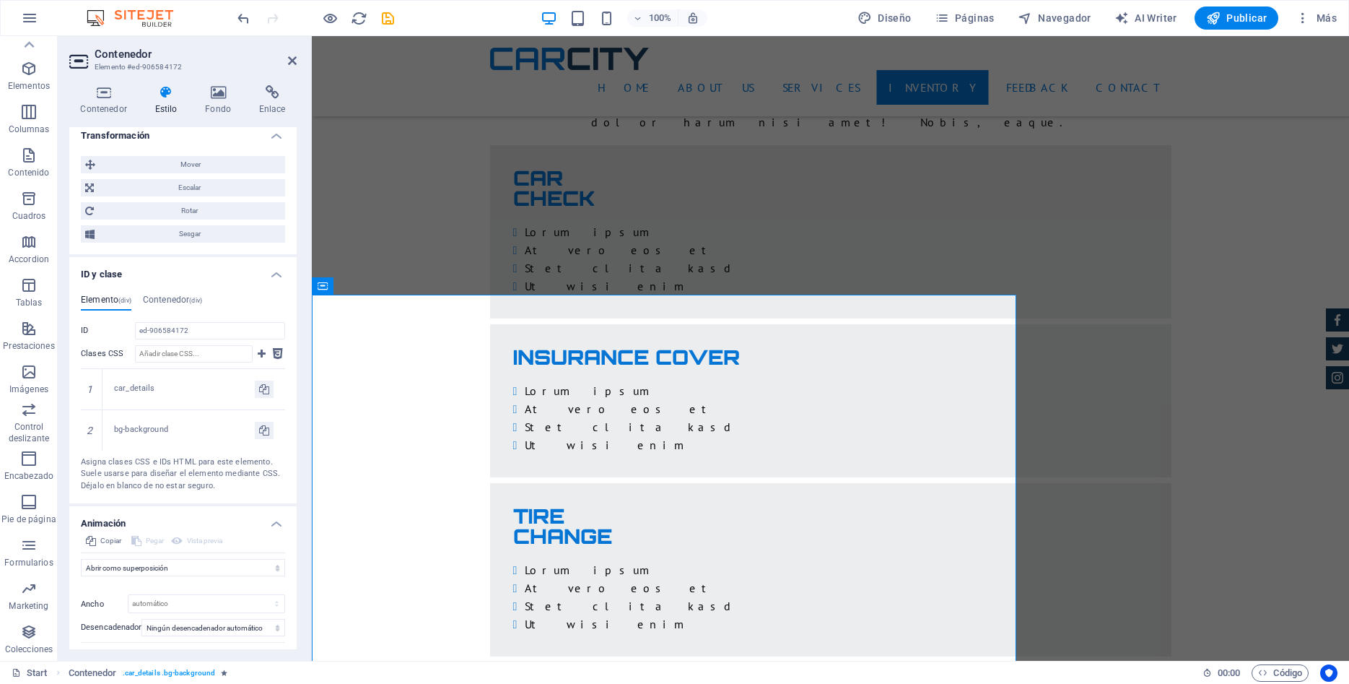
scroll to position [703, 0]
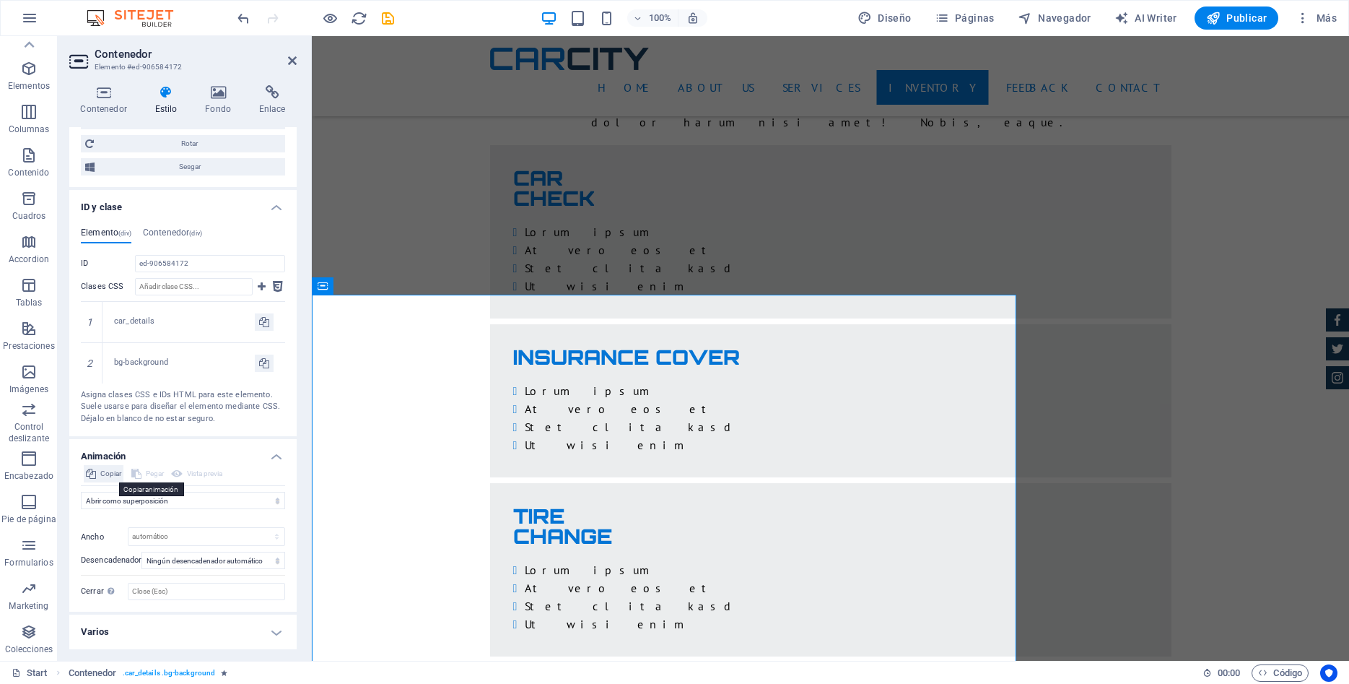
click at [108, 474] on span "Copiar" at bounding box center [110, 473] width 21 height 17
click at [282, 497] on select "No animar Mostrar / Ocultar Subir/bajar Acercar/alejar Deslizar de izquierda a …" at bounding box center [183, 500] width 204 height 17
click at [128, 528] on select "automático px %" at bounding box center [206, 536] width 156 height 17
select select "%"
click option "%" at bounding box center [0, 0] width 0 height 0
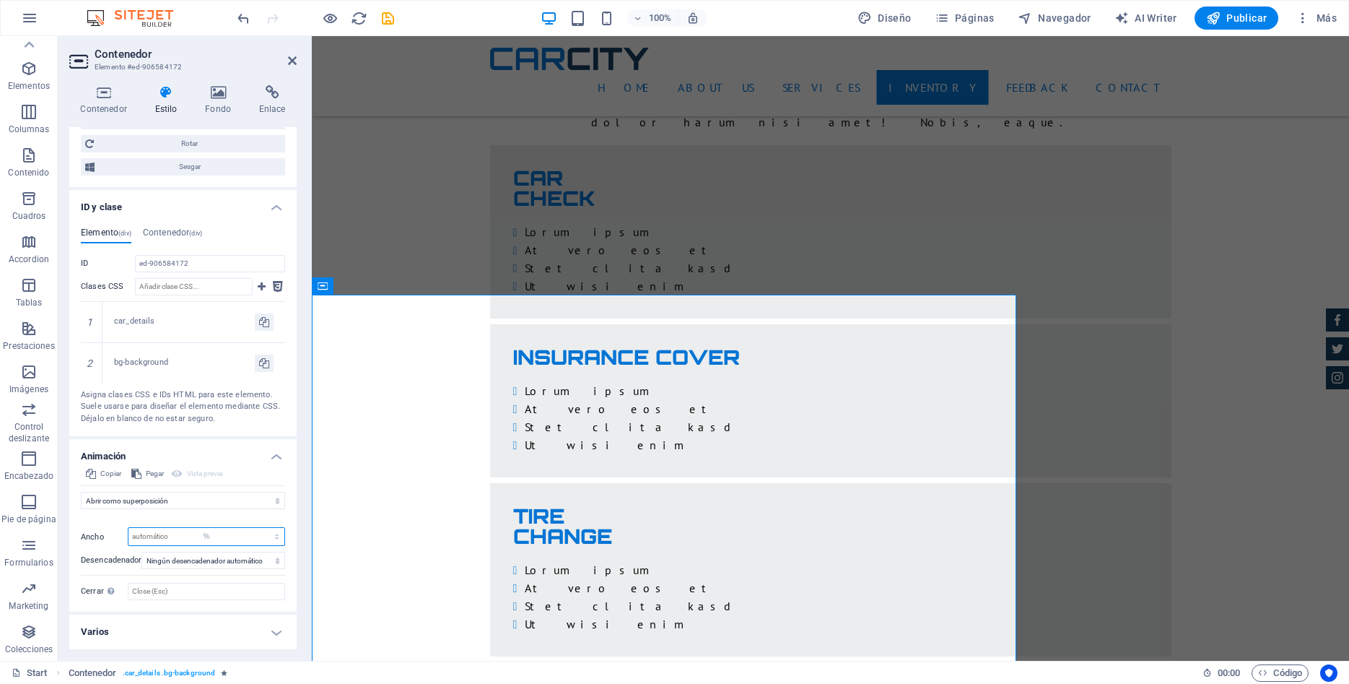
type input "100"
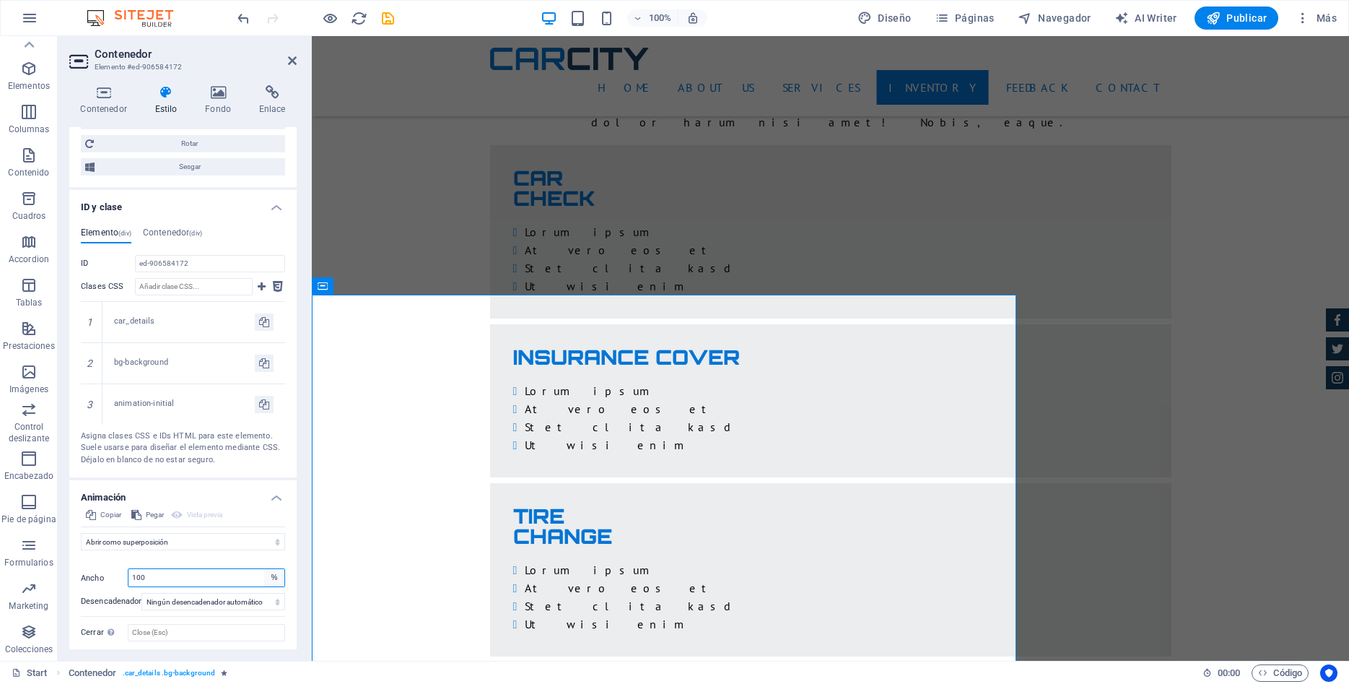
click at [264, 569] on select "automático px %" at bounding box center [274, 577] width 20 height 17
click option "px" at bounding box center [0, 0] width 0 height 0
click at [264, 569] on select "automático px %" at bounding box center [274, 577] width 20 height 17
select select "auto"
click option "automático" at bounding box center [0, 0] width 0 height 0
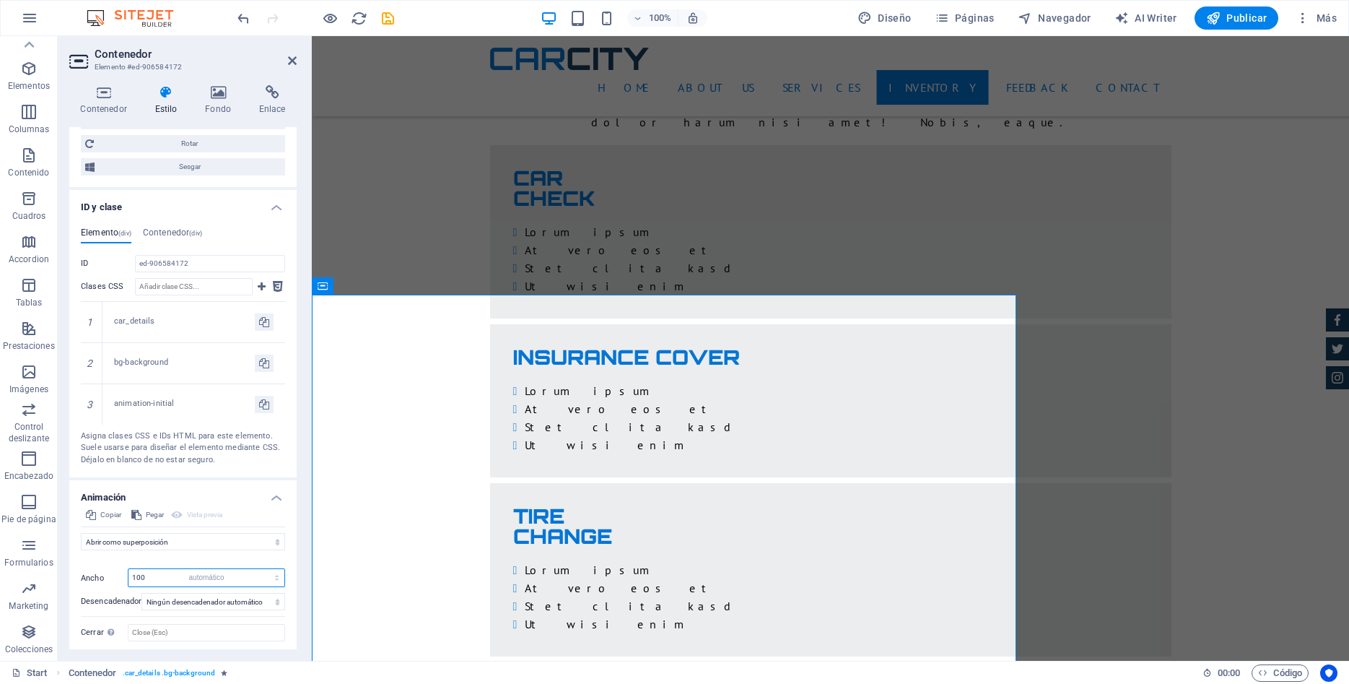
select select "DISABLED_OPTION_VALUE"
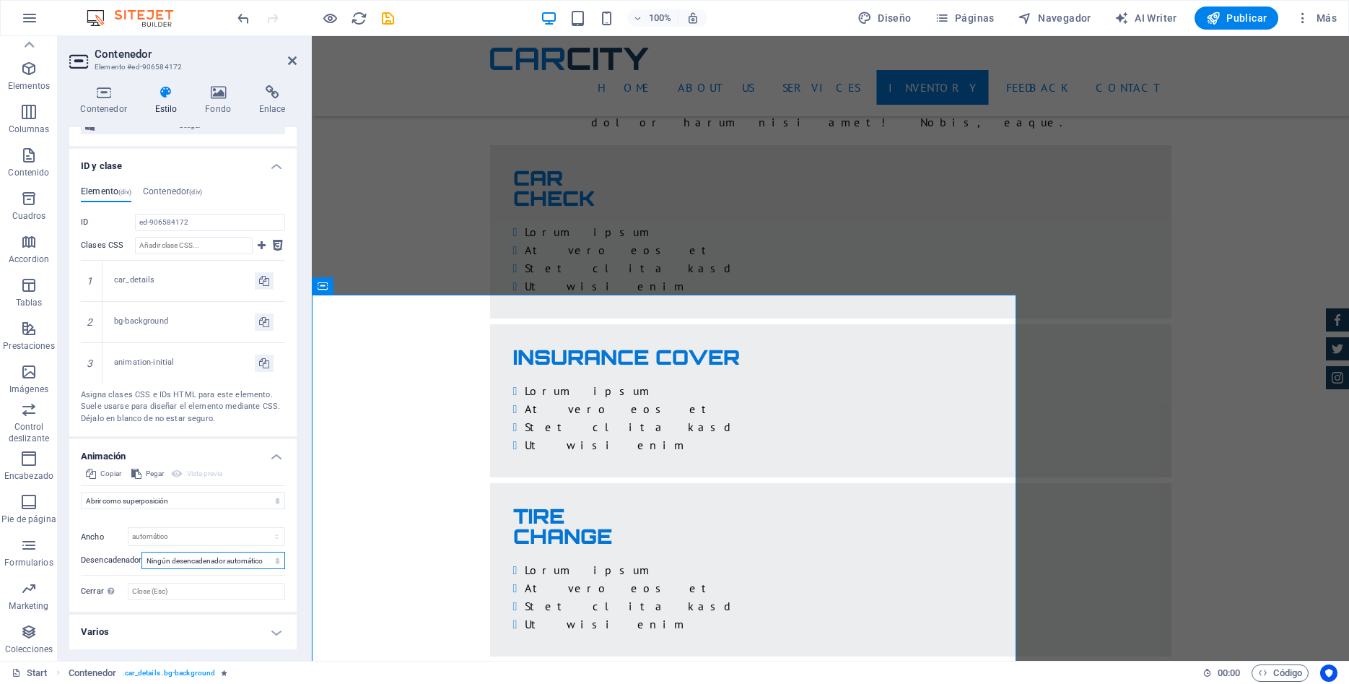
click at [141, 551] on select "Ningún desencadenador automático Al cargar la página Desplazar hasta que esté v…" at bounding box center [213, 559] width 144 height 17
click at [280, 628] on h4 "Varios" at bounding box center [182, 631] width 227 height 35
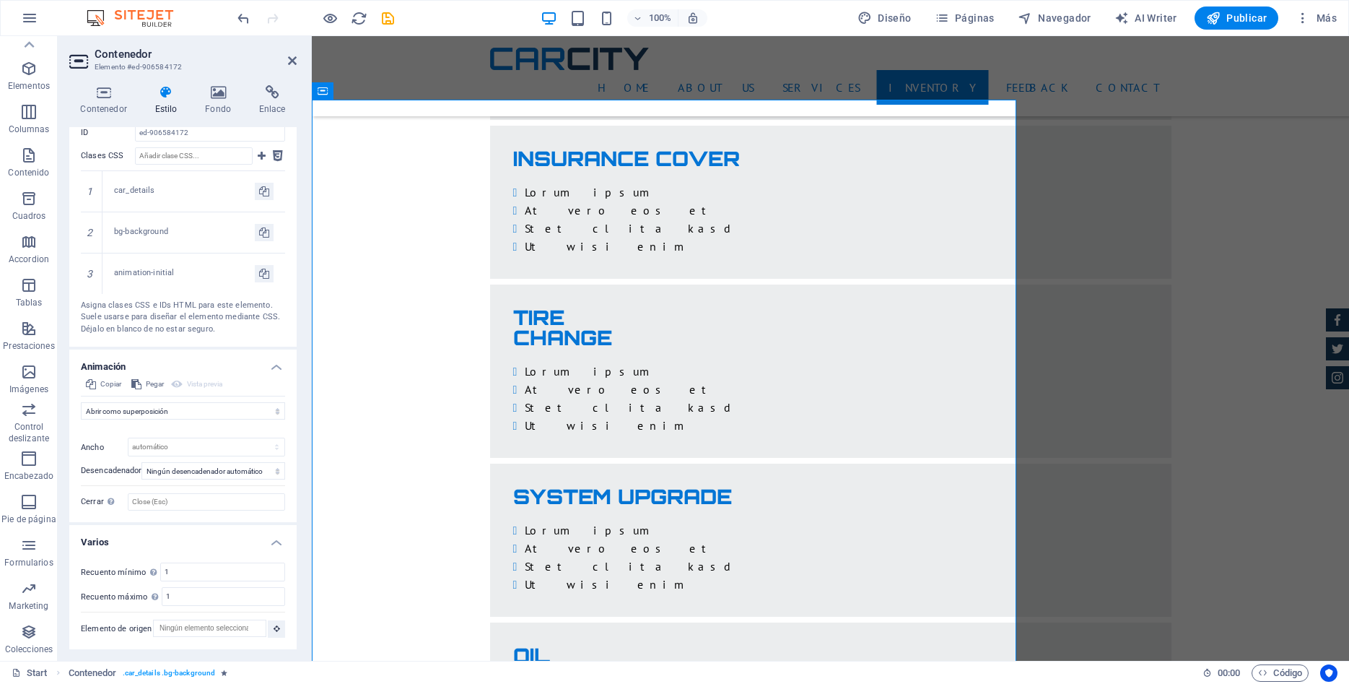
scroll to position [3086, 0]
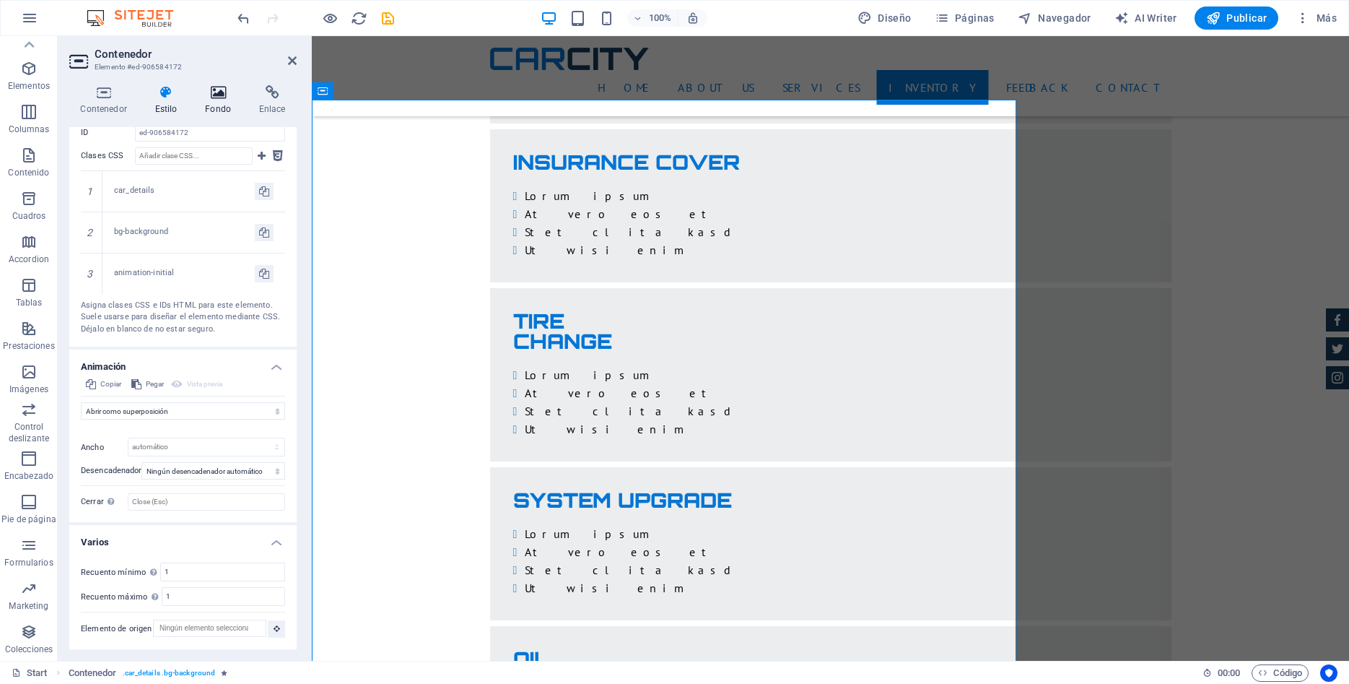
click at [222, 97] on icon at bounding box center [218, 92] width 48 height 14
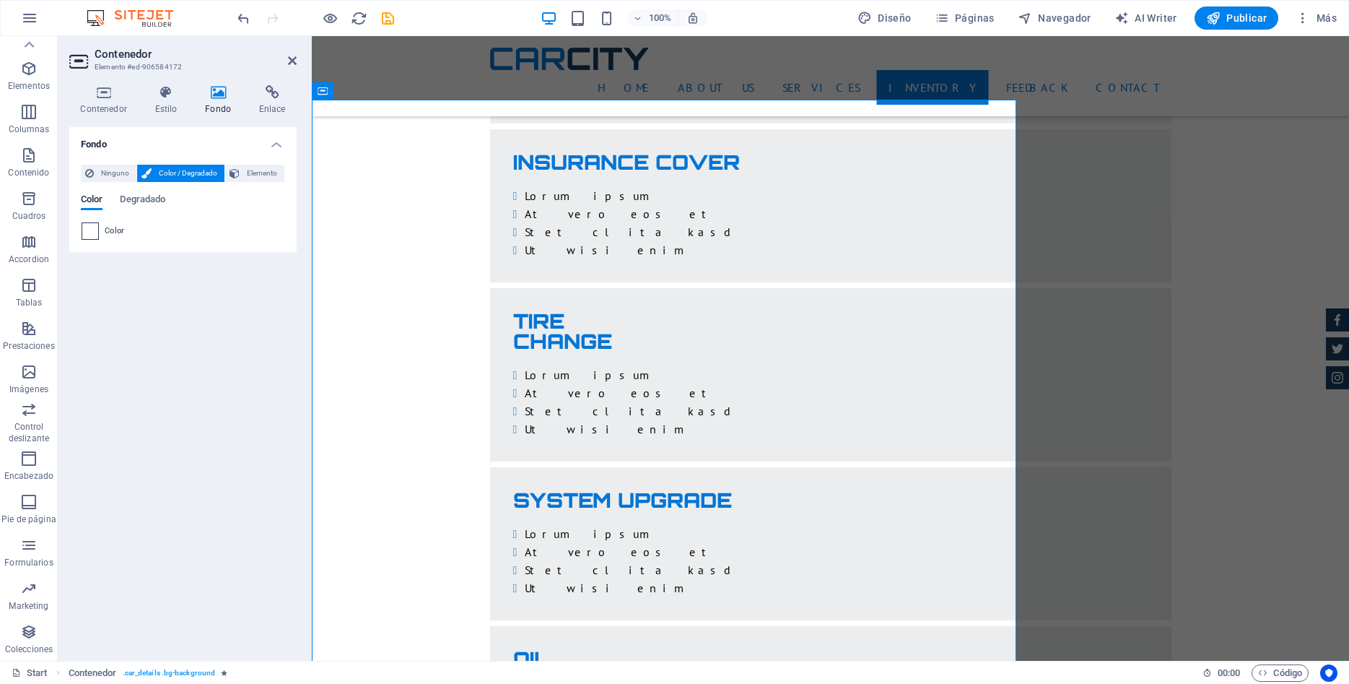
click at [97, 238] on span at bounding box center [90, 231] width 16 height 16
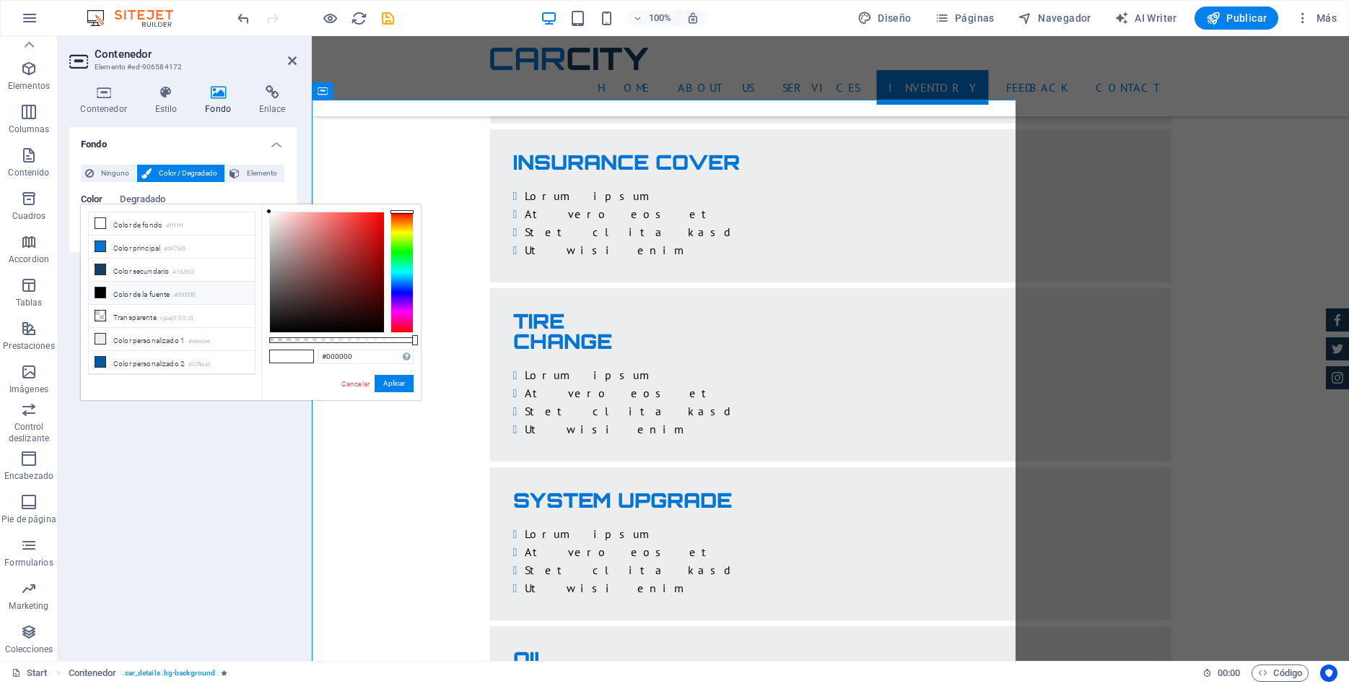
type input "#ffffff"
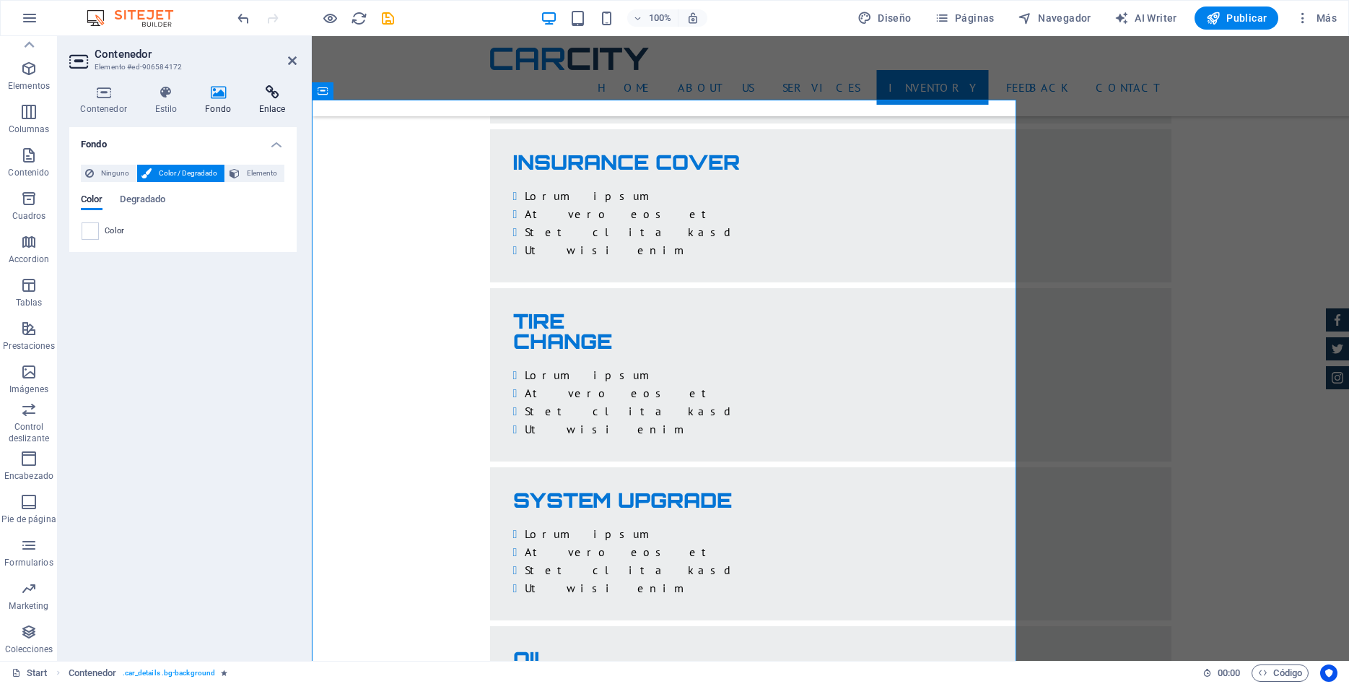
click at [275, 95] on icon at bounding box center [272, 92] width 49 height 14
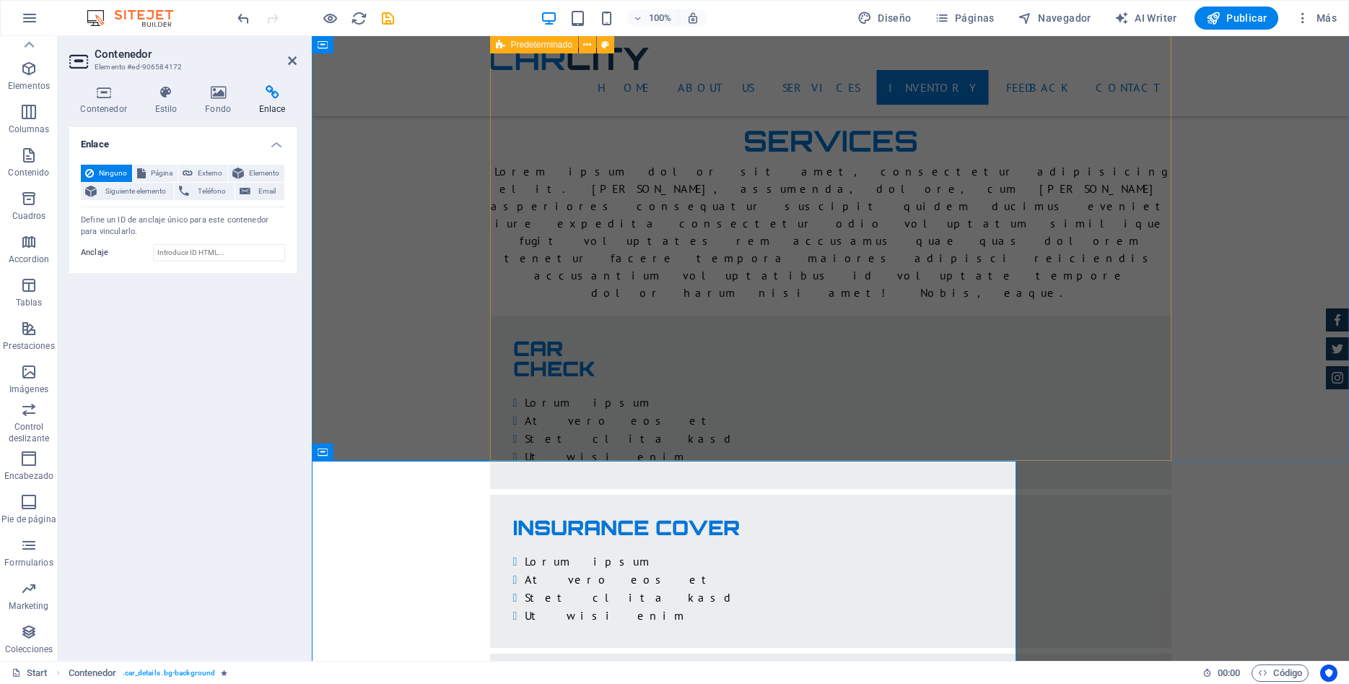
scroll to position [2718, 0]
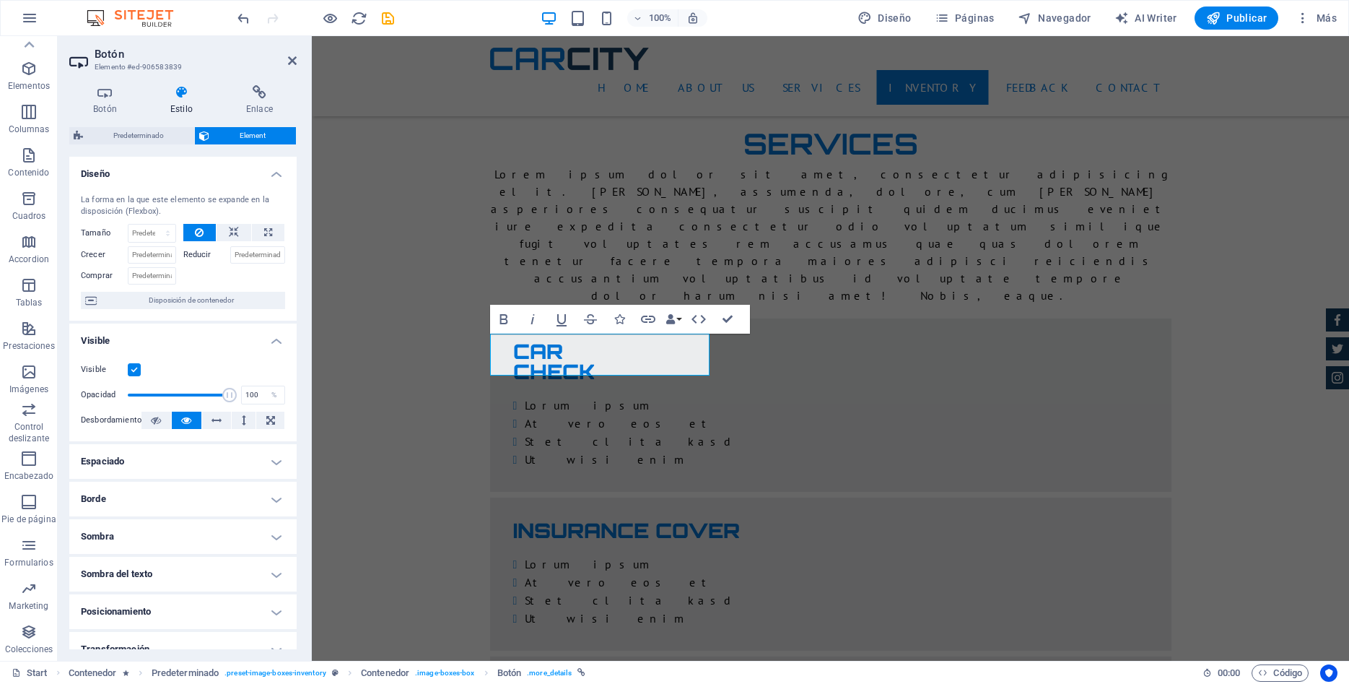
scroll to position [266, 0]
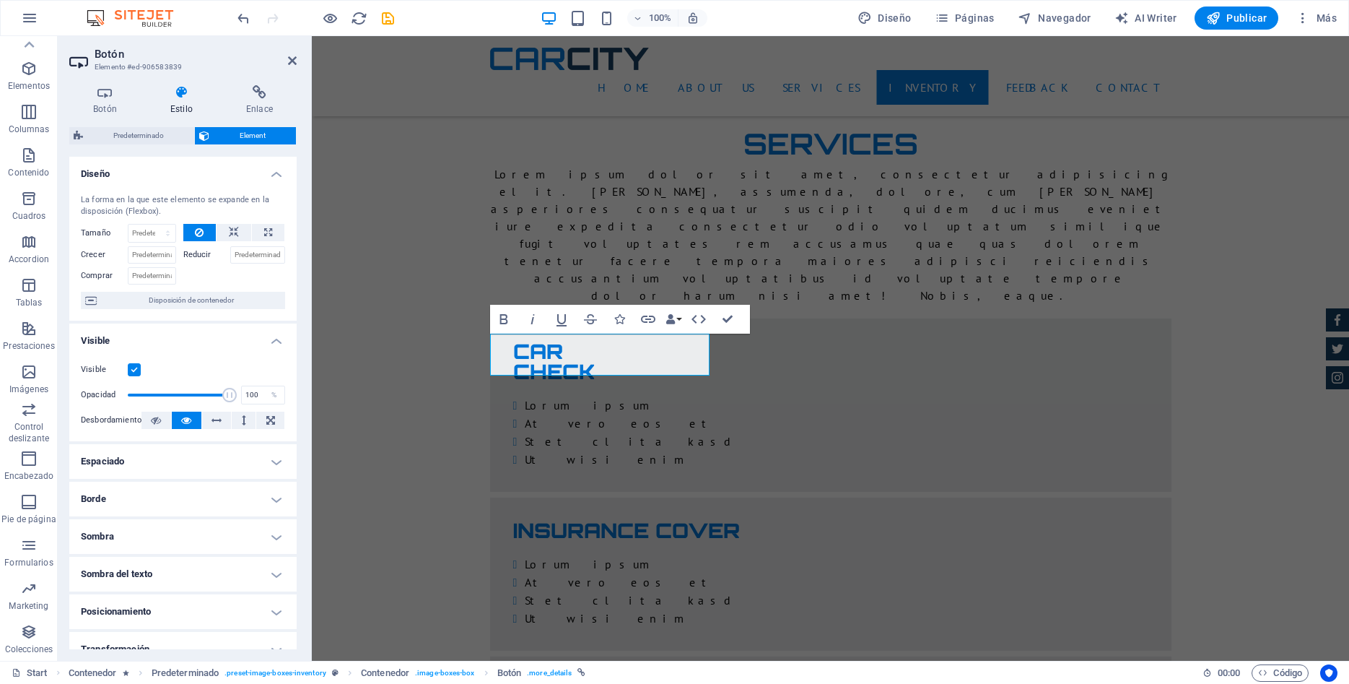
scroll to position [65, 0]
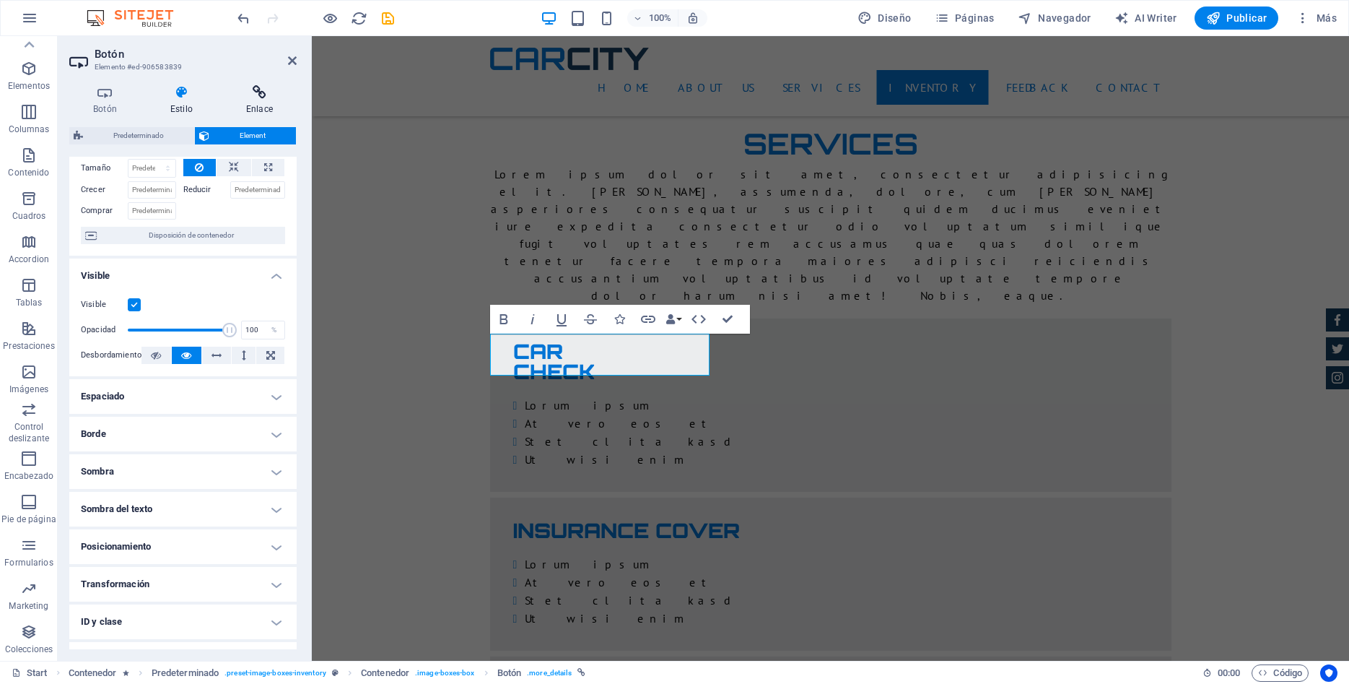
click at [256, 87] on icon at bounding box center [259, 92] width 74 height 14
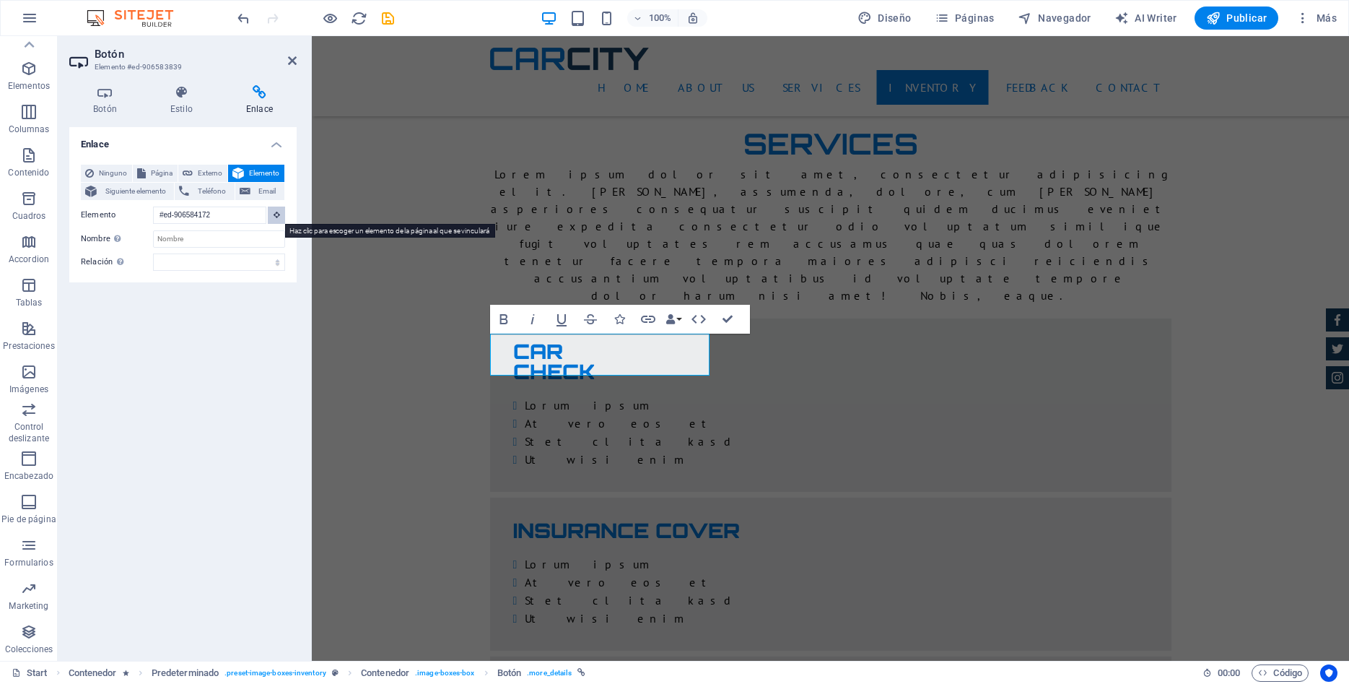
click at [274, 211] on button at bounding box center [276, 214] width 17 height 17
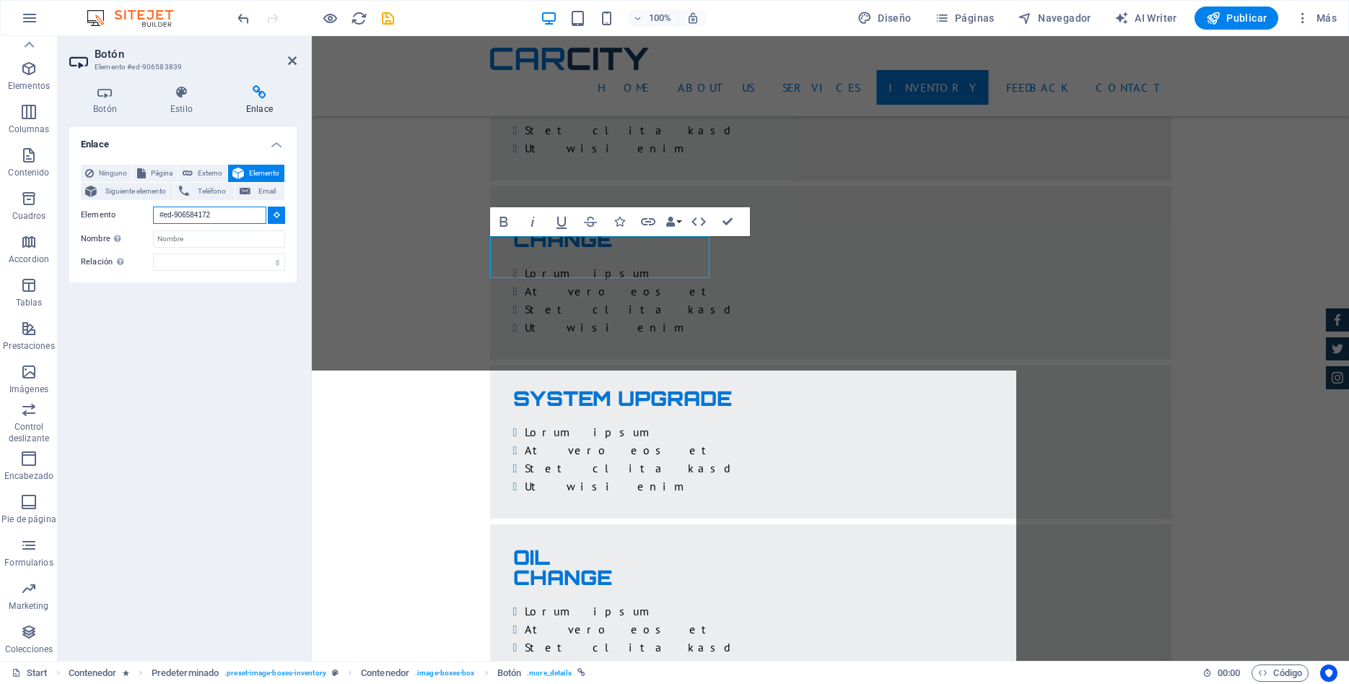
click at [214, 218] on input "#ed-906584172" at bounding box center [209, 214] width 113 height 17
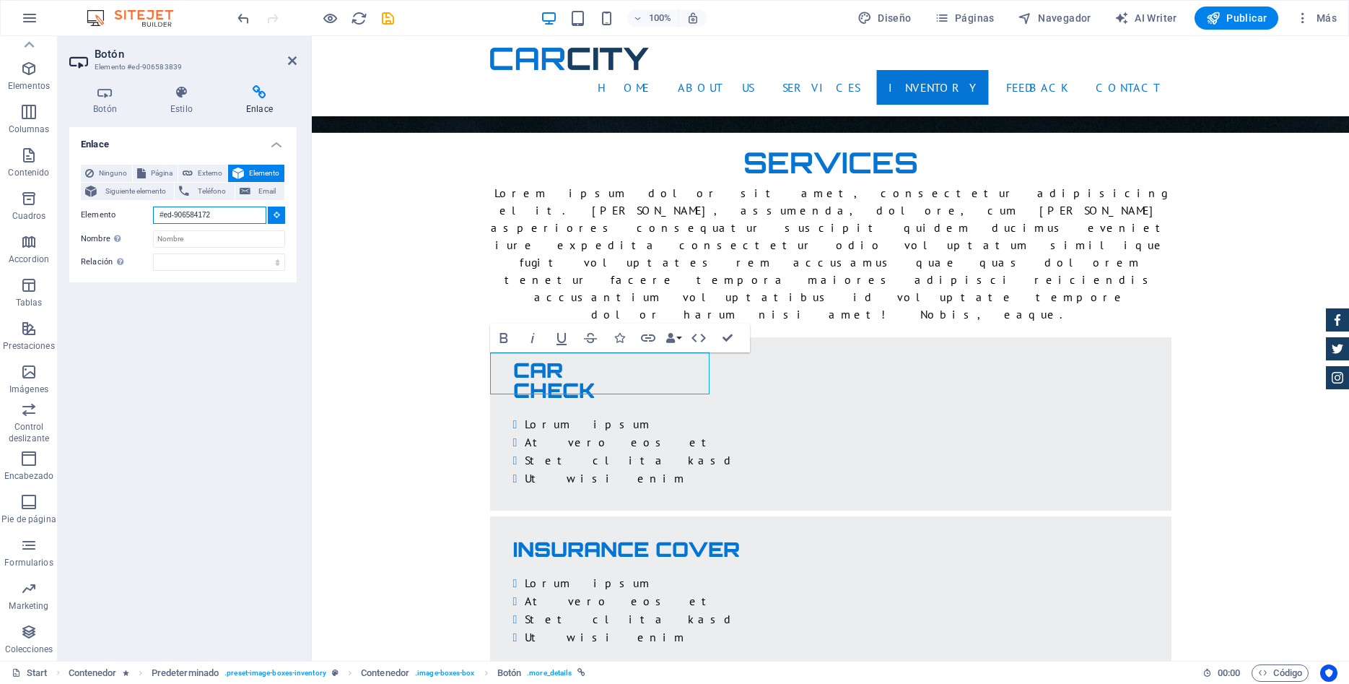
scroll to position [3188, 0]
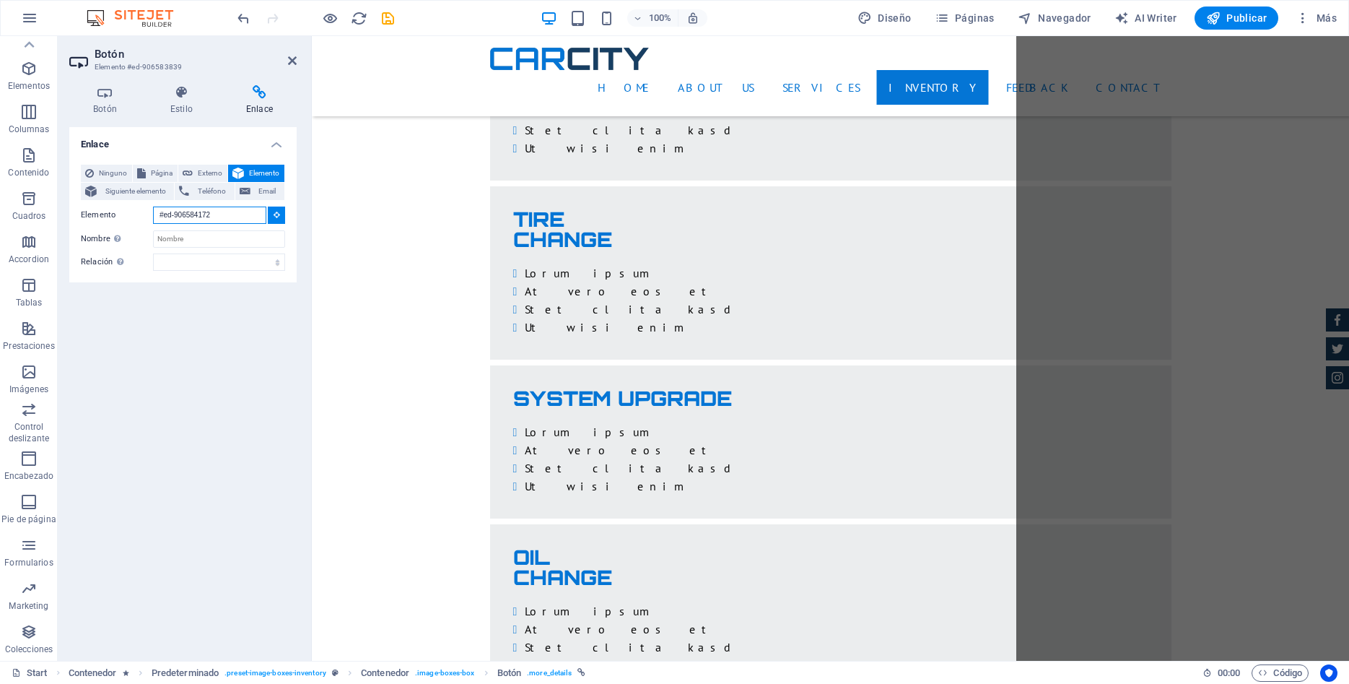
click at [249, 216] on input "#ed-906584172" at bounding box center [209, 214] width 113 height 17
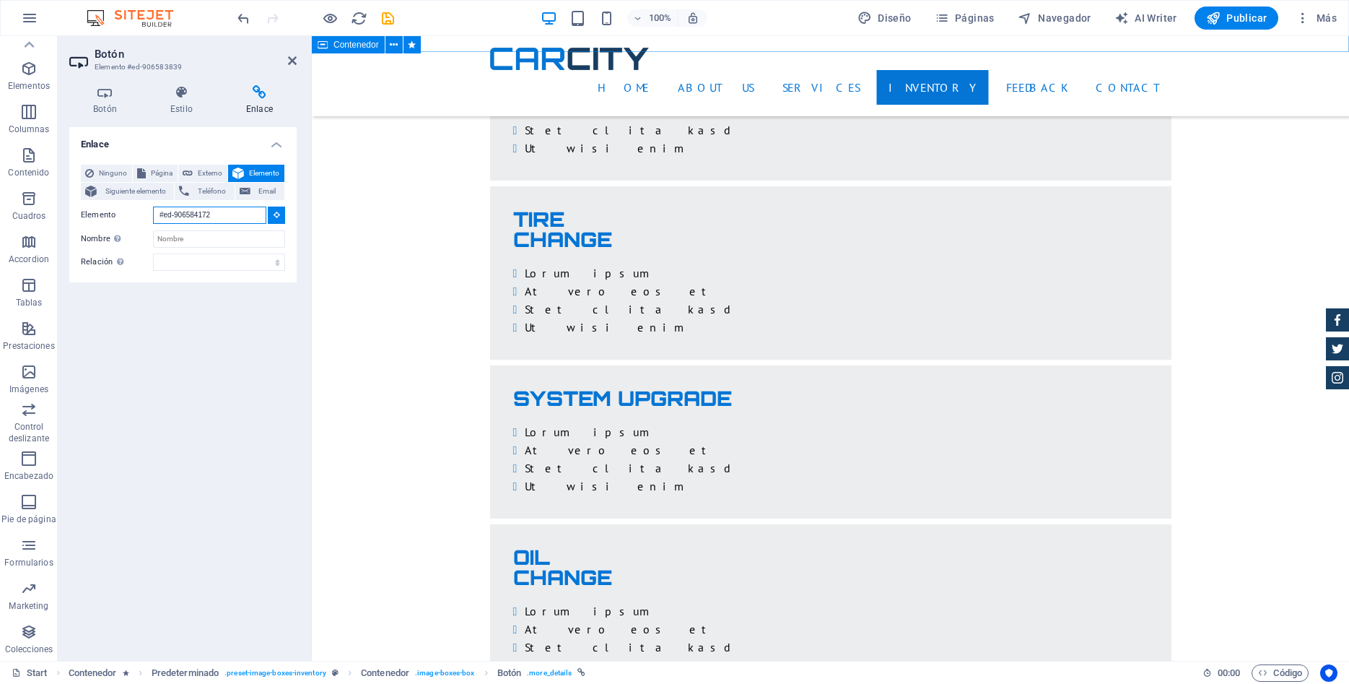
scroll to position [2641, 0]
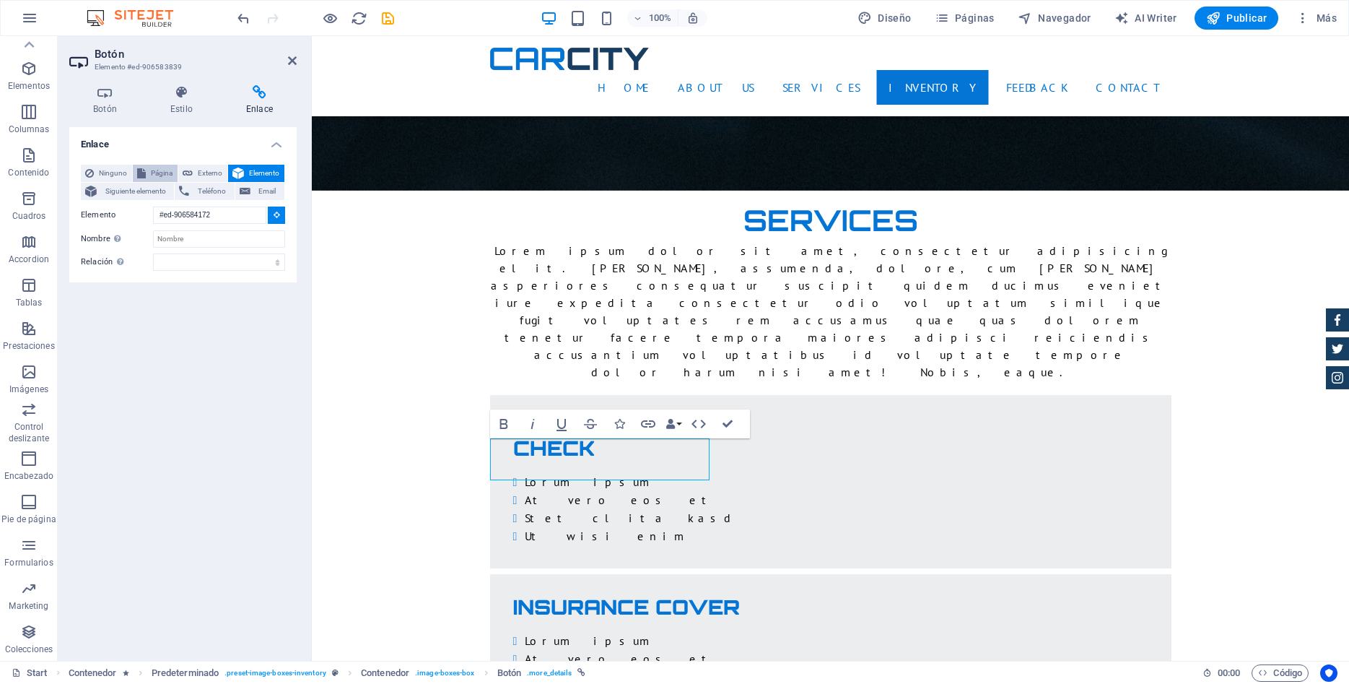
scroll to position [2583, 0]
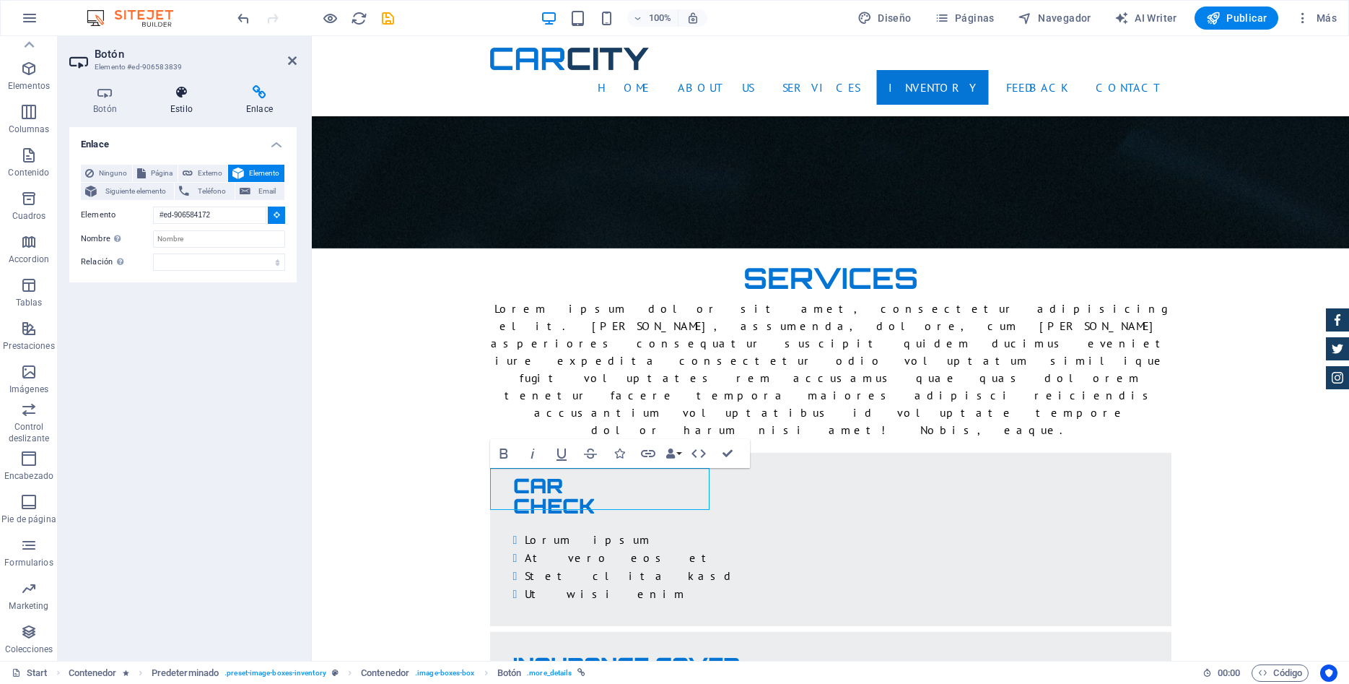
click at [184, 95] on icon at bounding box center [182, 92] width 70 height 14
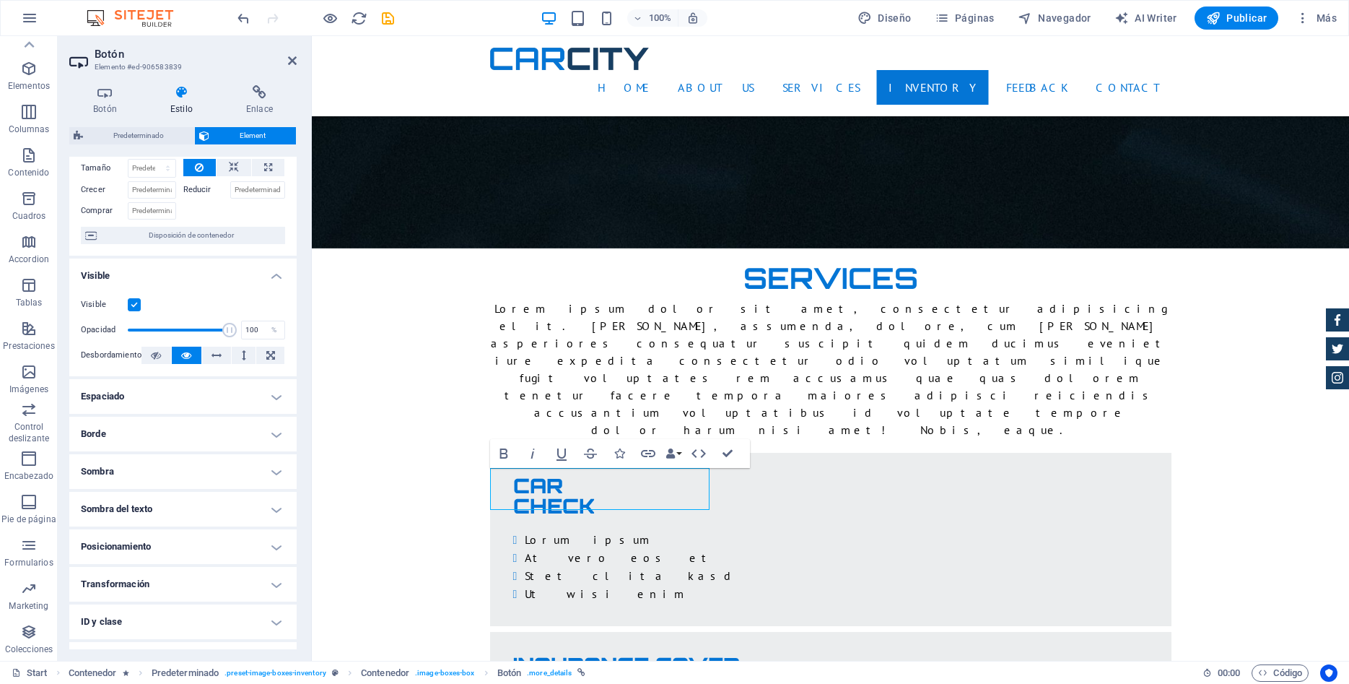
scroll to position [65, 0]
click at [110, 94] on icon at bounding box center [104, 92] width 71 height 14
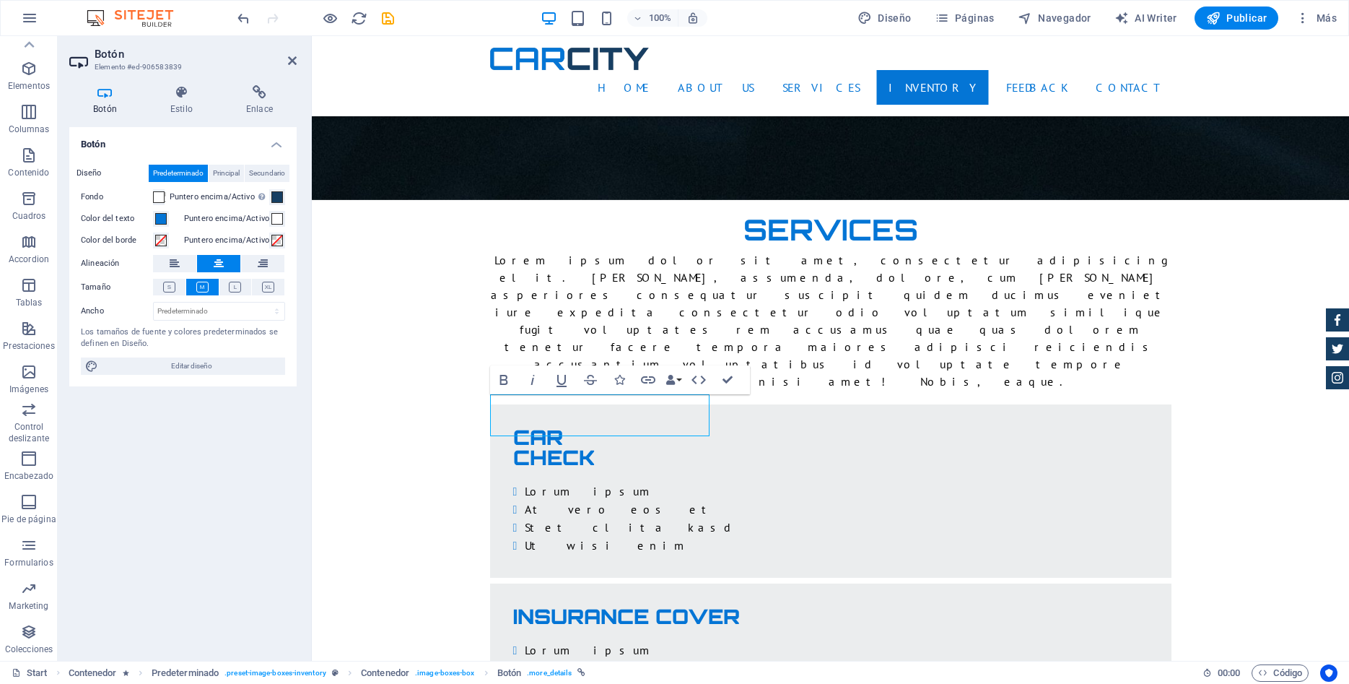
scroll to position [2657, 0]
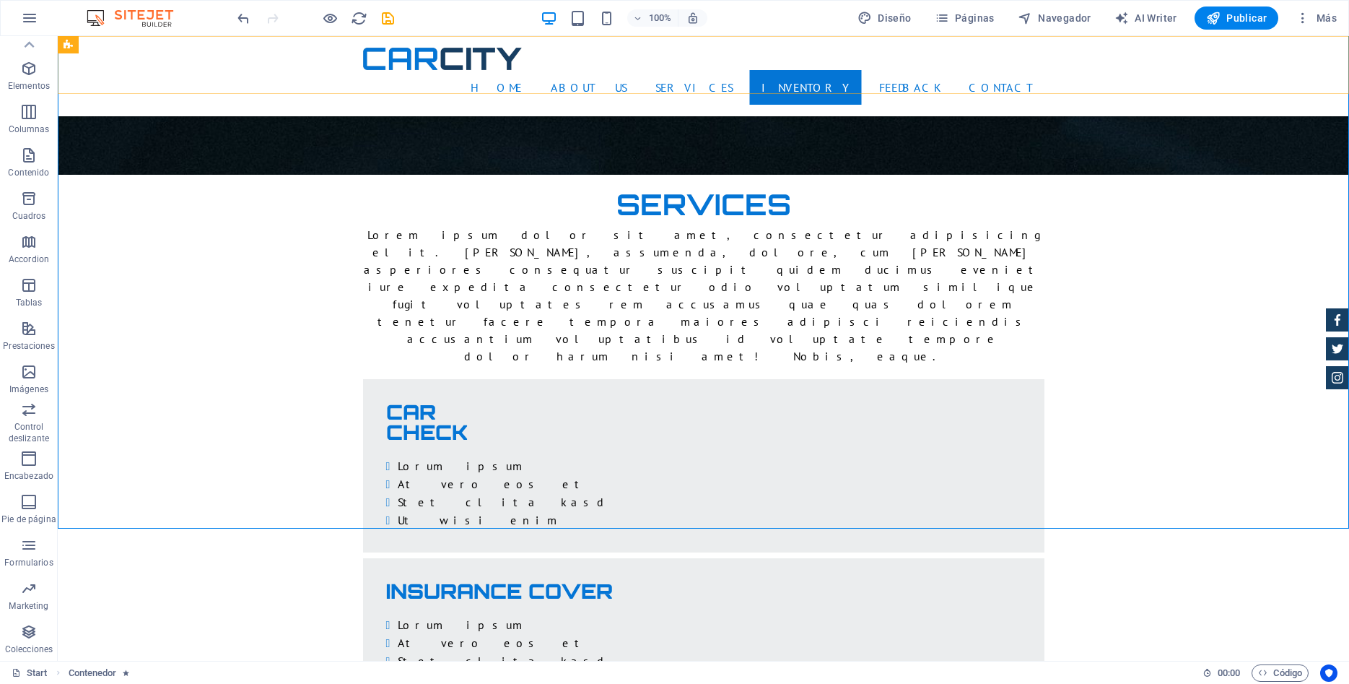
click at [292, 58] on div "Home About us Services Inventory Feedback Contact" at bounding box center [703, 76] width 1291 height 80
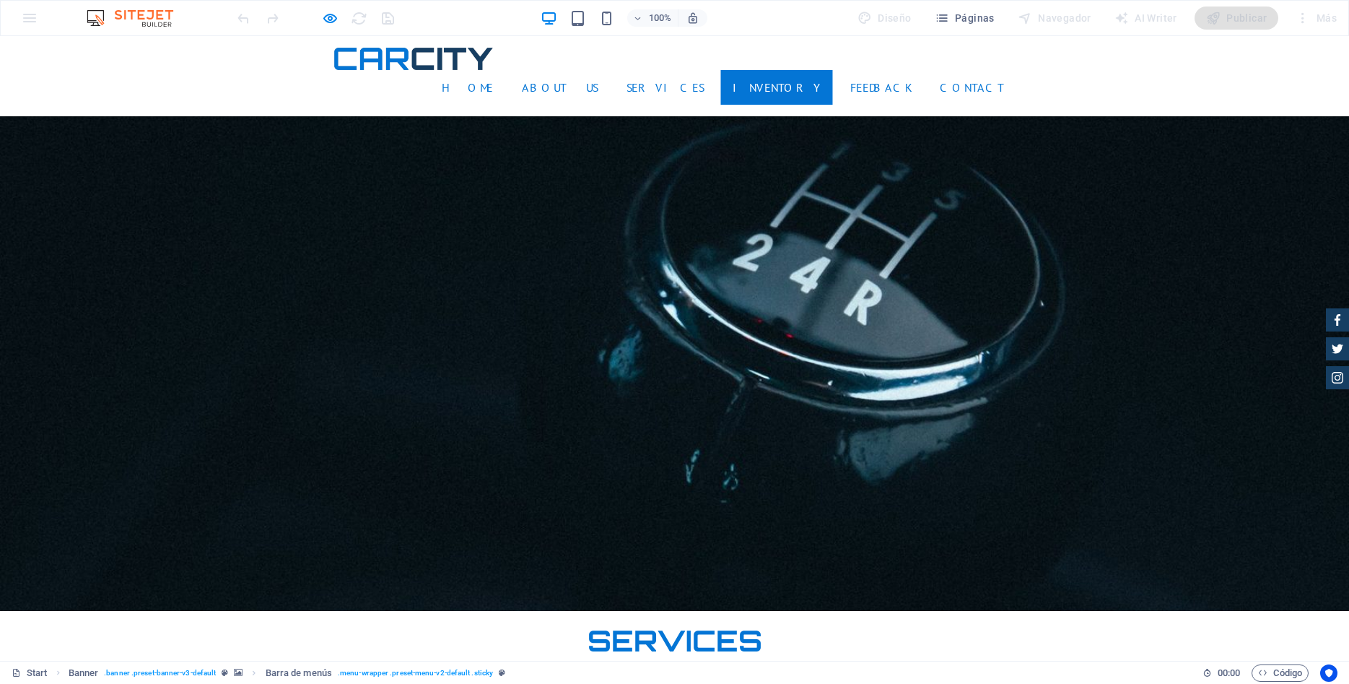
scroll to position [2363, 0]
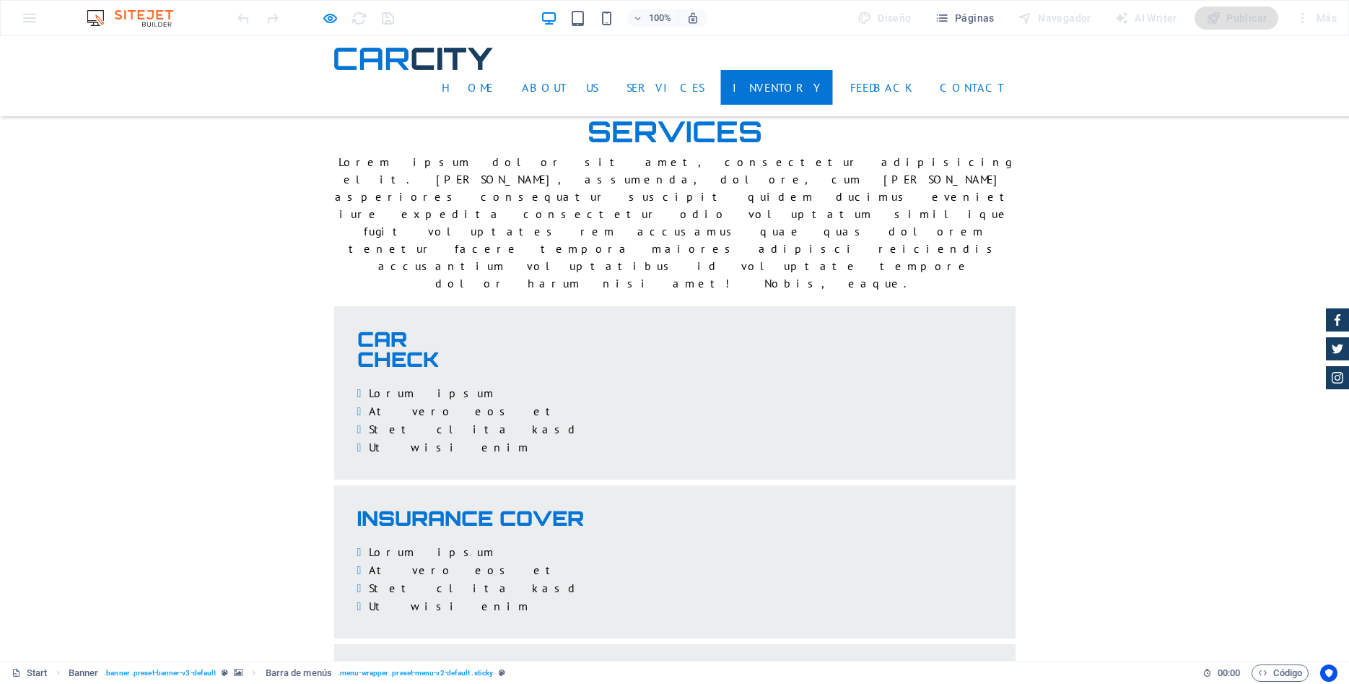
scroll to position [2731, 0]
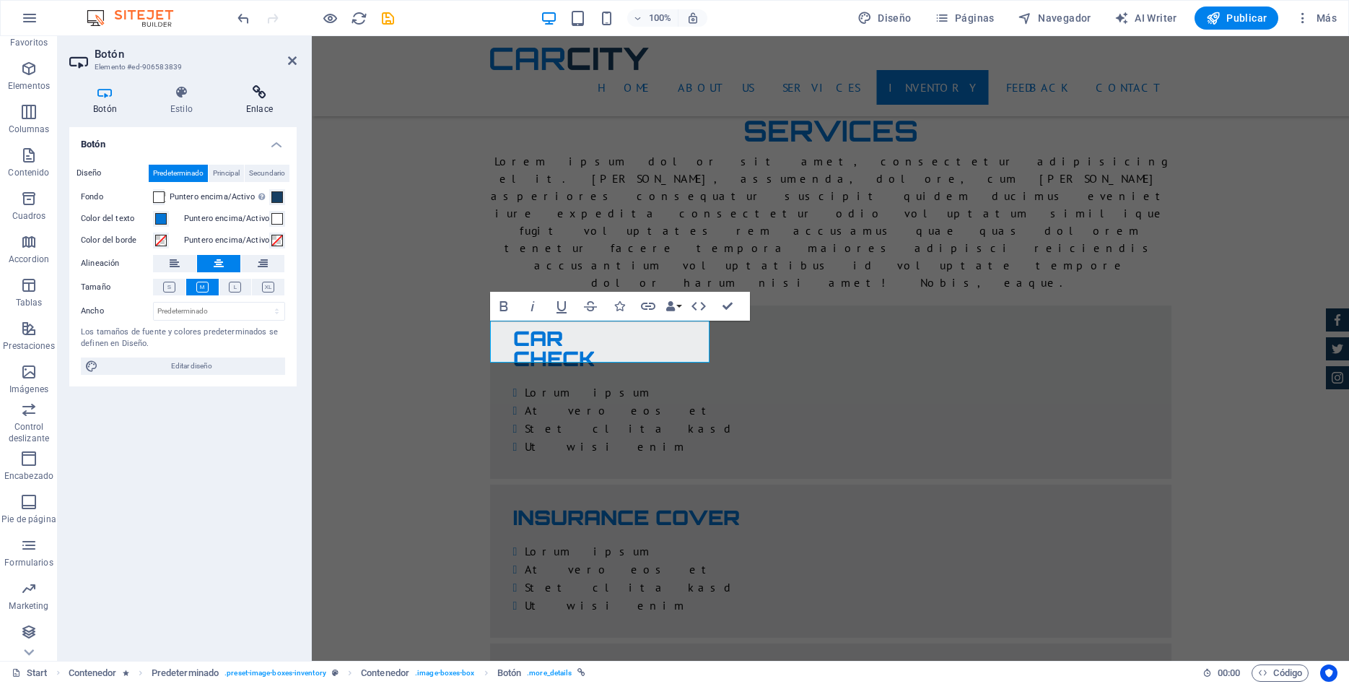
click at [265, 90] on icon at bounding box center [259, 92] width 74 height 14
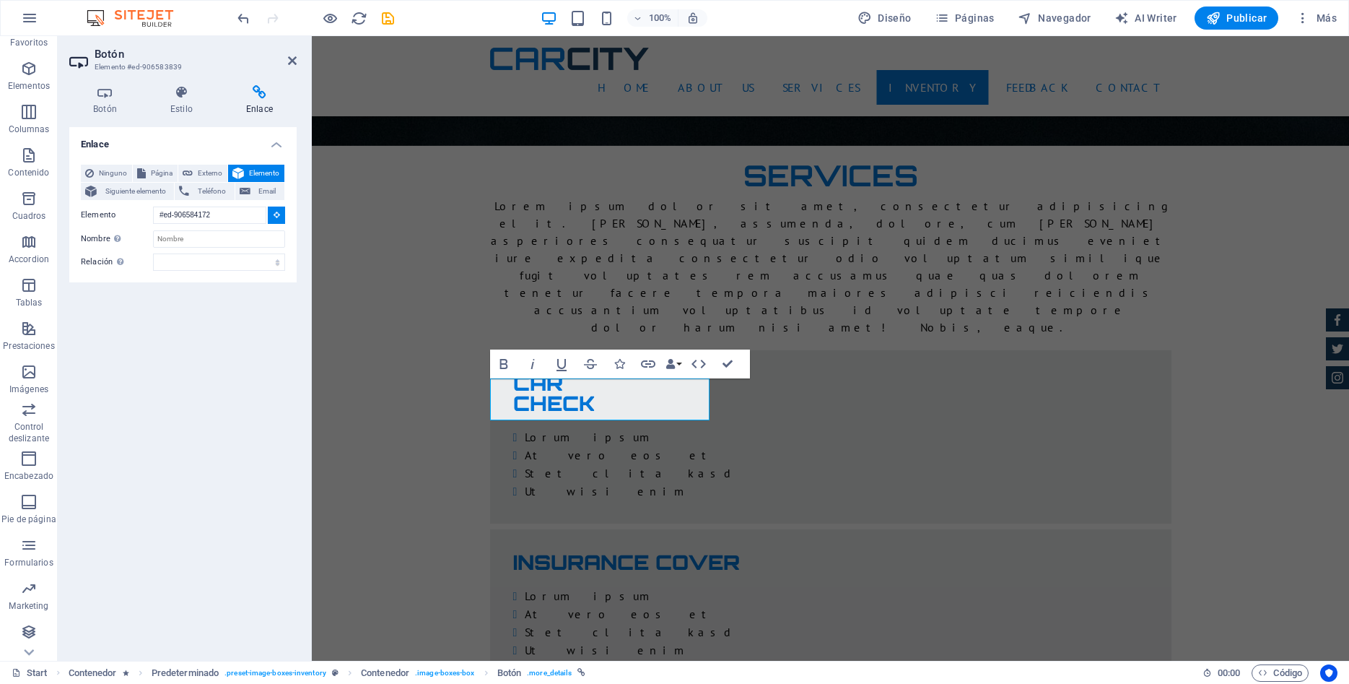
scroll to position [2673, 0]
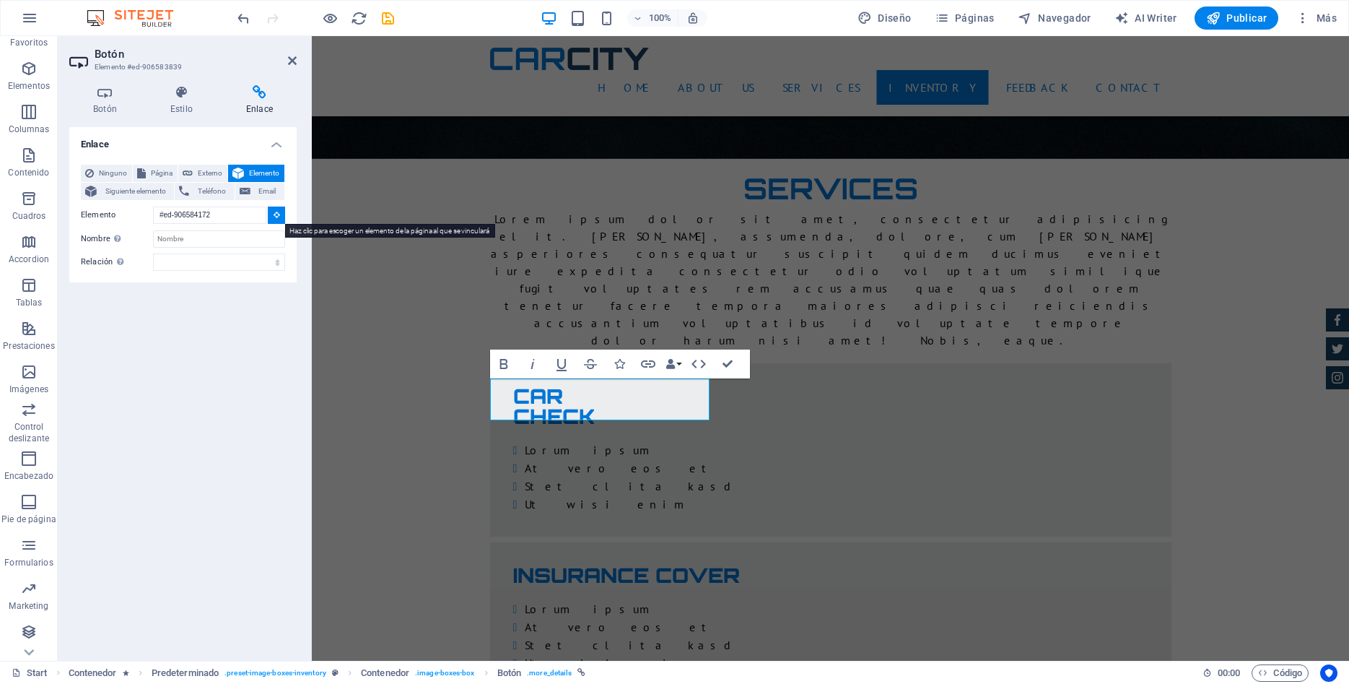
click at [279, 215] on icon at bounding box center [277, 214] width 6 height 7
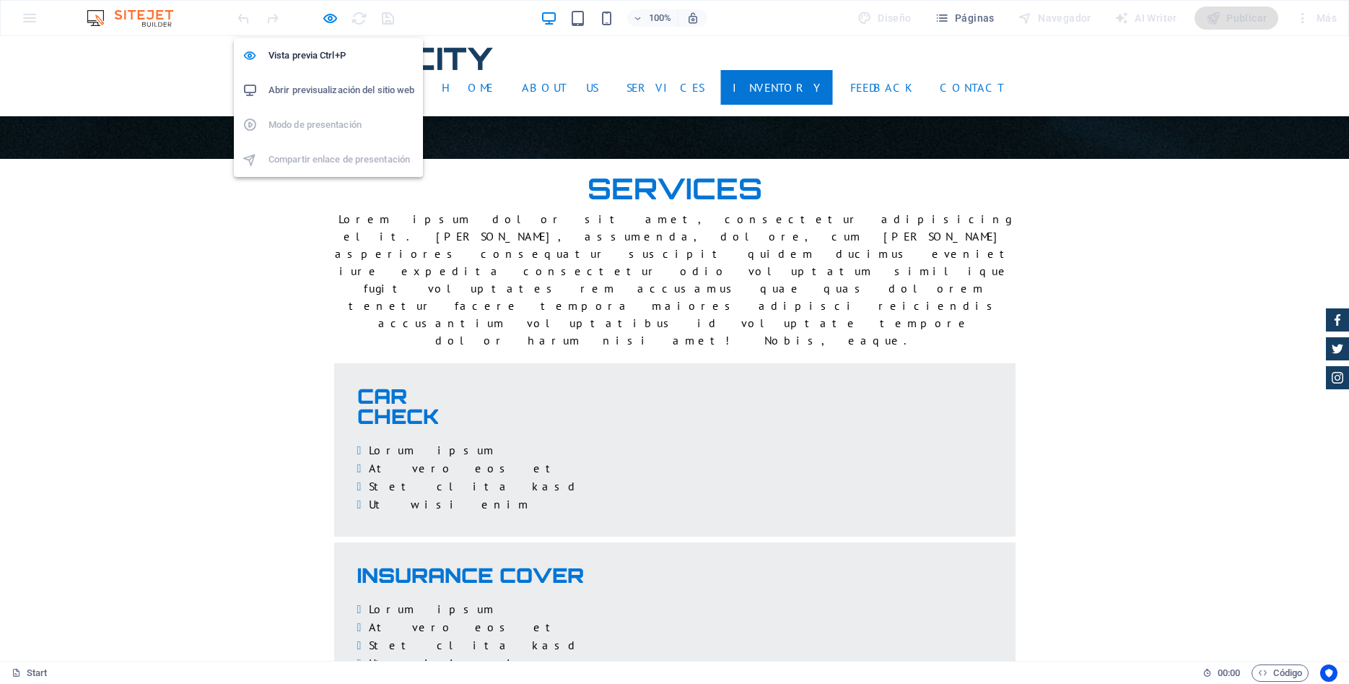
click at [329, 96] on h6 "Abrir previsualización del sitio web" at bounding box center [342, 90] width 146 height 17
